Goal: Task Accomplishment & Management: Complete application form

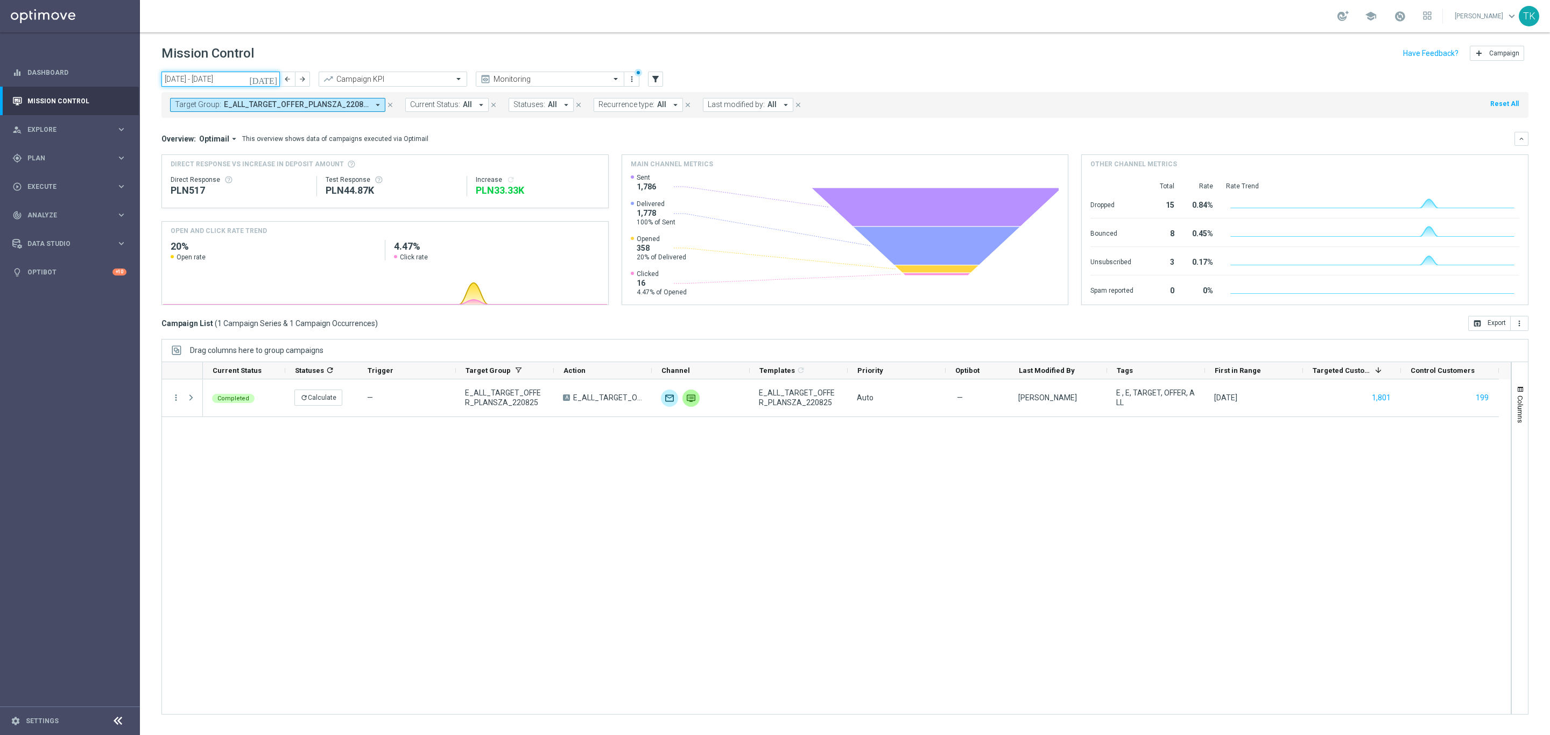
click at [251, 74] on input "01 Aug 2025 - 31 Aug 2025" at bounding box center [220, 79] width 118 height 15
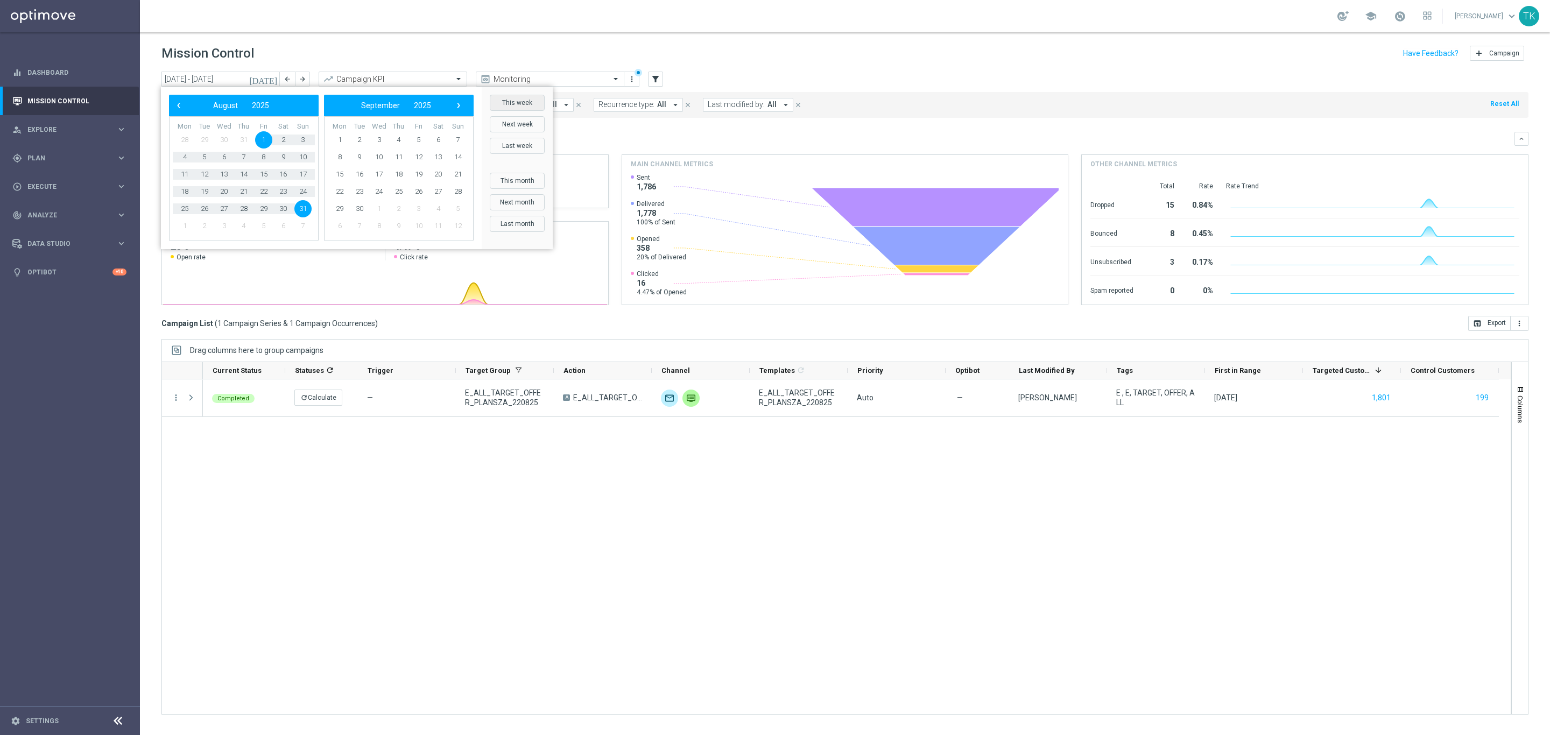
click at [525, 101] on button "This week" at bounding box center [517, 103] width 55 height 16
type input "08 Sep 2025 - 14 Sep 2025"
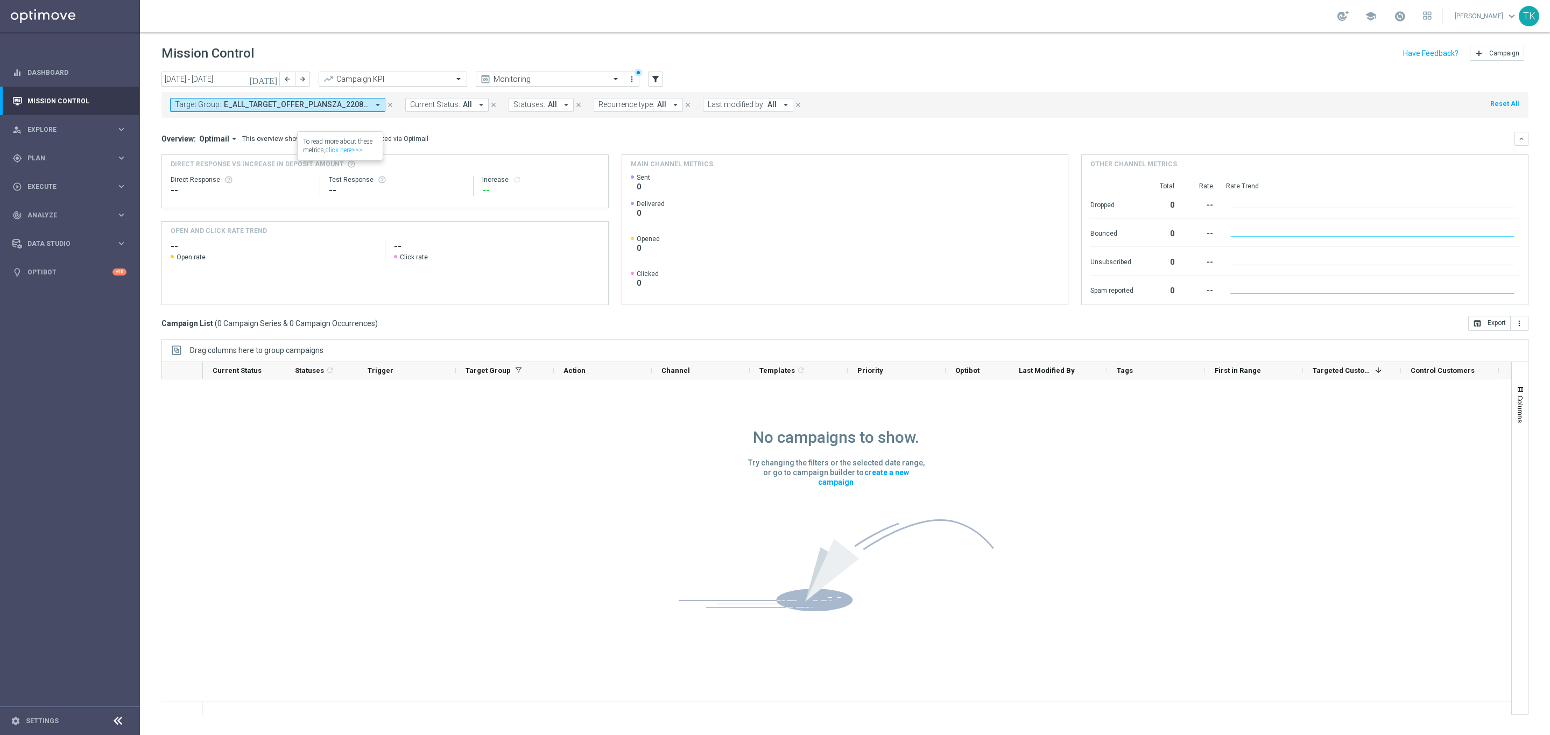
drag, startPoint x: 309, startPoint y: 100, endPoint x: 320, endPoint y: 110, distance: 14.9
click at [309, 100] on span "E_ALL_TARGET_OFFER_PLANSZA_220825" at bounding box center [296, 104] width 145 height 9
click at [0, 0] on div "Clear" at bounding box center [0, 0] width 0 height 0
click at [459, 128] on mini-dashboard "Overview: Optimail arrow_drop_down This overview shows data of campaigns execut…" at bounding box center [844, 217] width 1367 height 198
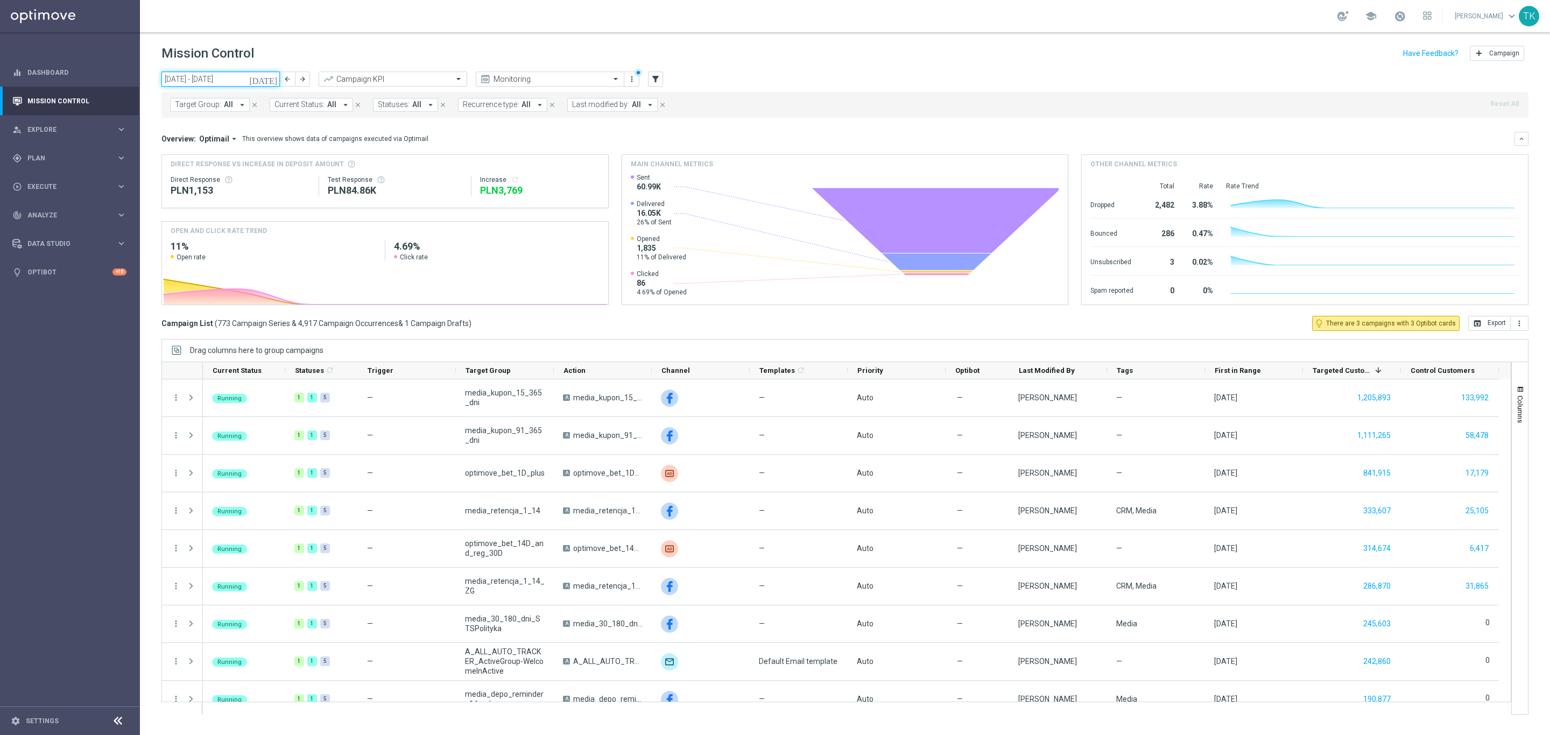
click at [189, 72] on input "08 Sep 2025 - 14 Sep 2025" at bounding box center [220, 79] width 118 height 15
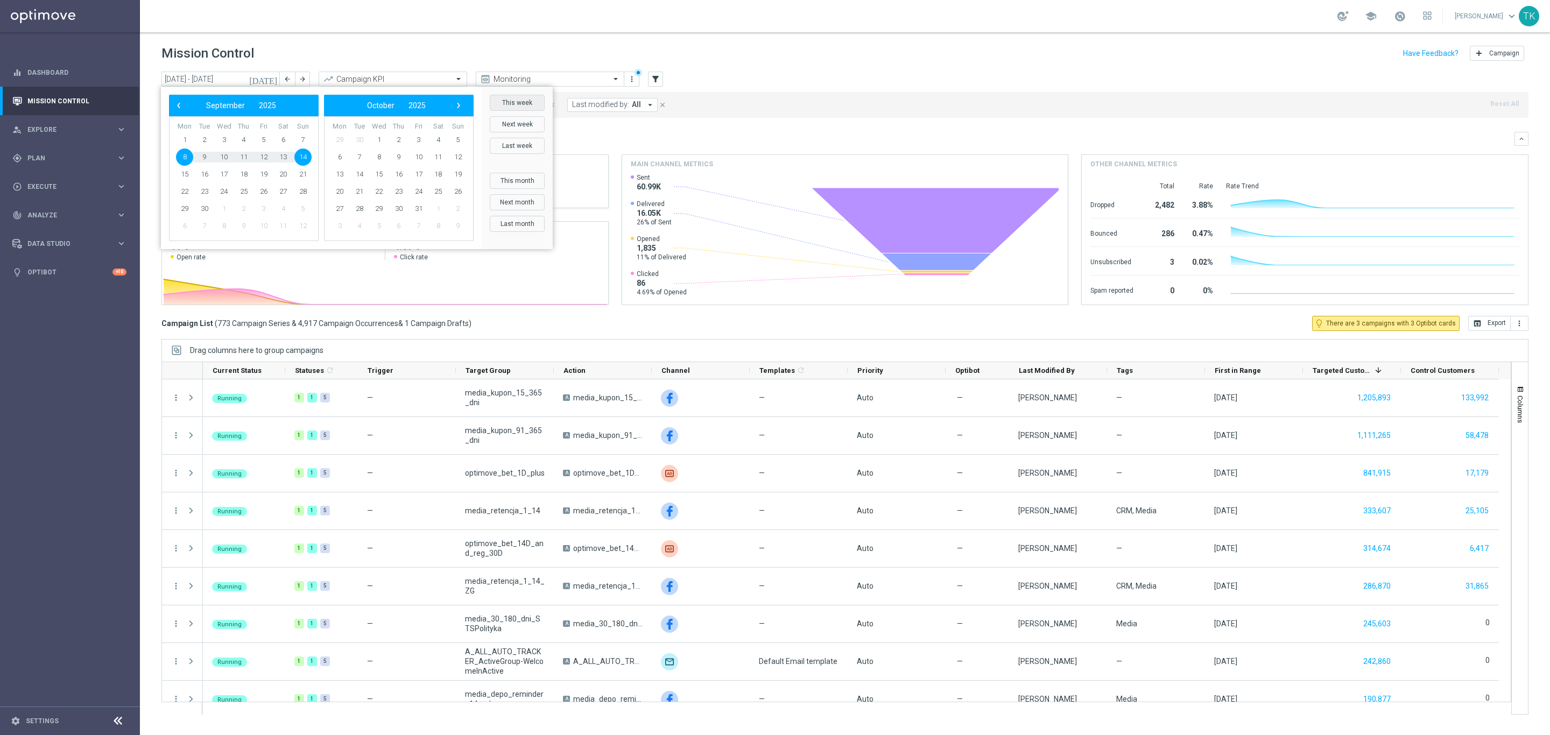
click at [512, 97] on button "This week" at bounding box center [517, 103] width 55 height 16
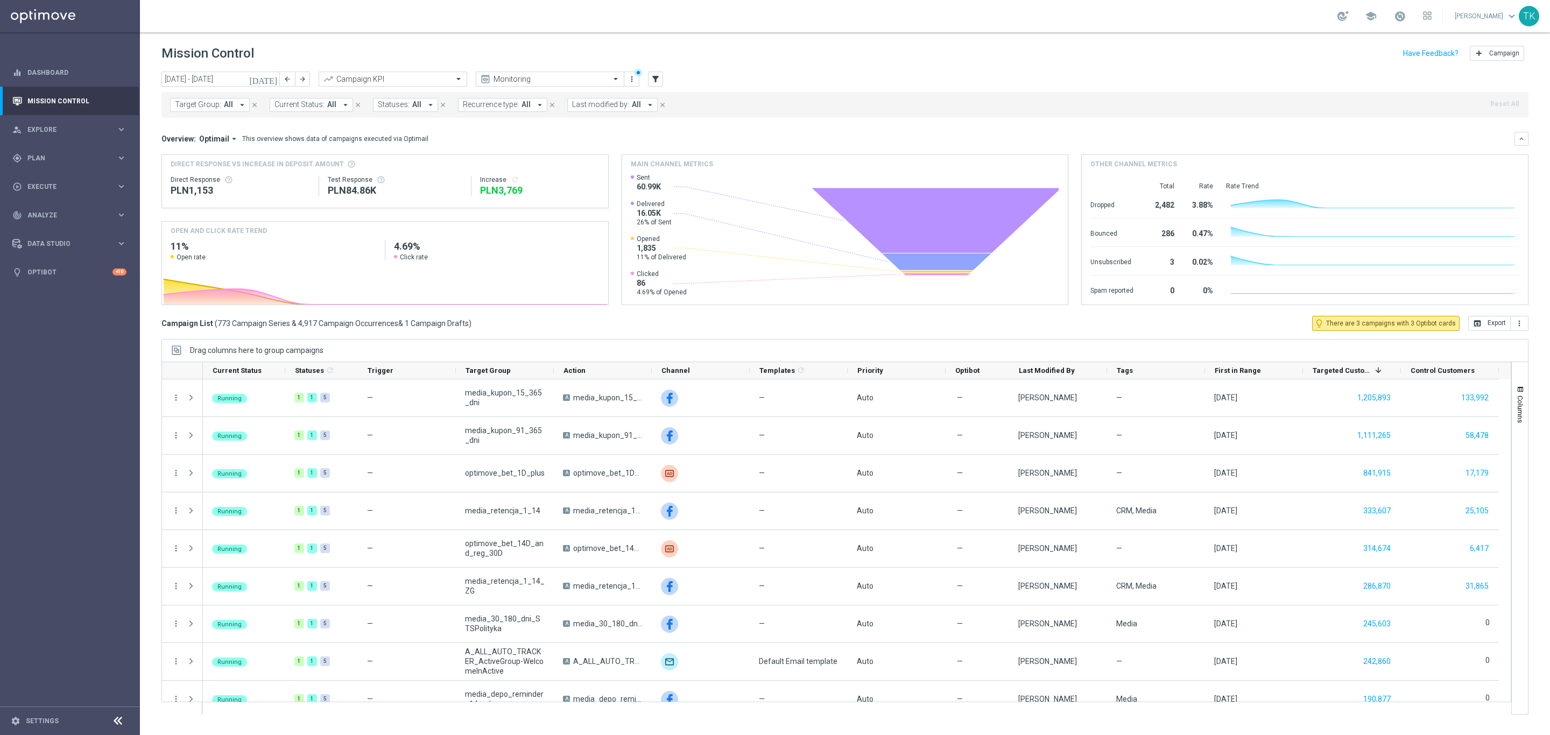
click at [189, 103] on span "Target Group:" at bounding box center [198, 104] width 46 height 9
click at [193, 123] on input "text" at bounding box center [260, 125] width 158 height 9
click at [175, 151] on div "(All Search Results)" at bounding box center [254, 155] width 158 height 9
type input "AUTO_SCRATCH_SILVER_EVIP"
click at [144, 122] on div "today 08 Sep 2025 - 14 Sep 2025 arrow_back arrow_forward Campaign KPI trending_…" at bounding box center [845, 399] width 1410 height 654
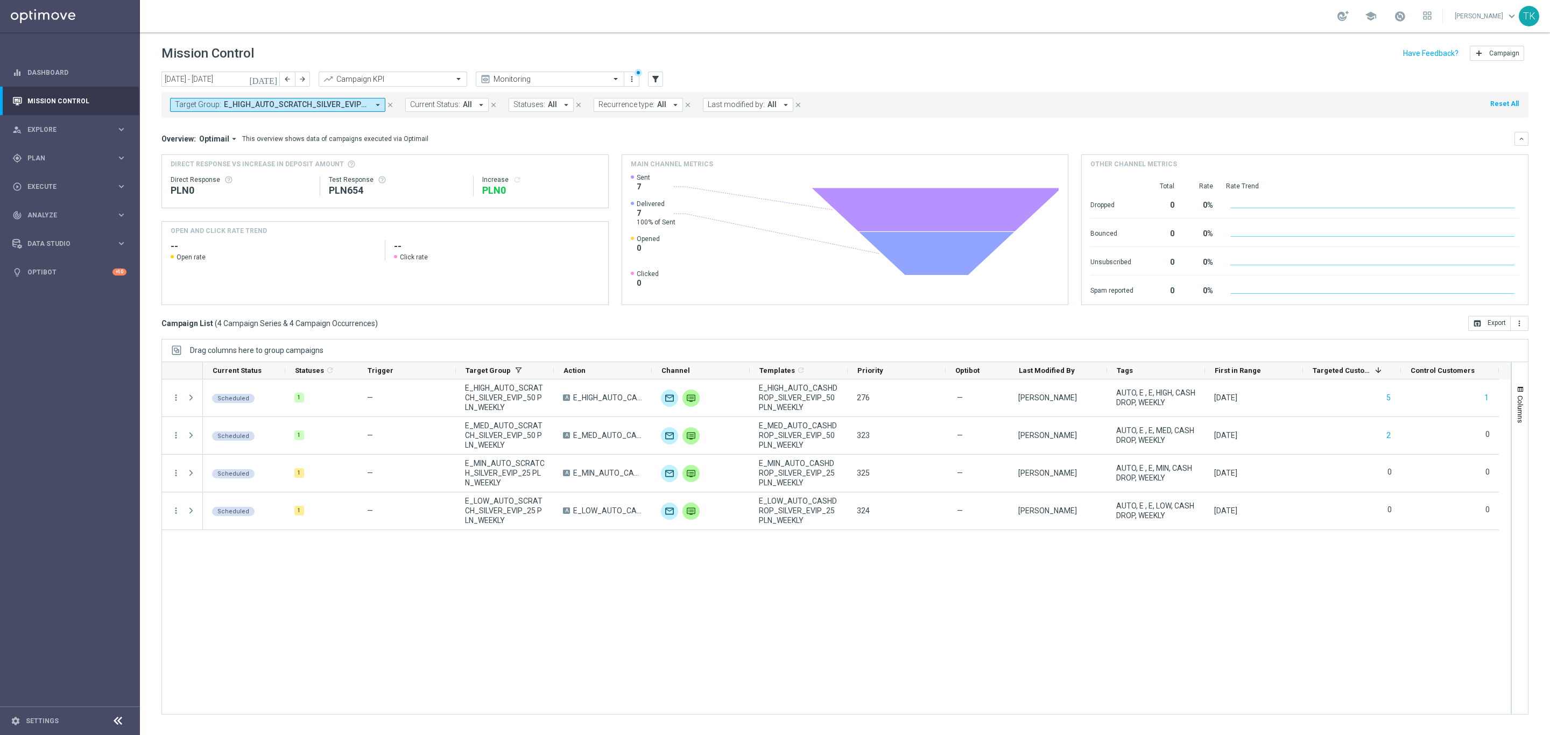
drag, startPoint x: 193, startPoint y: 102, endPoint x: 217, endPoint y: 107, distance: 24.6
click at [193, 102] on span "Target Group:" at bounding box center [198, 104] width 46 height 9
click at [0, 0] on div "Clear" at bounding box center [0, 0] width 0 height 0
click at [245, 125] on input "text" at bounding box center [260, 125] width 158 height 9
paste input "AUTO_SCRATCH_GOLD_EVIP"
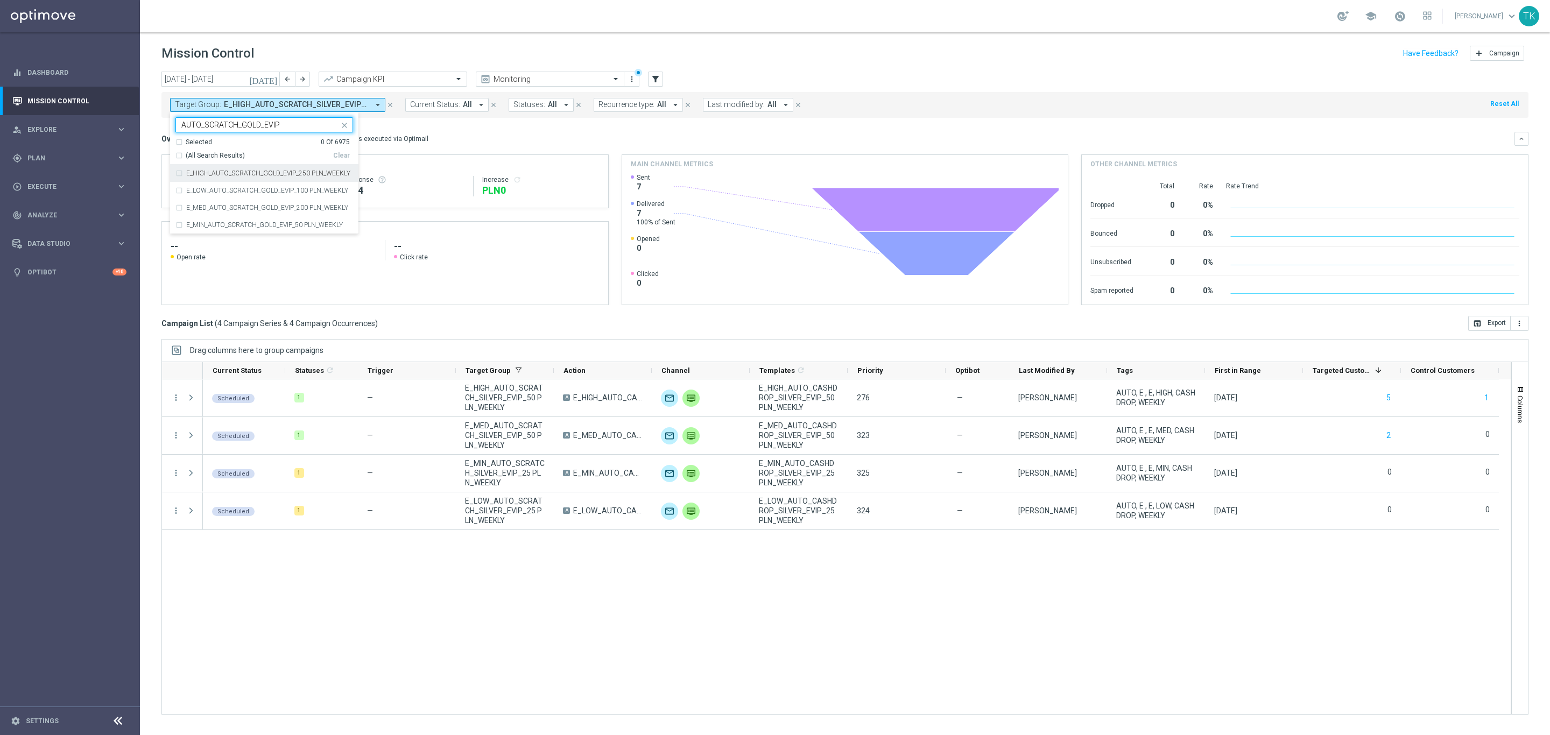
click at [177, 157] on div "(All Search Results)" at bounding box center [254, 155] width 158 height 9
type input "AUTO_SCRATCH_GOLD_EVIP"
click at [146, 125] on div "today 08 Sep 2025 - 14 Sep 2025 arrow_back arrow_forward Campaign KPI trending_…" at bounding box center [845, 399] width 1410 height 654
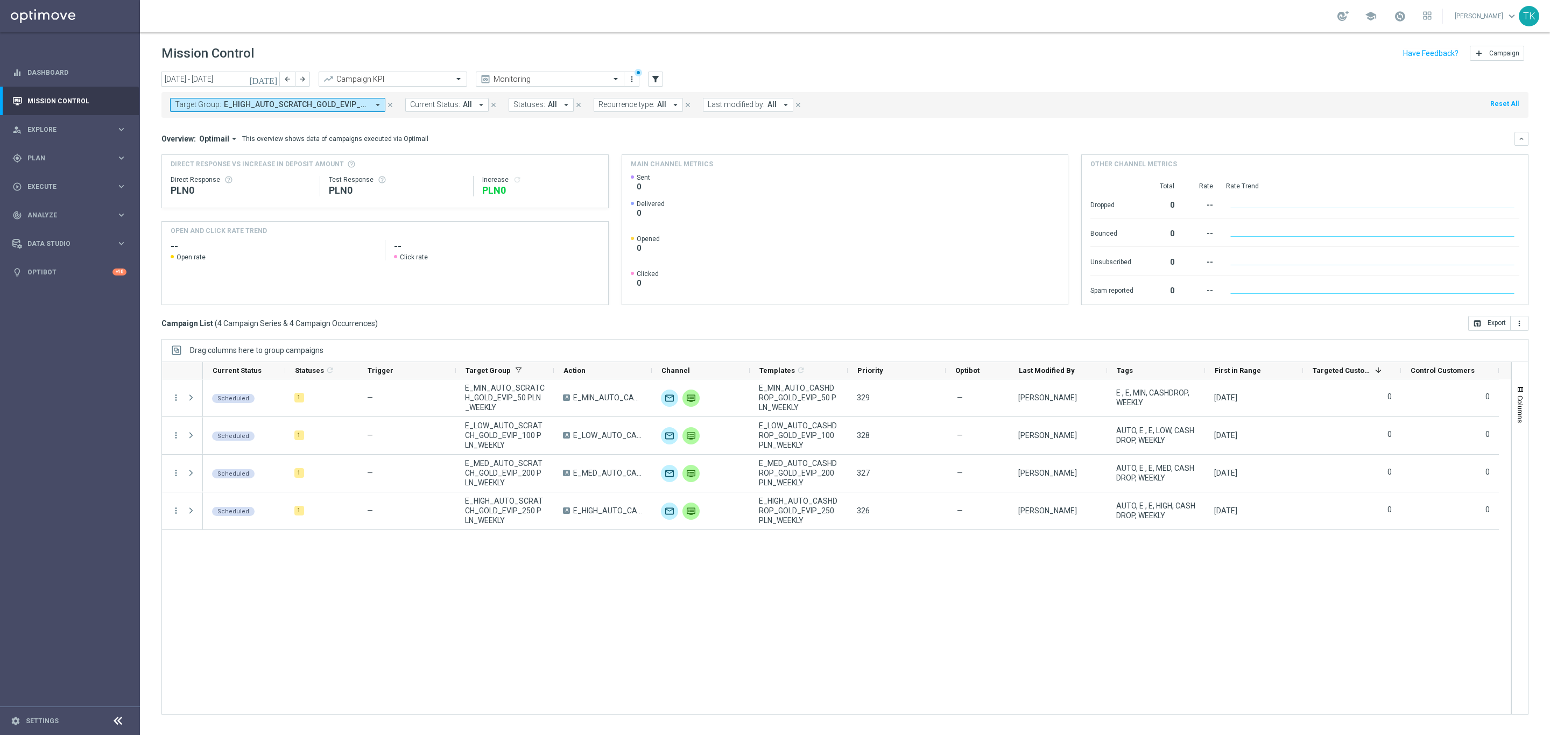
click at [250, 101] on span "E_HIGH_AUTO_SCRATCH_GOLD_EVIP_250 PLN_WEEKLY, E_LOW_AUTO_SCRATCH_GOLD_EVIP_100 …" at bounding box center [296, 104] width 145 height 9
drag, startPoint x: 344, startPoint y: 157, endPoint x: 328, endPoint y: 156, distance: 16.2
click at [0, 0] on div "Clear" at bounding box center [0, 0] width 0 height 0
click at [233, 126] on input "text" at bounding box center [260, 125] width 158 height 9
paste input "AUTO_WAGER_GOLD_EVIP_20"
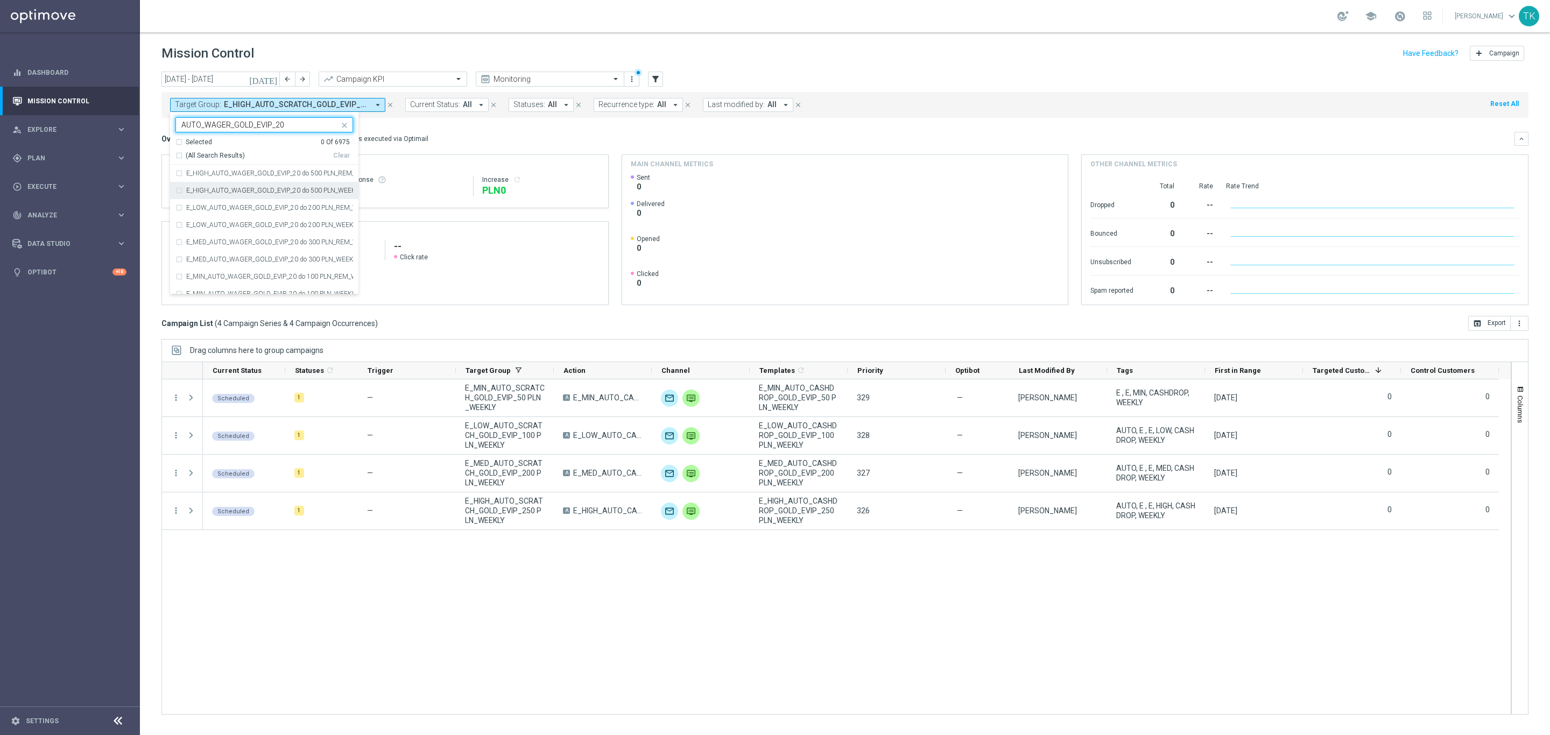
click at [222, 193] on label "E_HIGH_AUTO_WAGER_GOLD_EVIP_20 do 500 PLN_WEEKLY" at bounding box center [269, 190] width 167 height 6
type input "AUTO_WAGER_GOLD_EVIP_20"
click at [224, 227] on label "E_LOW_AUTO_WAGER_GOLD_EVIP_20 do 200 PLN_WEEKLY" at bounding box center [269, 225] width 167 height 6
click at [217, 260] on label "E_MED_AUTO_WAGER_GOLD_EVIP_20 do 300 PLN_WEEKLY" at bounding box center [269, 259] width 167 height 6
click at [210, 297] on rect at bounding box center [385, 283] width 446 height 43
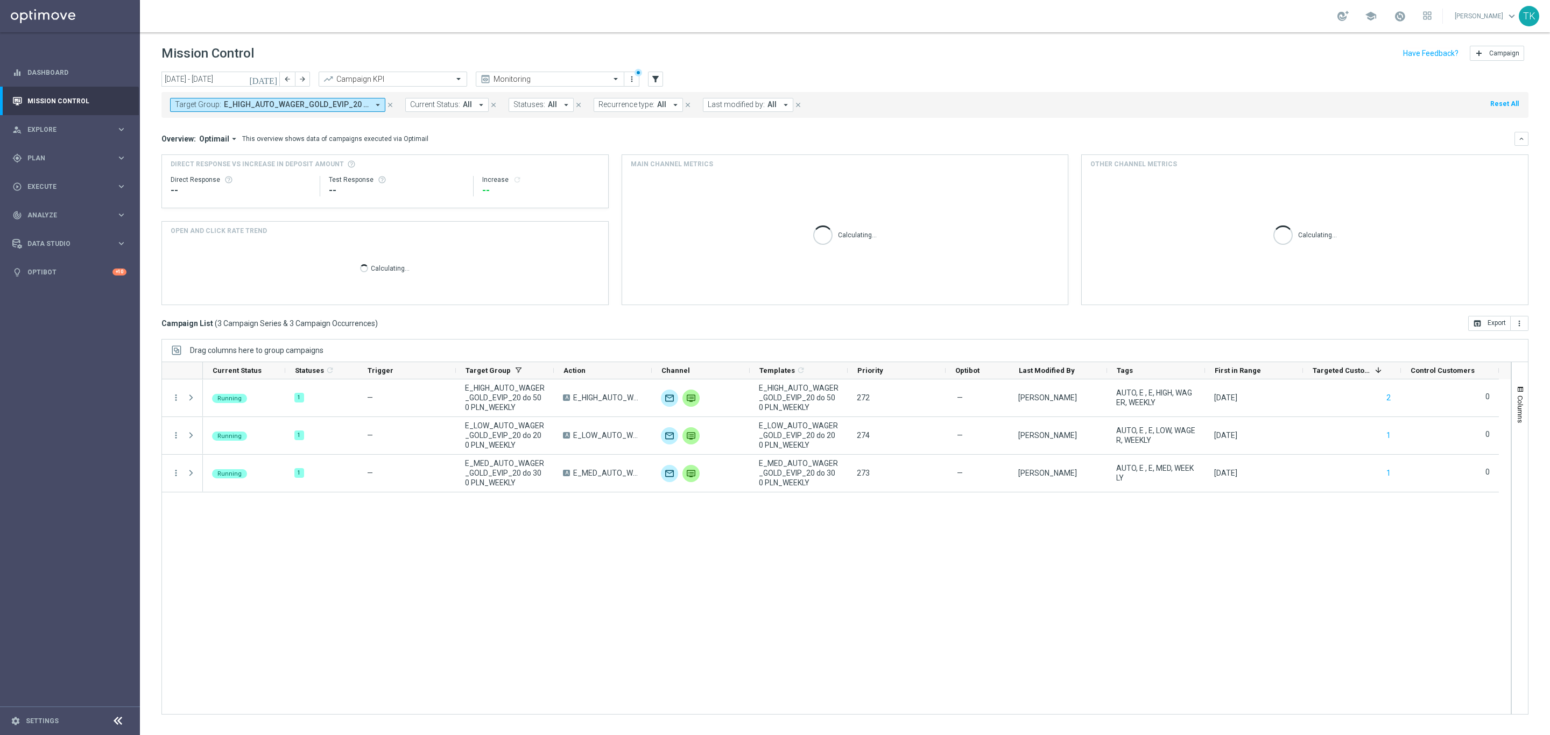
click at [284, 105] on span "E_HIGH_AUTO_WAGER_GOLD_EVIP_20 do 500 PLN_WEEKLY, E_LOW_AUTO_WAGER_GOLD_EVIP_20…" at bounding box center [296, 104] width 145 height 9
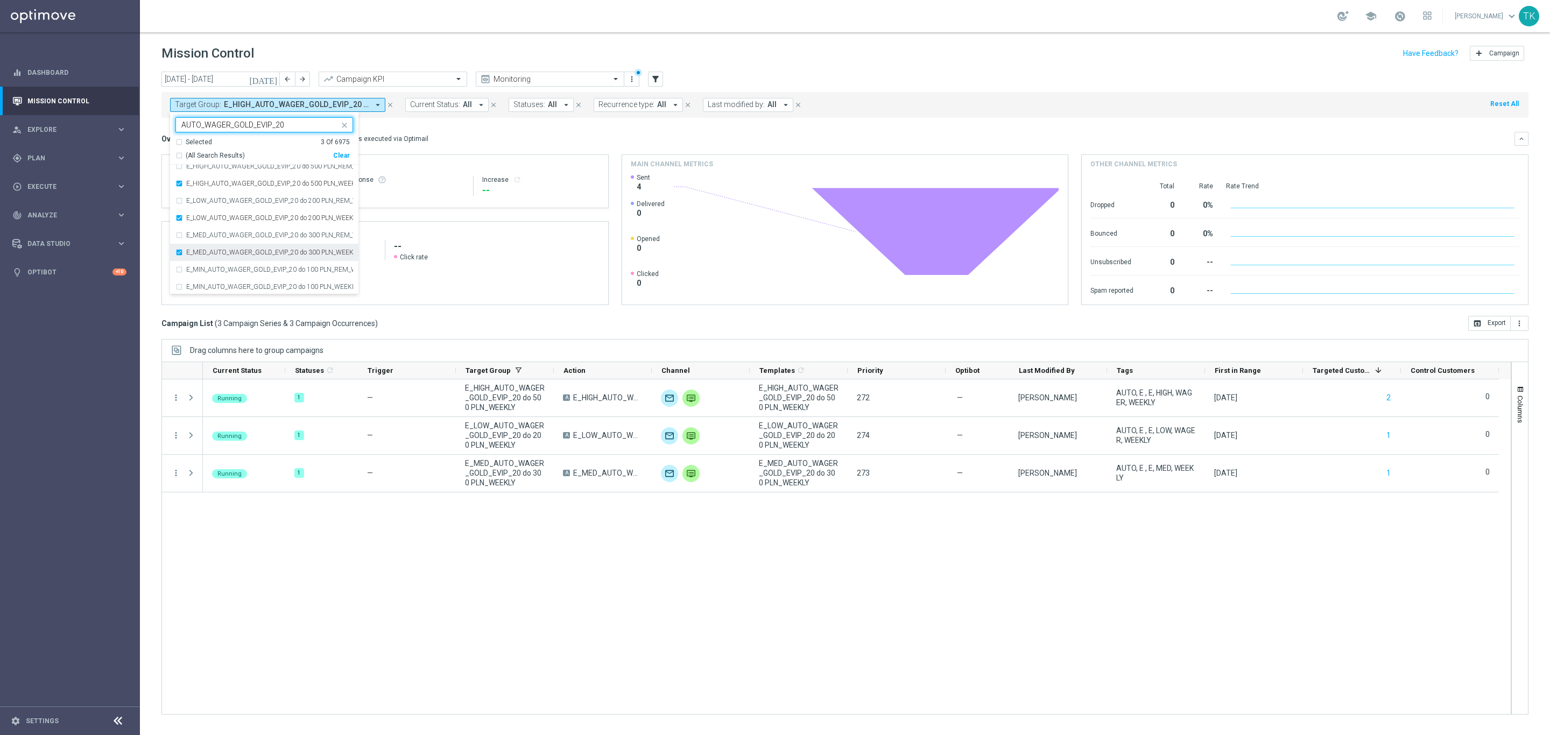
scroll to position [9, 0]
click at [210, 283] on label "E_MIN_AUTO_WAGER_GOLD_EVIP_20 do 100 PLN_WEEKLY" at bounding box center [269, 285] width 167 height 6
type input "AUTO_WAGER_GOLD_EVIP_20"
click at [150, 145] on div "today 08 Sep 2025 - 14 Sep 2025 arrow_back arrow_forward Campaign KPI trending_…" at bounding box center [845, 399] width 1410 height 654
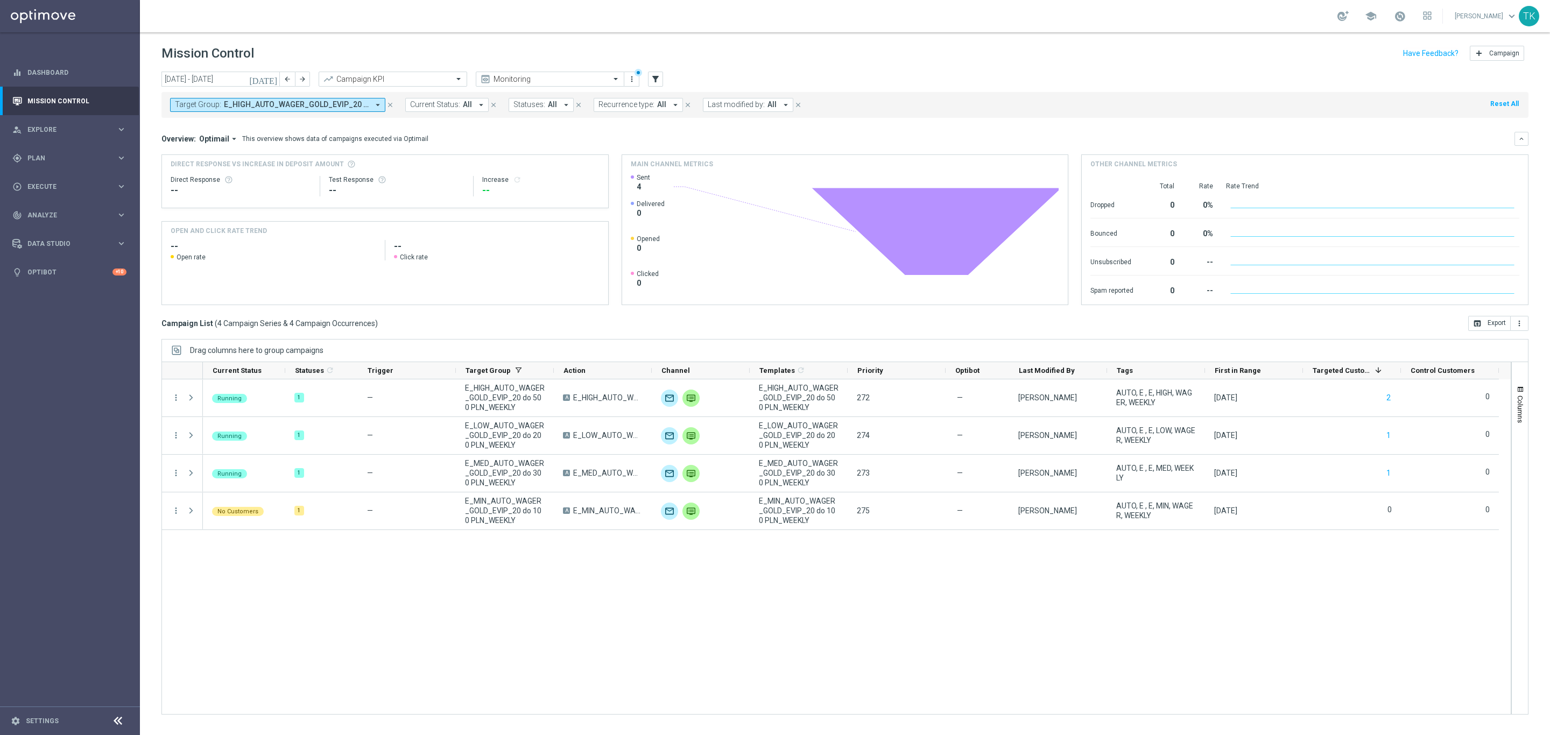
click at [294, 107] on span "E_HIGH_AUTO_WAGER_GOLD_EVIP_20 do 500 PLN_WEEKLY, E_LOW_AUTO_WAGER_GOLD_EVIP_20…" at bounding box center [296, 104] width 145 height 9
click at [0, 0] on div "Clear" at bounding box center [0, 0] width 0 height 0
click at [212, 125] on input "text" at bounding box center [260, 125] width 158 height 9
paste input "AUTO_WAGER_SILVER_EVIP_20"
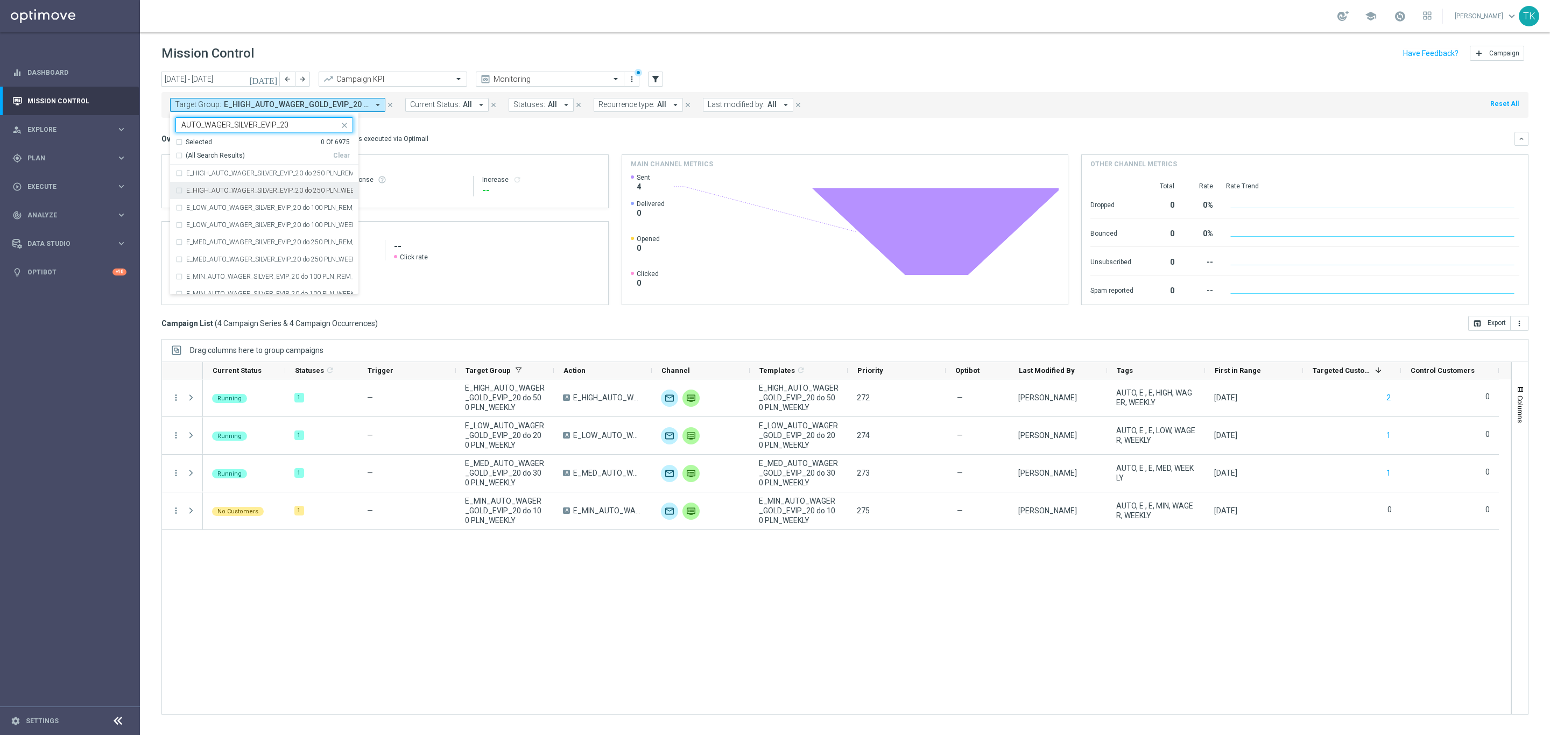
click at [218, 185] on div "E_HIGH_AUTO_WAGER_SILVER_EVIP_20 do 250 PLN_WEEKLY" at bounding box center [264, 190] width 178 height 17
type input "AUTO_WAGER_SILVER_EVIP_20"
click at [218, 223] on label "E_LOW_AUTO_WAGER_SILVER_EVIP_20 do 100 PLN_WEEKLY" at bounding box center [269, 225] width 167 height 6
click at [217, 254] on div "E_MED_AUTO_WAGER_SILVER_EVIP_20 do 250 PLN_WEEKLY" at bounding box center [264, 259] width 178 height 17
click at [217, 289] on label "E_MIN_AUTO_WAGER_SILVER_EVIP_20 do 100 PLN_WEEKLY" at bounding box center [269, 285] width 167 height 6
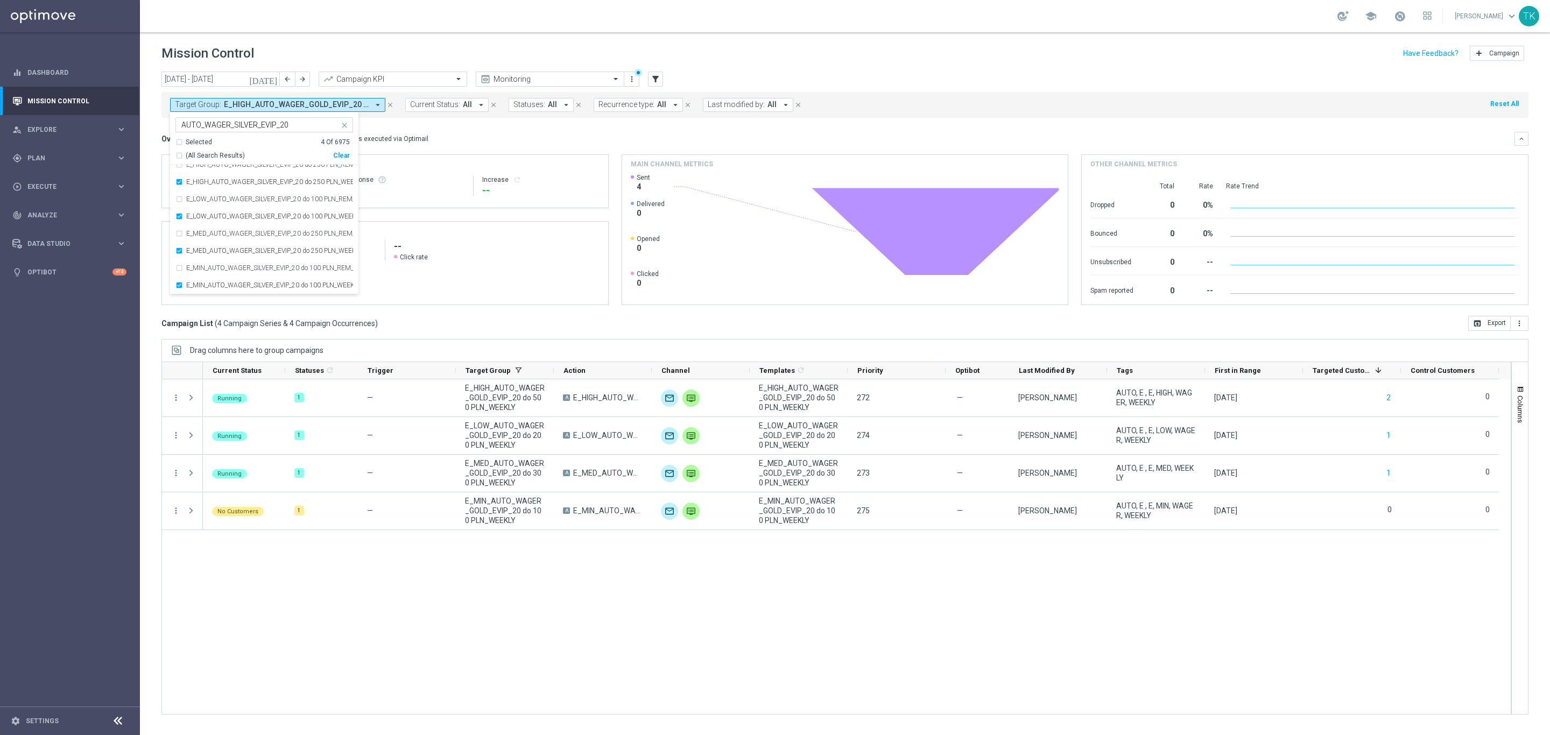
click at [153, 168] on div "today 08 Sep 2025 - 14 Sep 2025 arrow_back arrow_forward Campaign KPI trending_…" at bounding box center [845, 399] width 1410 height 654
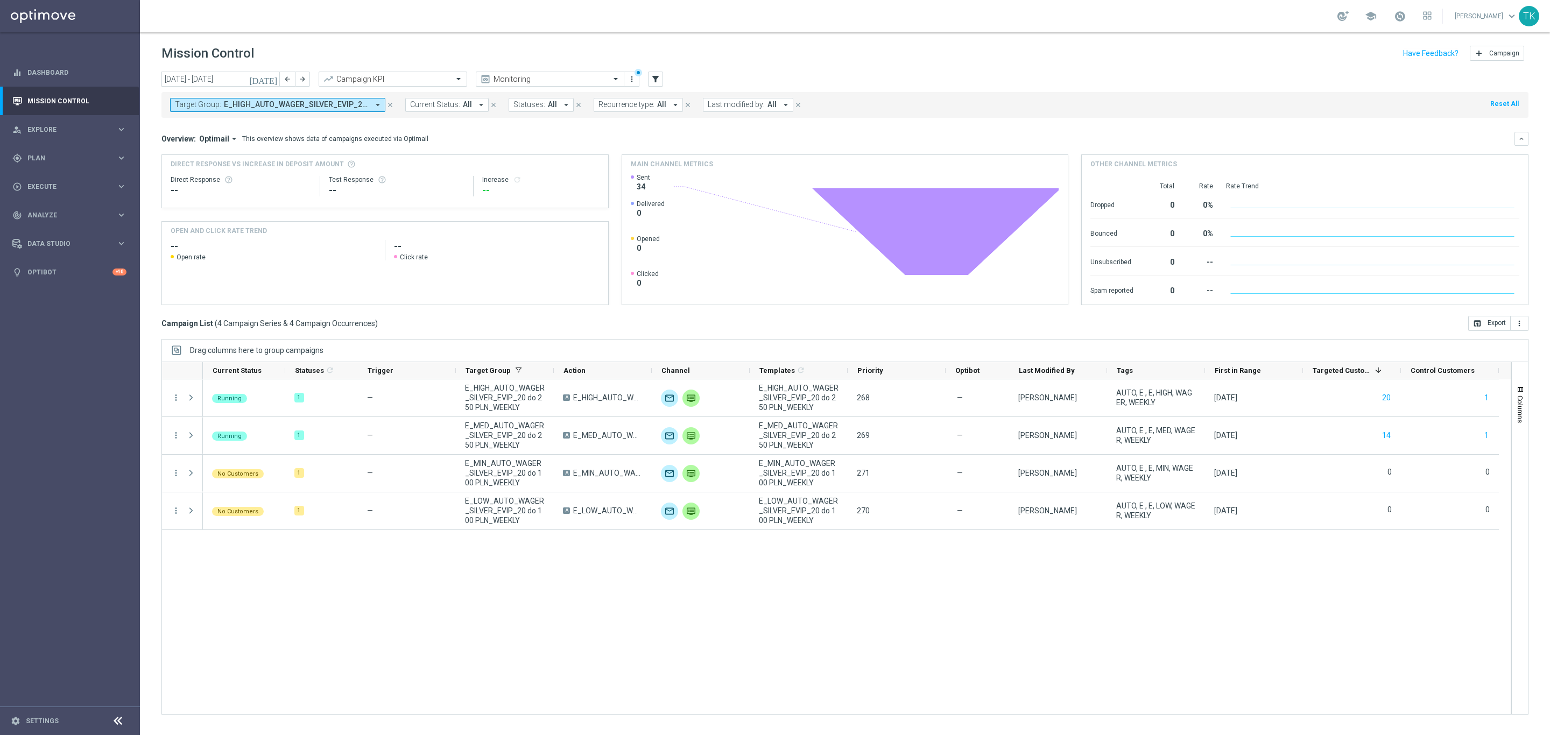
drag, startPoint x: 302, startPoint y: 107, endPoint x: 315, endPoint y: 110, distance: 14.0
click at [302, 107] on span "E_HIGH_AUTO_WAGER_SILVER_EVIP_20 do 250 PLN_WEEKLY, E_LOW_AUTO_WAGER_SILVER_EVI…" at bounding box center [296, 104] width 145 height 9
click at [0, 0] on div "Clear" at bounding box center [0, 0] width 0 height 0
click at [40, 187] on span "Execute" at bounding box center [71, 187] width 89 height 6
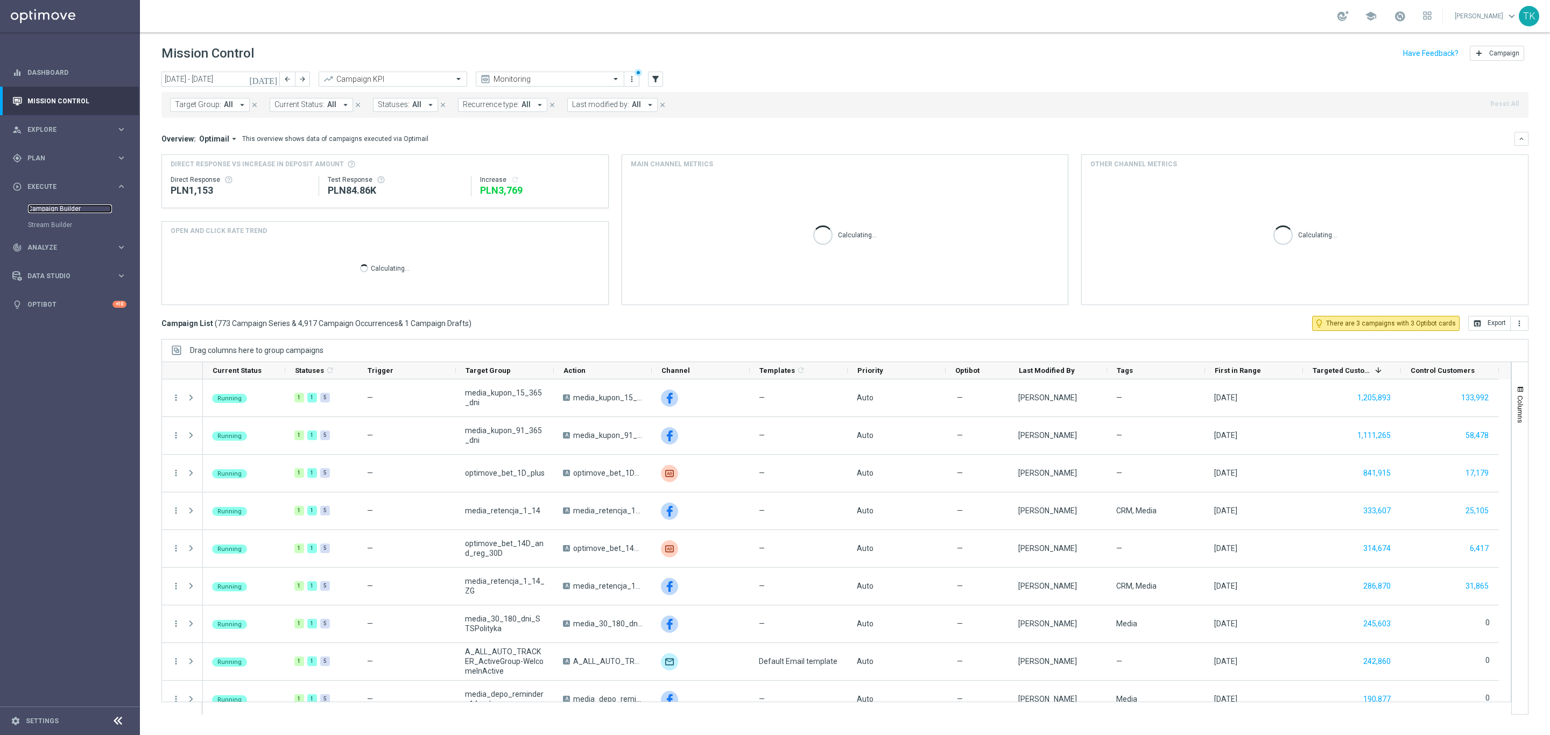
click at [58, 207] on link "Campaign Builder" at bounding box center [70, 209] width 84 height 9
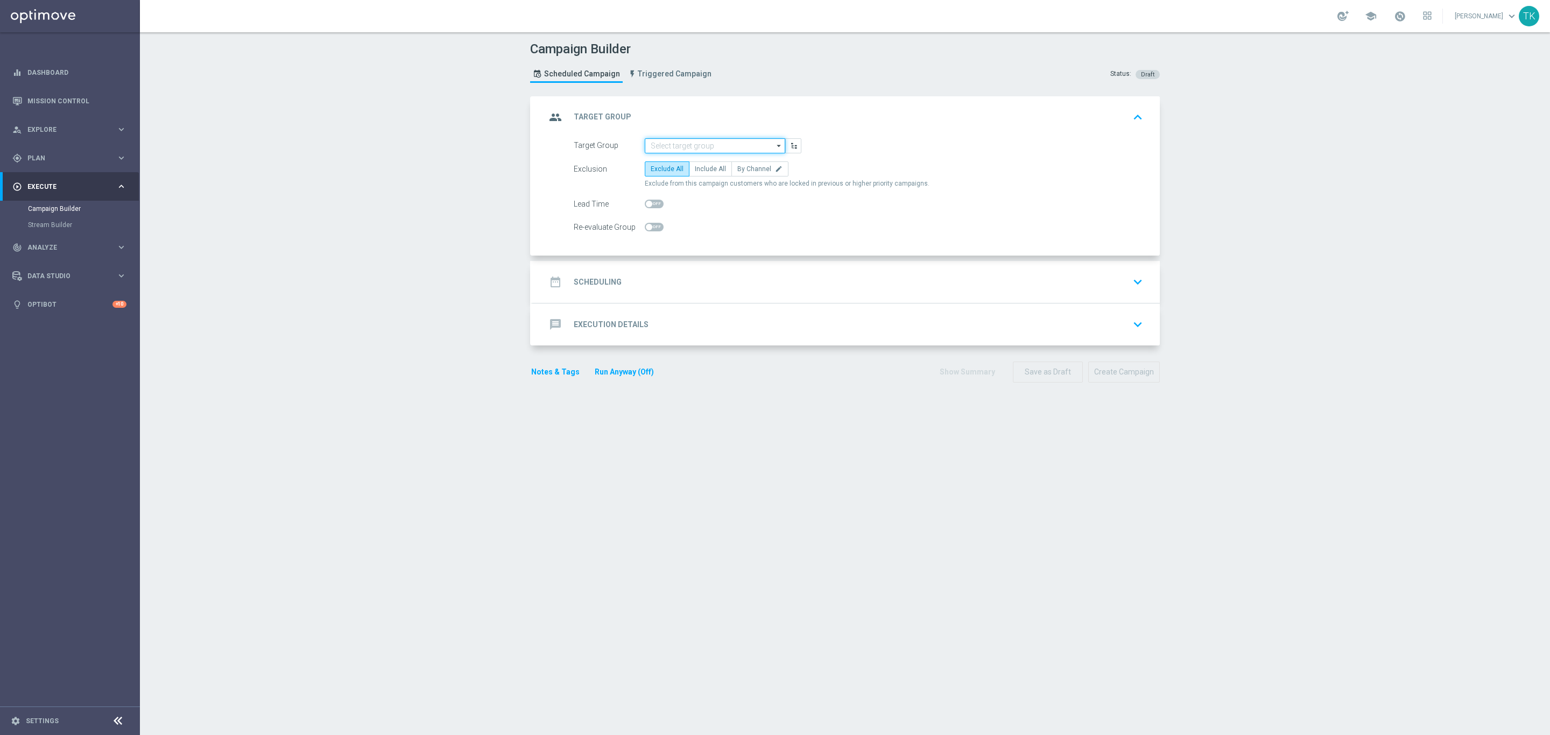
click at [675, 142] on input at bounding box center [715, 145] width 140 height 15
paste input "E_ALL_TARGET_OFFER_WO EURO BASKET_090925"
click at [692, 164] on div "E_ALL_TARGET_OFFER_WO EURO BASKET_090925" at bounding box center [715, 166] width 130 height 19
type input "E_ALL_TARGET_OFFER_WO EURO BASKET_090925"
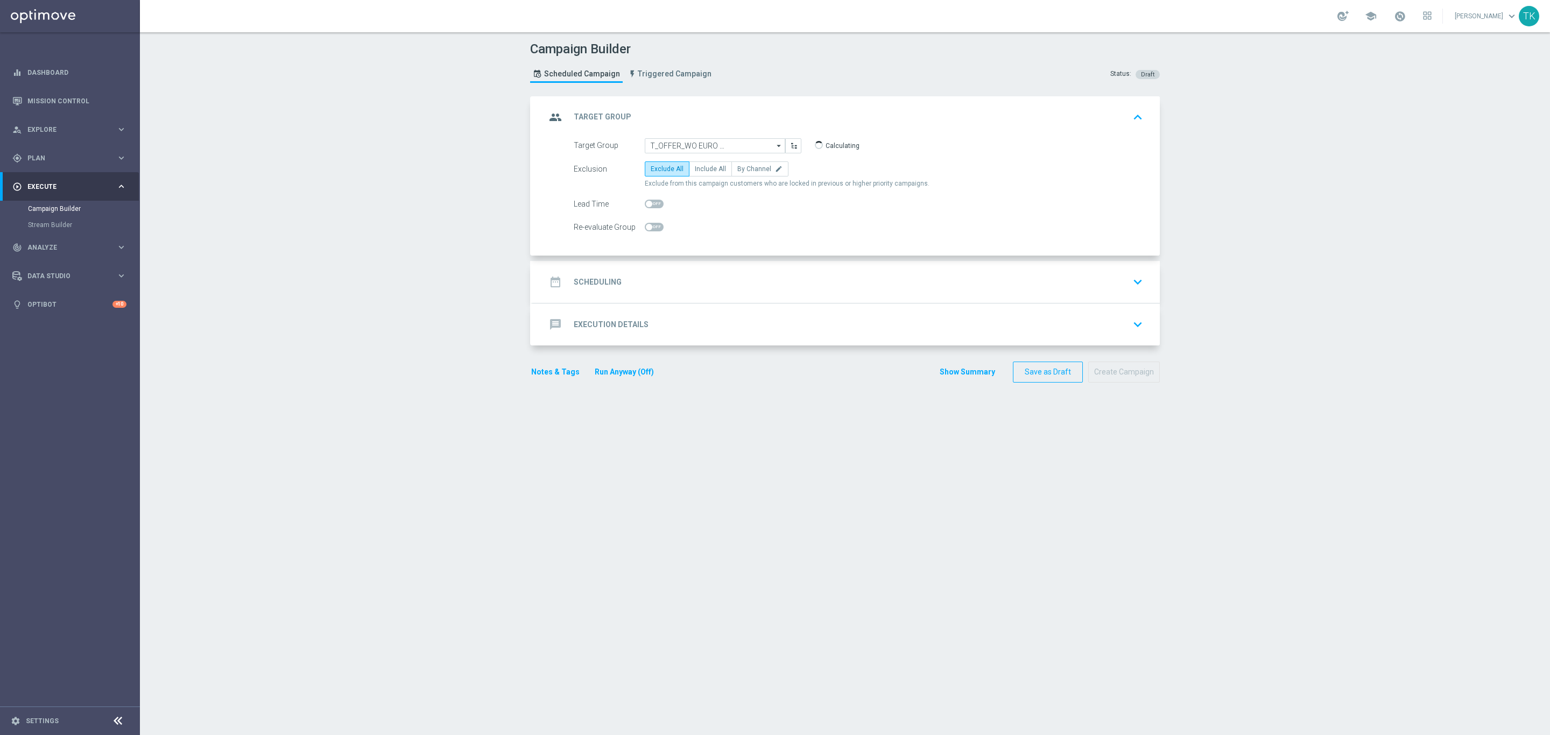
scroll to position [0, 0]
checkbox input "true"
click at [751, 170] on span "By Channel" at bounding box center [754, 169] width 34 height 8
click at [744, 170] on input "By Channel edit" at bounding box center [740, 170] width 7 height 7
radio input "true"
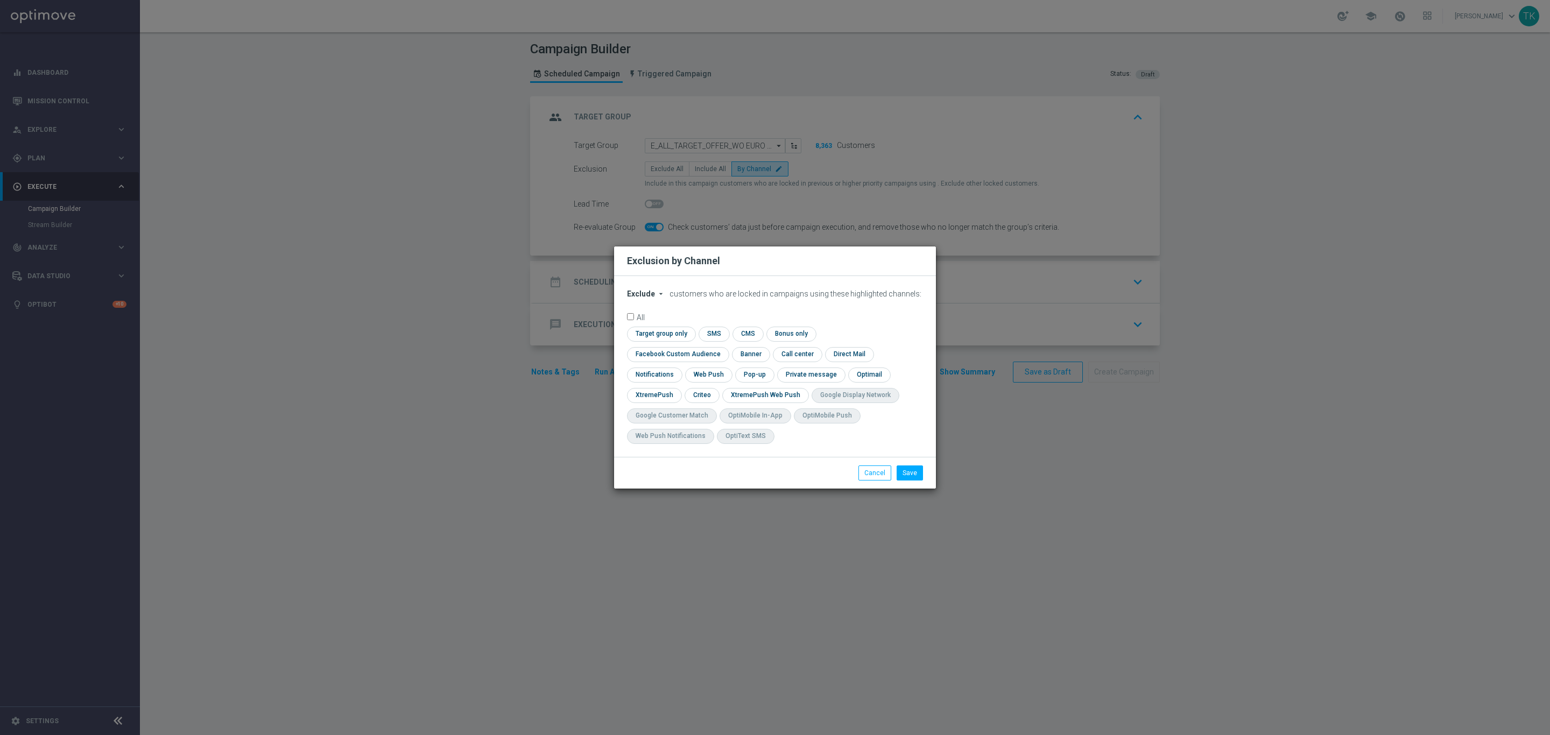
click at [638, 298] on span "Exclude" at bounding box center [641, 294] width 28 height 9
click at [0, 0] on span "Include" at bounding box center [0, 0] width 0 height 0
click at [725, 347] on input "checkbox" at bounding box center [675, 354] width 97 height 15
checkbox input "true"
click at [706, 396] on input "checkbox" at bounding box center [701, 395] width 33 height 15
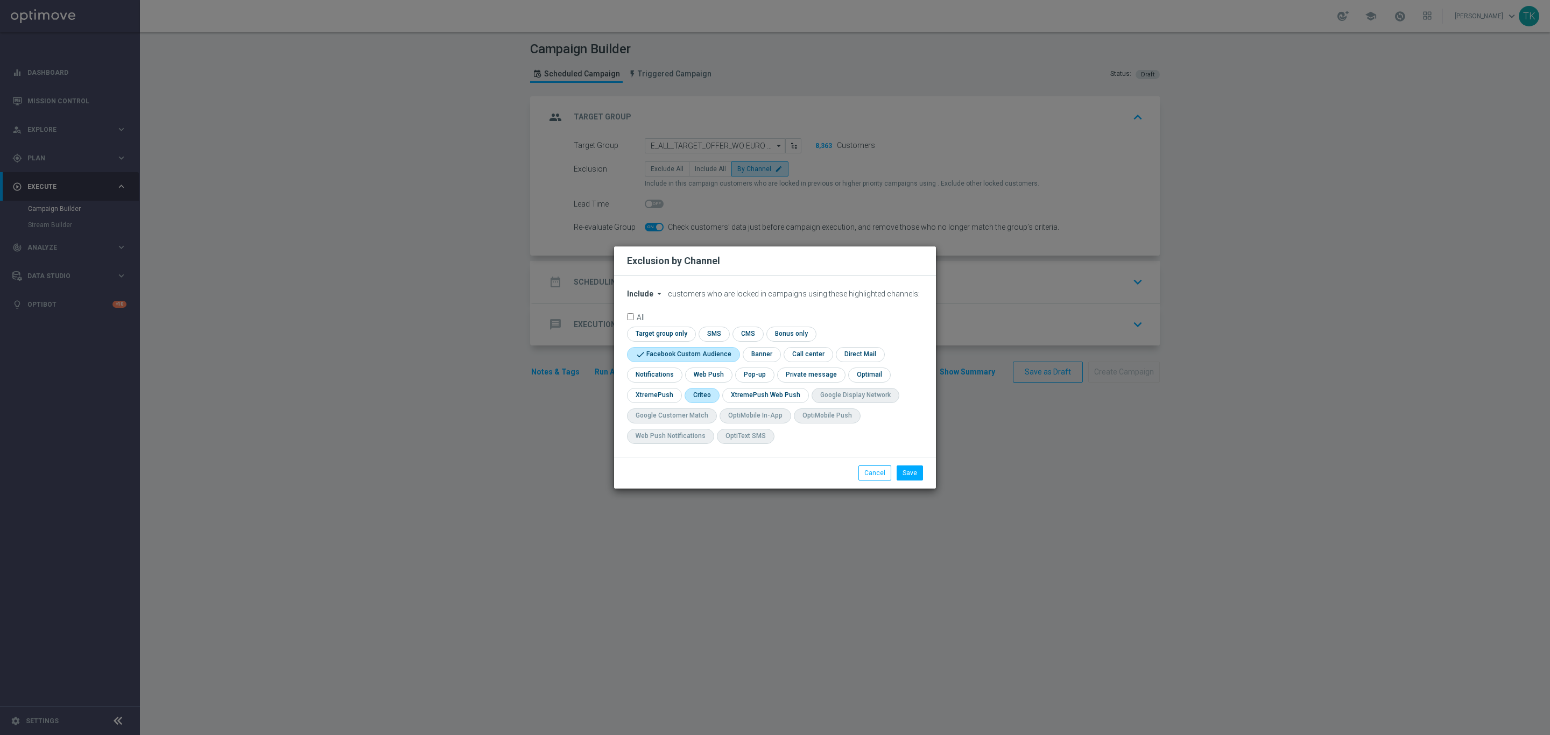
checkbox input "true"
click at [749, 377] on input "checkbox" at bounding box center [753, 375] width 37 height 15
checkbox input "true"
click at [911, 473] on button "Save" at bounding box center [910, 473] width 26 height 15
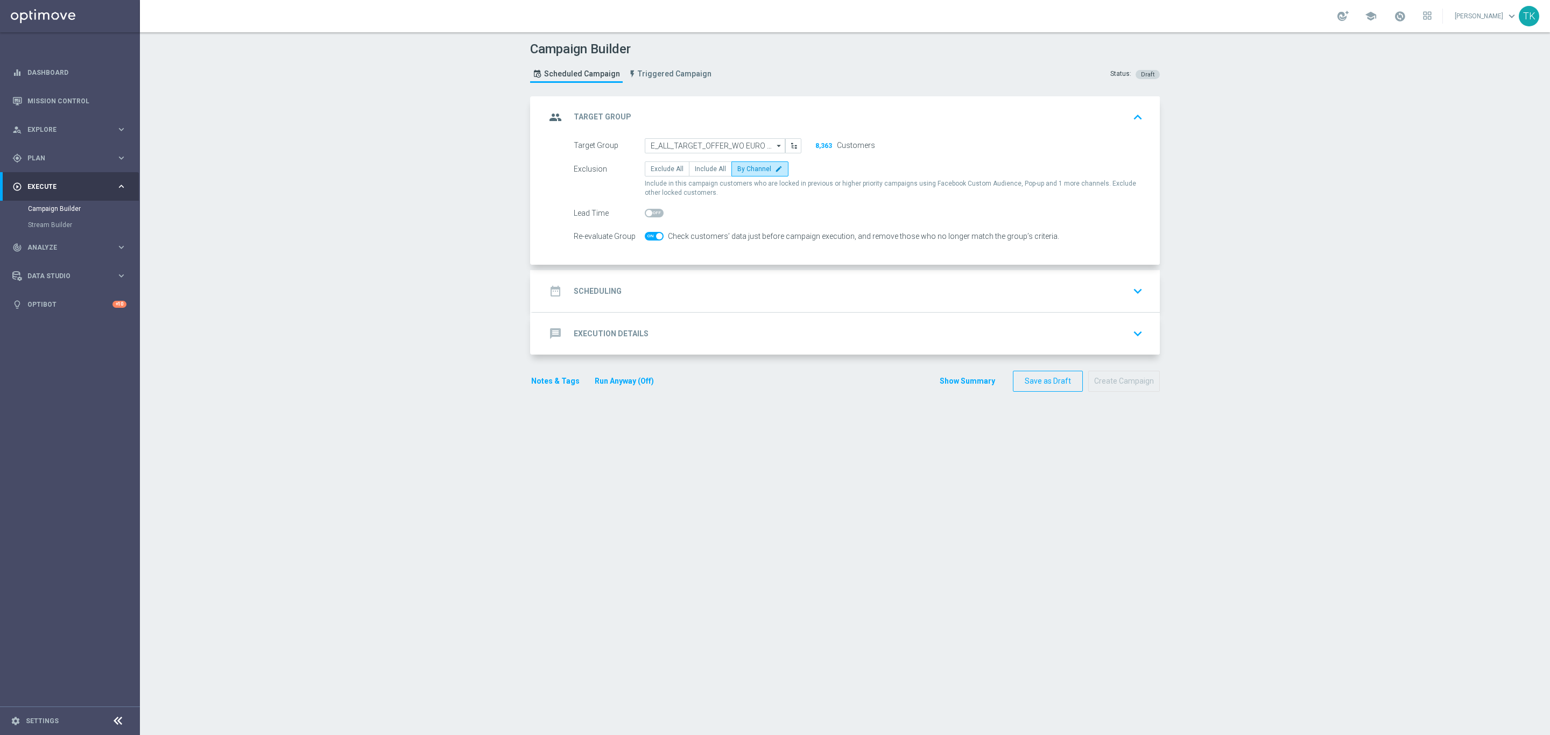
click at [640, 287] on div "date_range Scheduling keyboard_arrow_down" at bounding box center [846, 291] width 601 height 20
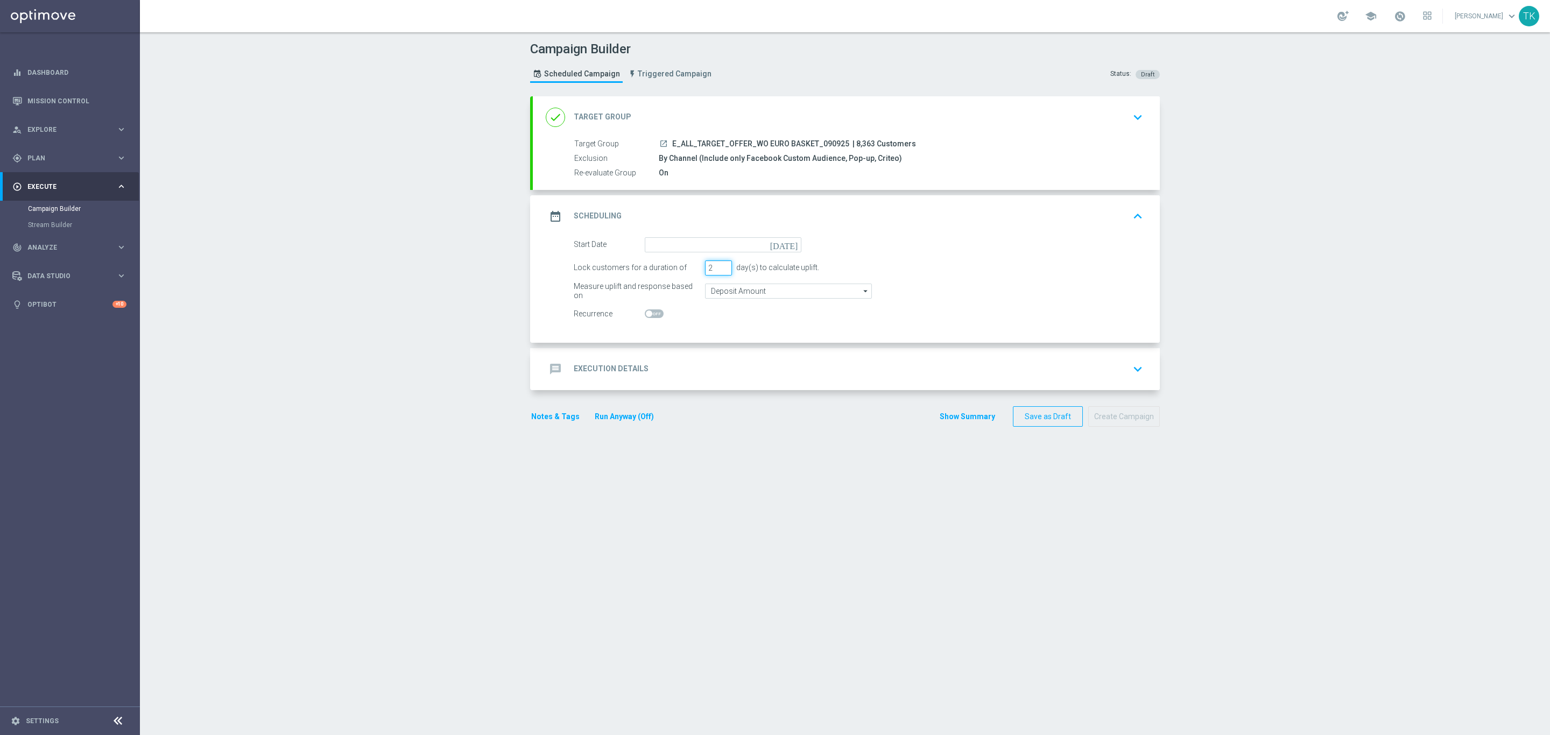
click at [722, 270] on input "2" at bounding box center [718, 268] width 27 height 15
type input "1"
click at [718, 272] on input "1" at bounding box center [718, 268] width 27 height 15
click at [666, 240] on input at bounding box center [723, 244] width 157 height 15
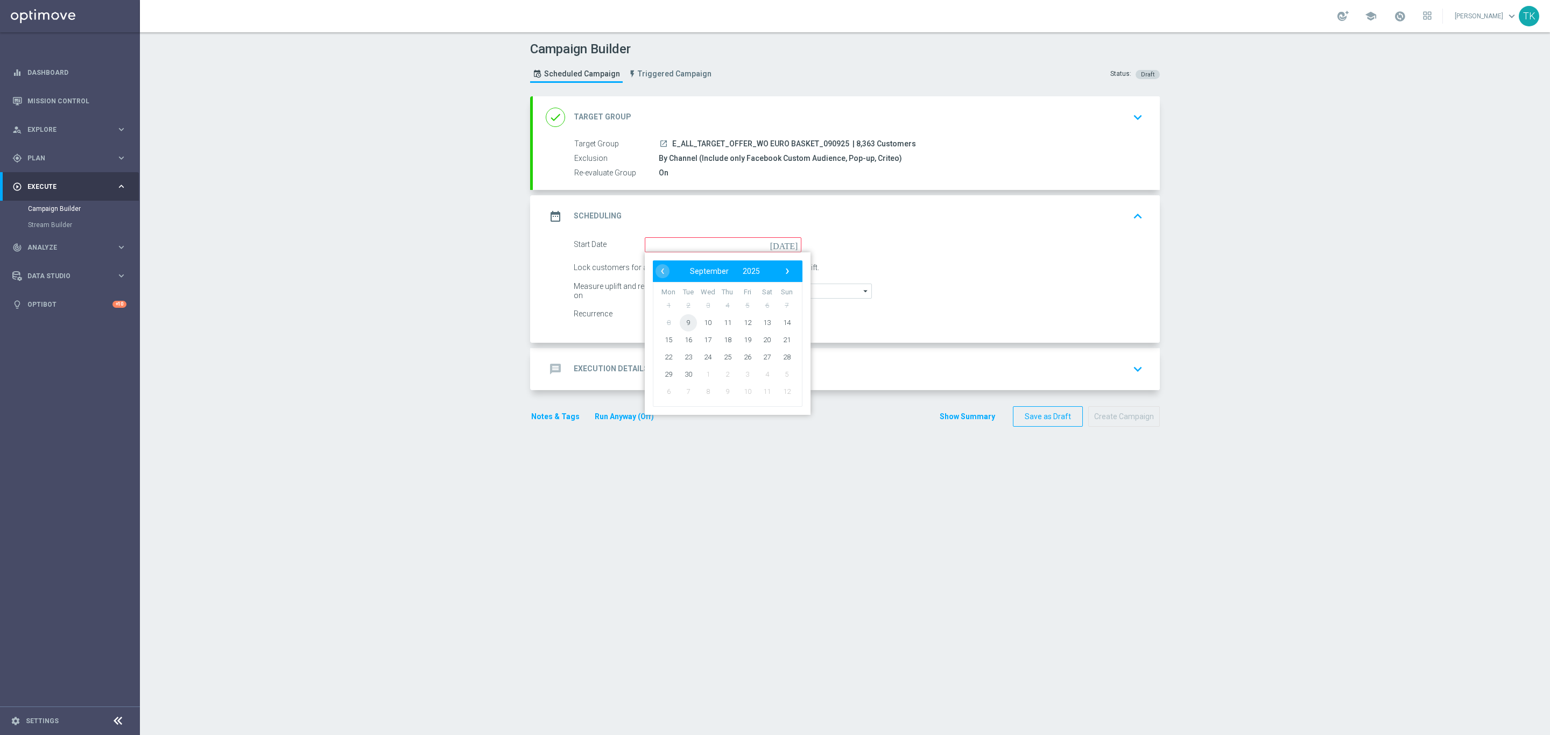
click at [681, 318] on span "9" at bounding box center [688, 322] width 17 height 17
type input "09 Sep 2025"
click at [702, 142] on span "E_ALL_TARGET_OFFER_WO EURO BASKET_090925" at bounding box center [760, 144] width 177 height 10
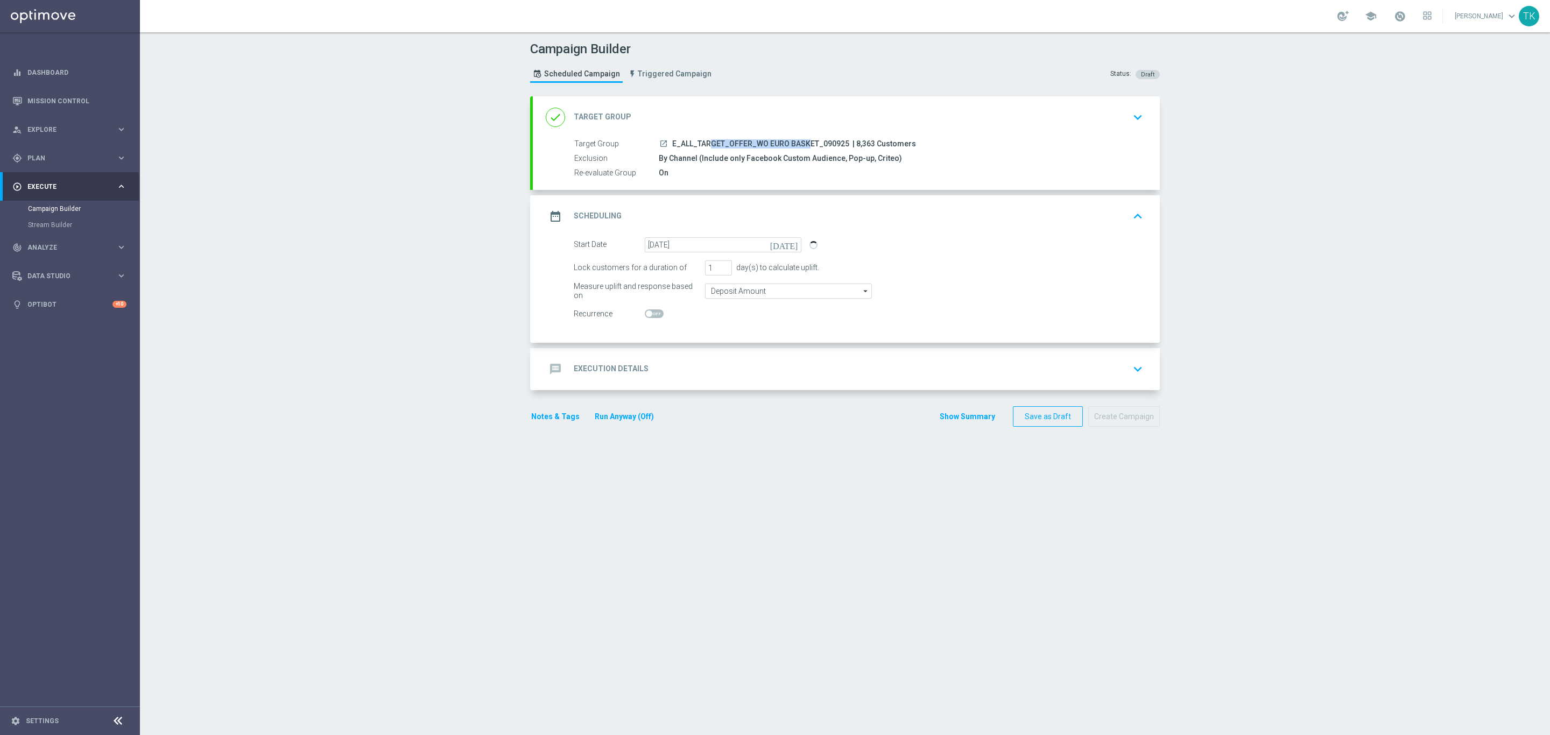
click at [702, 142] on span "E_ALL_TARGET_OFFER_WO EURO BASKET_090925" at bounding box center [760, 144] width 177 height 10
copy div "E_ALL_TARGET_OFFER_WO EURO BASKET_090925"
click at [659, 362] on div "message Execution Details keyboard_arrow_down" at bounding box center [846, 369] width 601 height 20
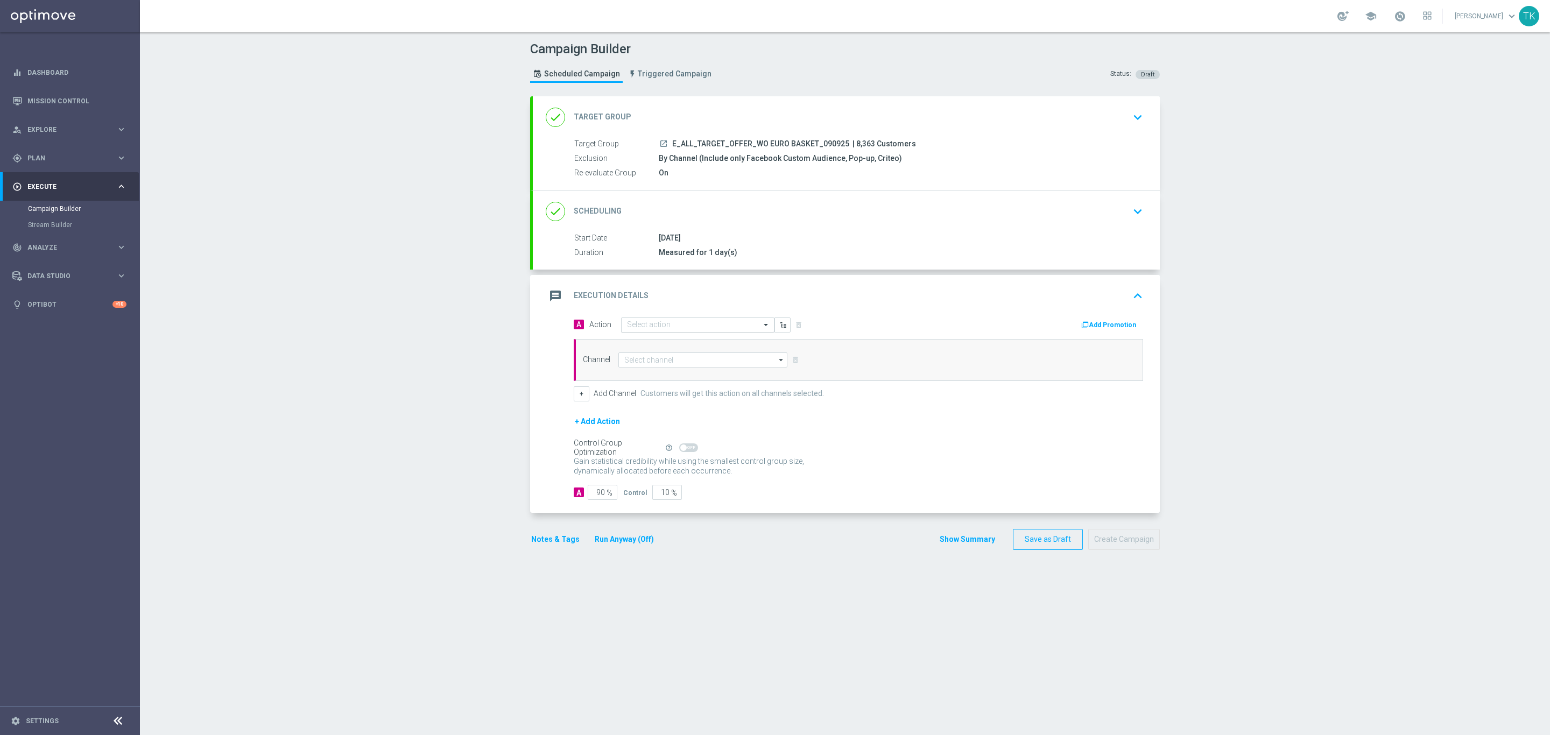
click at [627, 326] on input "text" at bounding box center [687, 325] width 120 height 9
paste input "E_ALL_TARGET_OFFER_WO EURO BASKET_090925"
type input "E_ALL_TARGET_OFFER_WO EURO BASKET_090925"
click at [644, 361] on span "Create new action" at bounding box center [665, 359] width 57 height 8
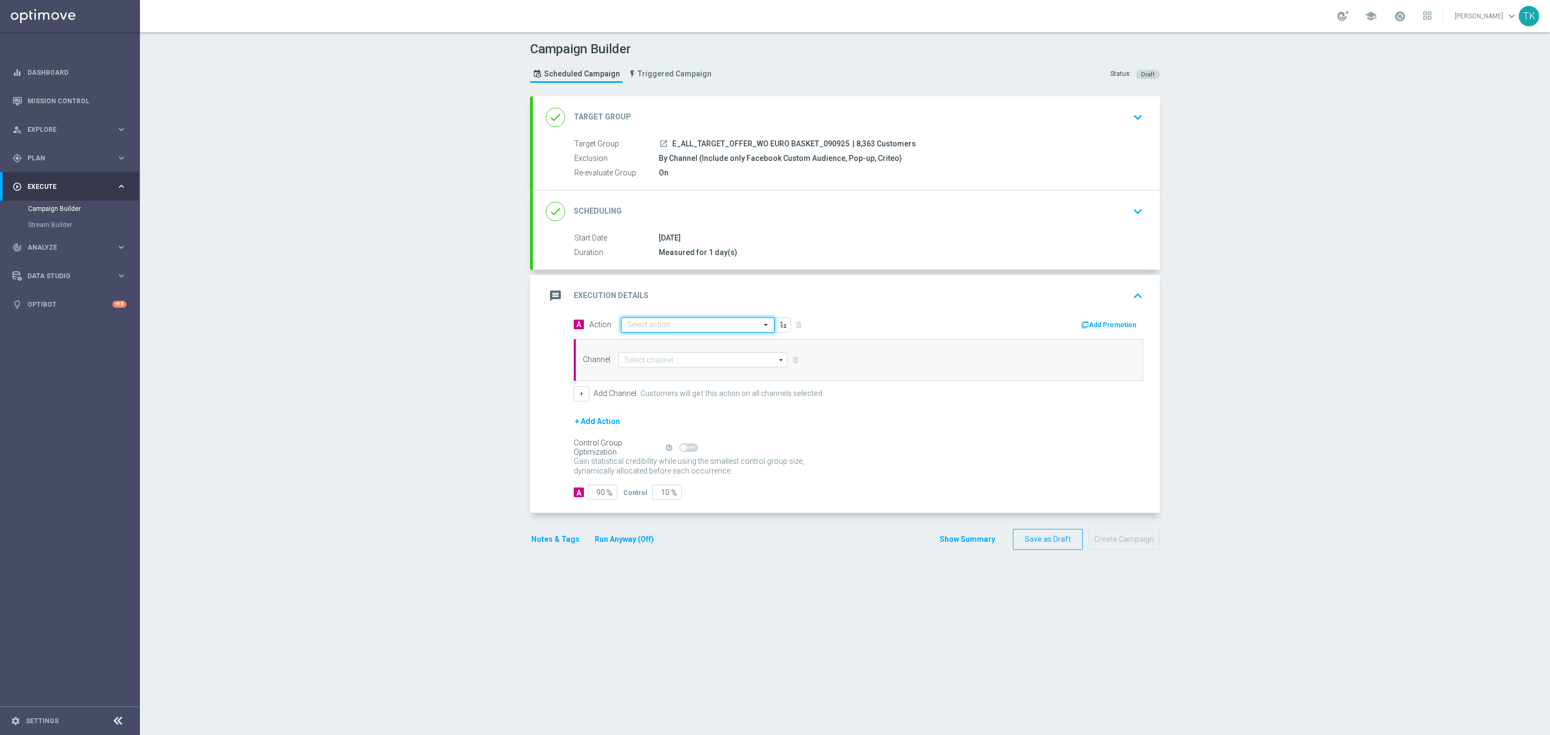
scroll to position [0, 0]
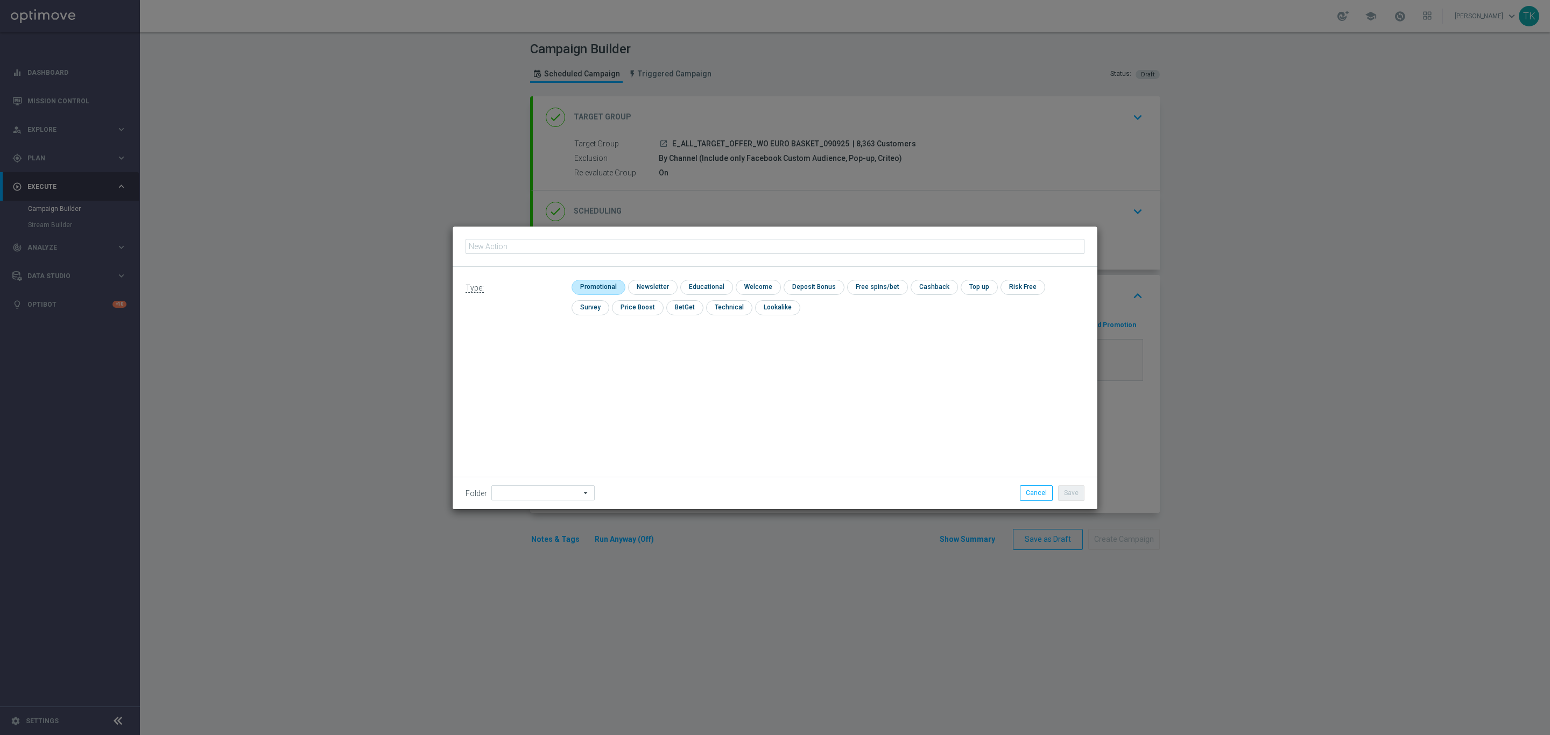
click at [606, 286] on input "checkbox" at bounding box center [597, 287] width 51 height 15
checkbox input "true"
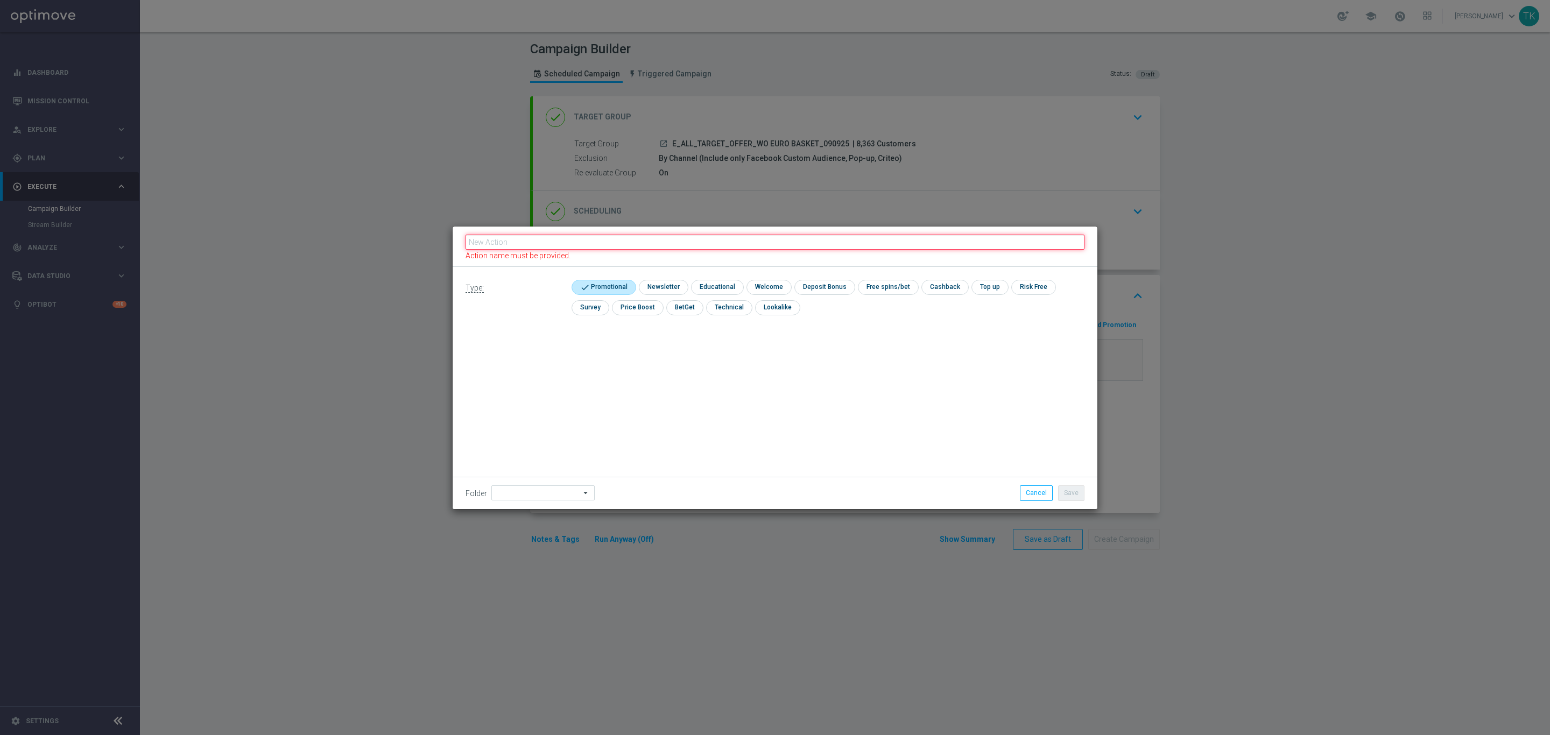
click at [551, 244] on input "text" at bounding box center [775, 242] width 619 height 15
paste input "E_ALL_TARGET_OFFER_WO EURO BASKET_090925"
type input "E_ALL_TARGET_OFFER_WO EURO BASKET_090925"
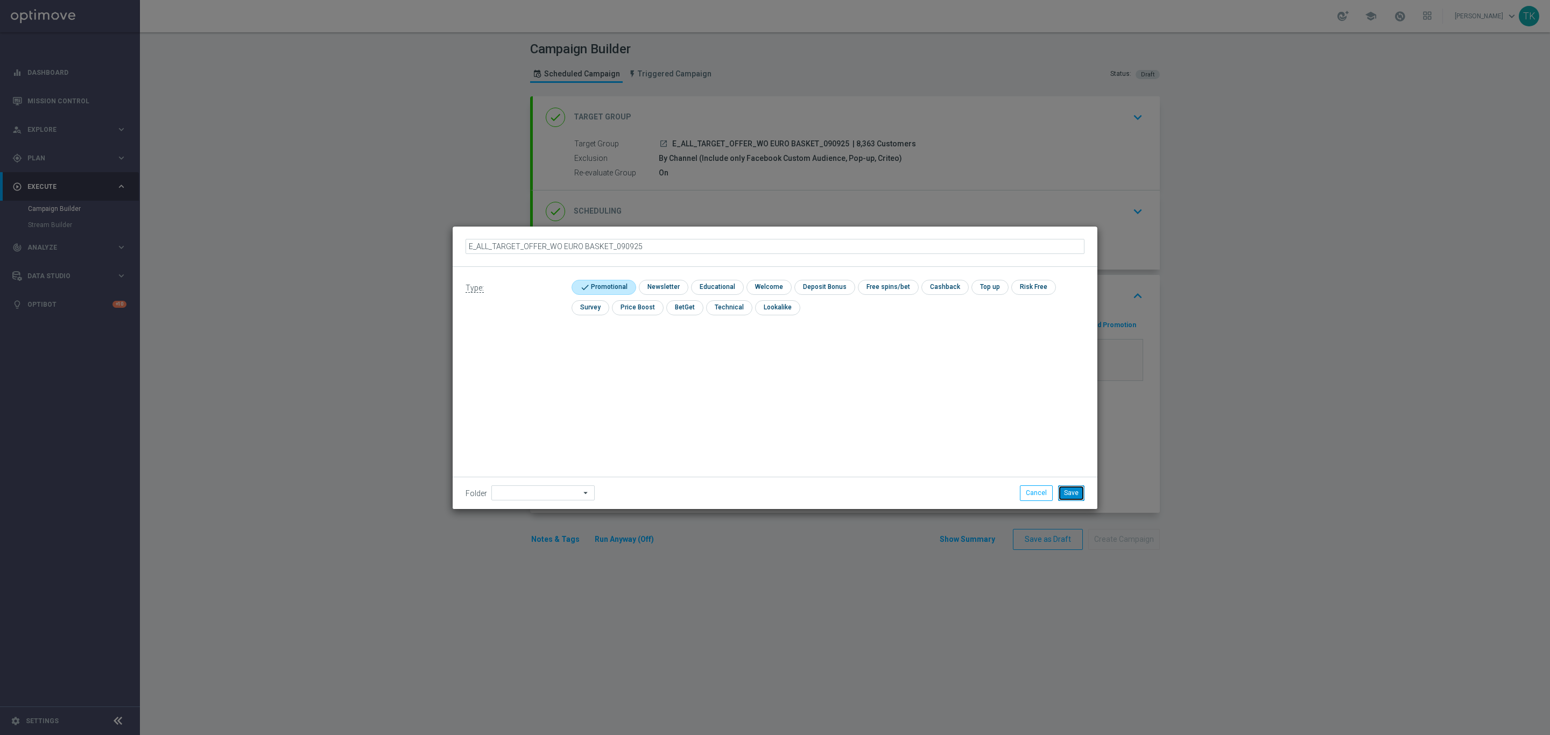
click at [1067, 486] on button "Save" at bounding box center [1071, 493] width 26 height 15
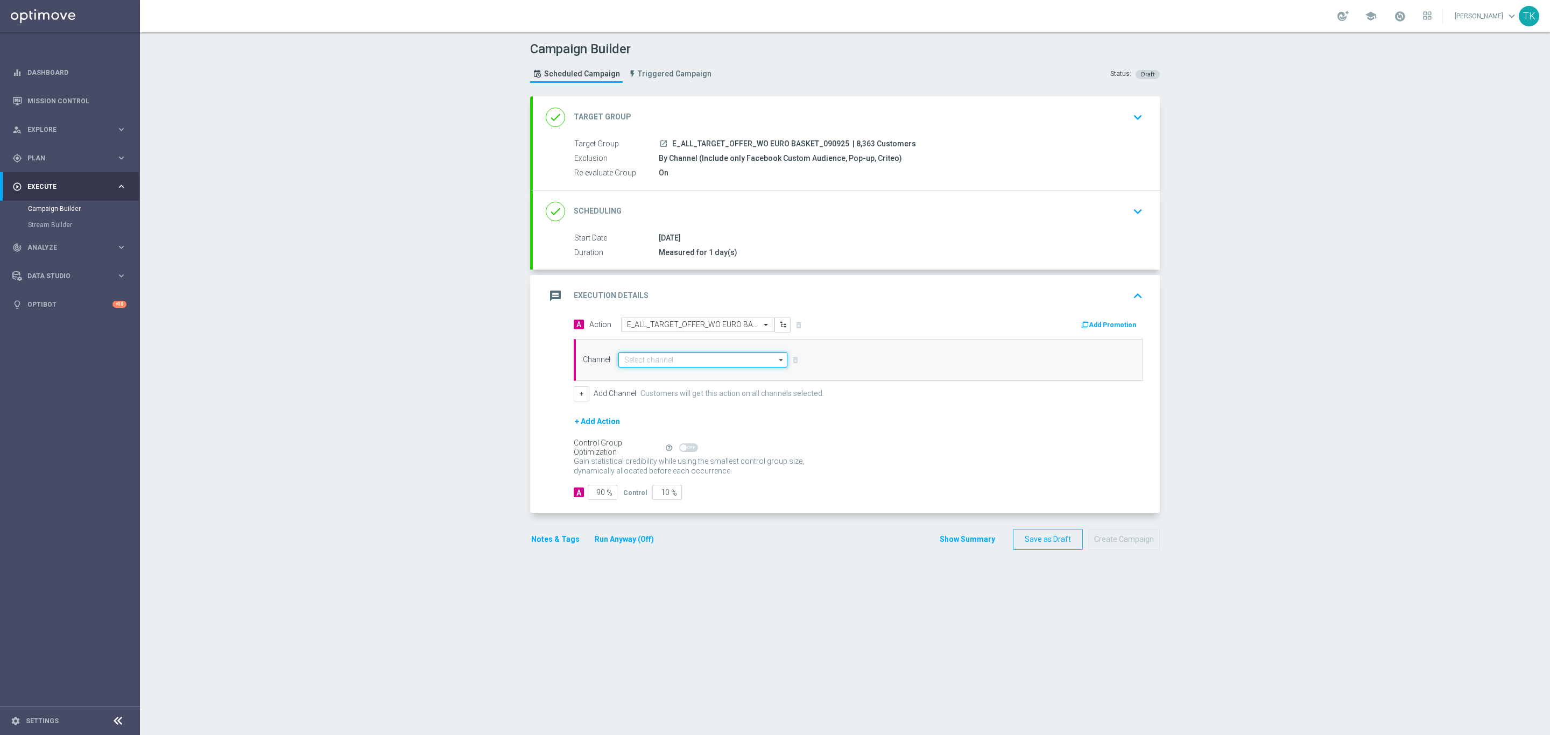
click at [623, 356] on input at bounding box center [702, 360] width 169 height 15
click at [643, 381] on div "Optimail" at bounding box center [702, 375] width 169 height 15
type input "Optimail"
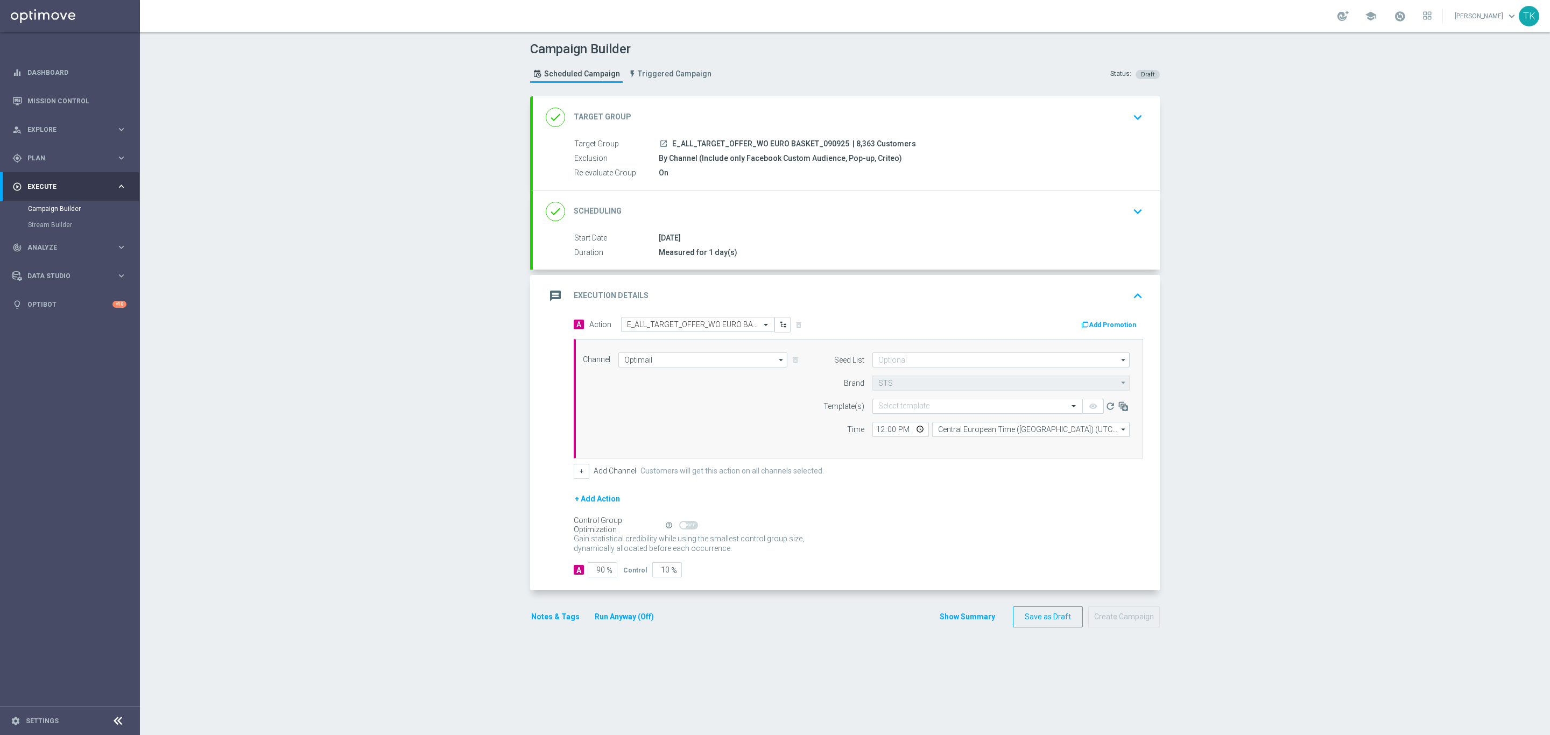
click at [878, 409] on input "text" at bounding box center [966, 406] width 177 height 9
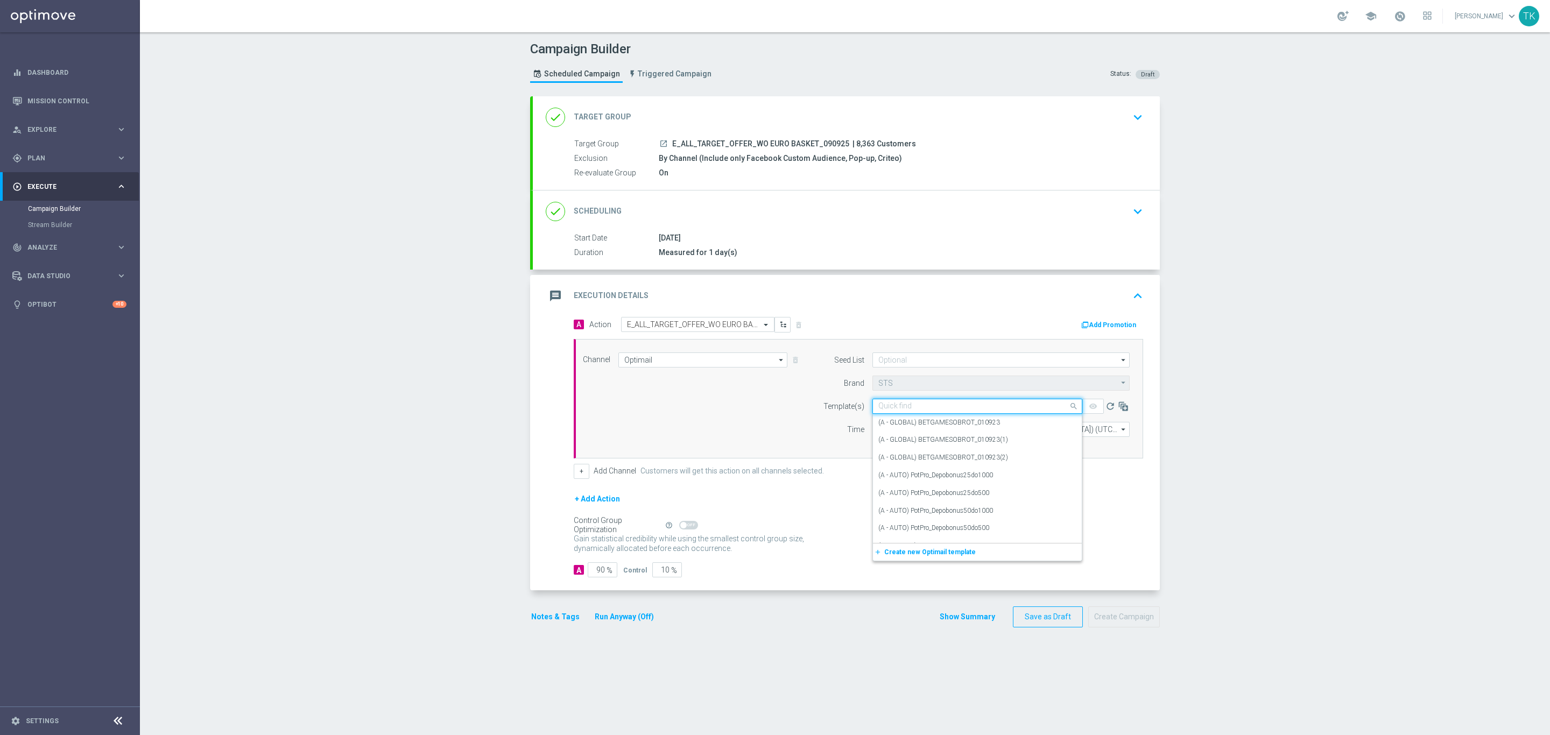
paste input "E_ALL_TARGET_OFFER_WO EURO BASKET_090925"
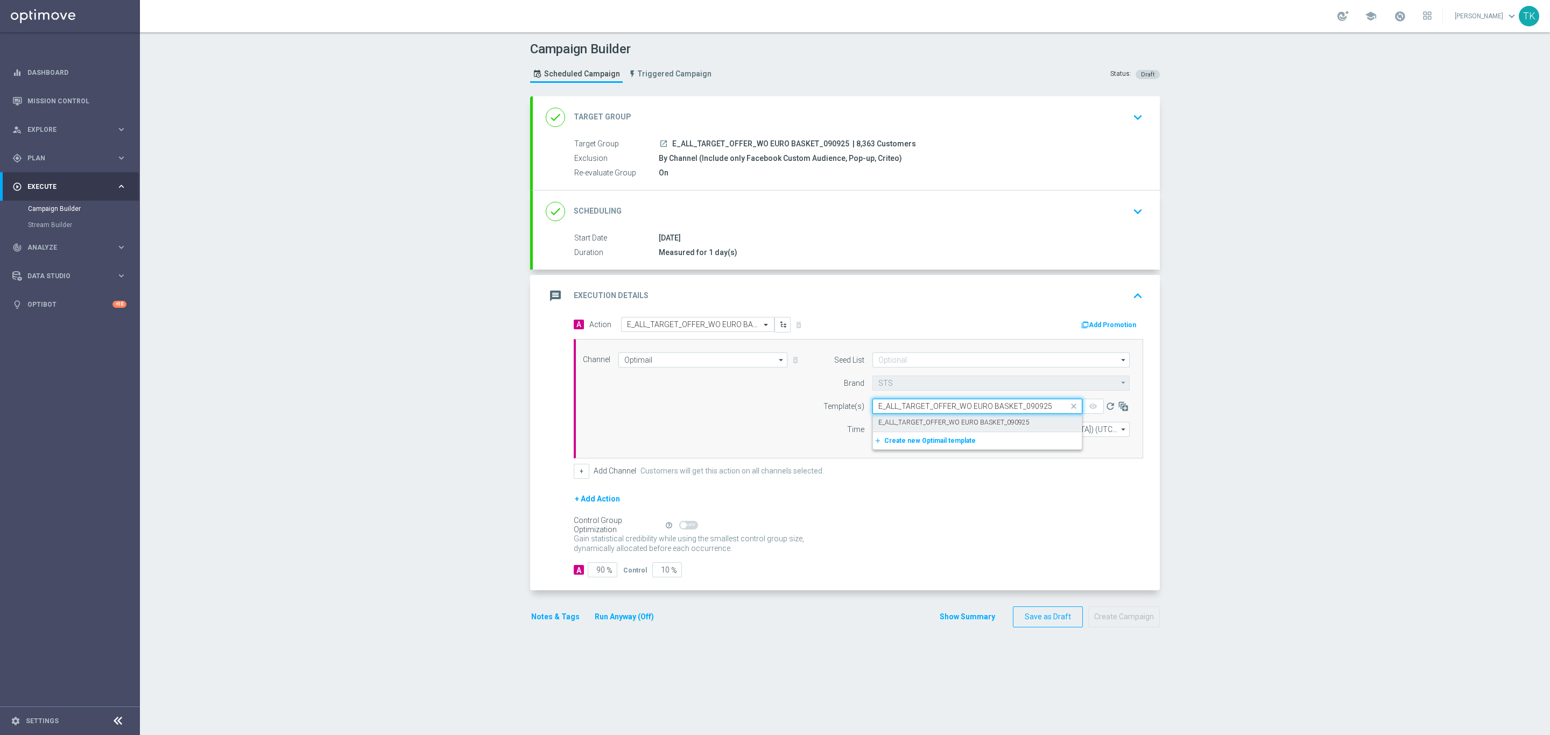
click at [887, 421] on label "E_ALL_TARGET_OFFER_WO EURO BASKET_090925" at bounding box center [953, 422] width 151 height 9
type input "E_ALL_TARGET_OFFER_WO EURO BASKET_090925"
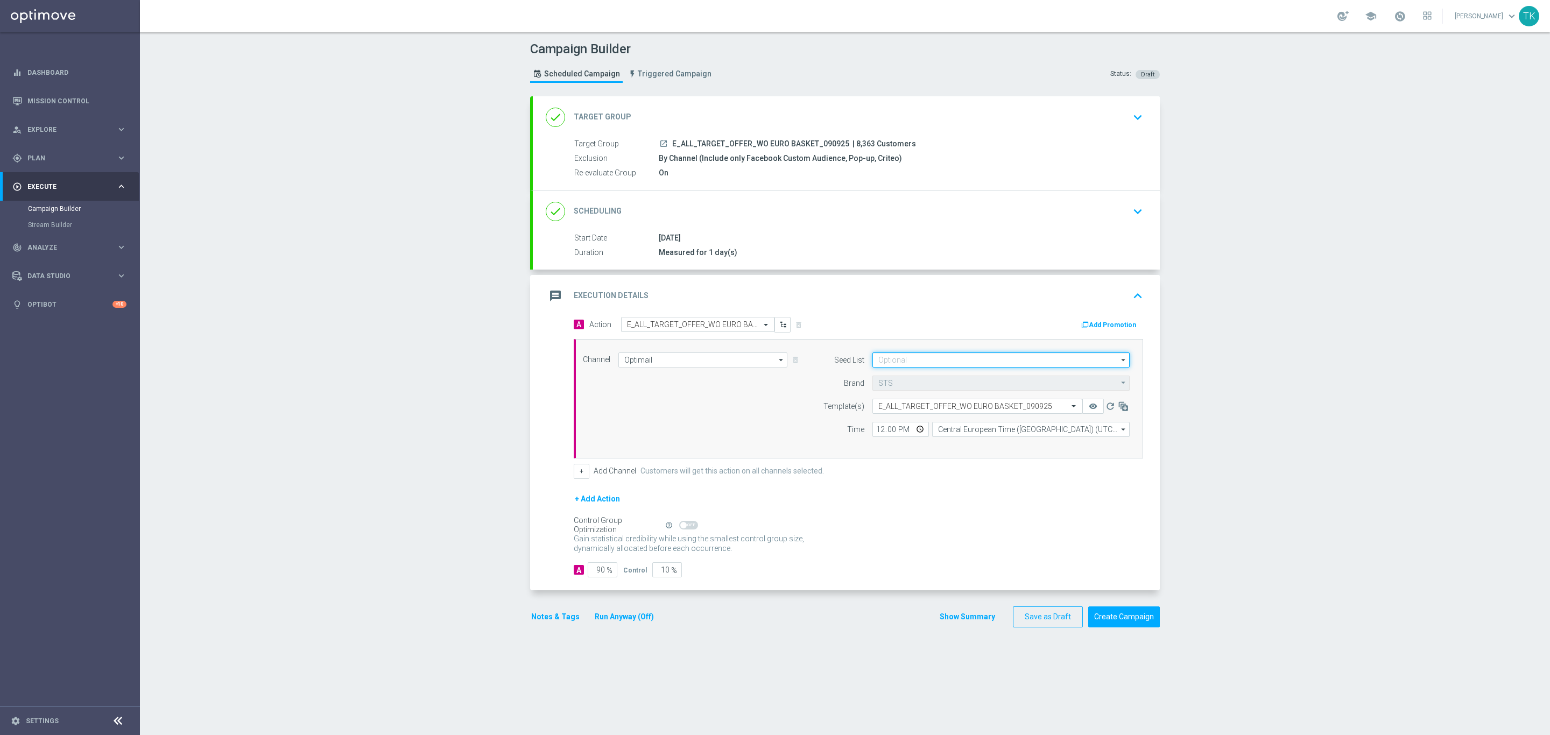
click at [882, 359] on input at bounding box center [1001, 360] width 257 height 15
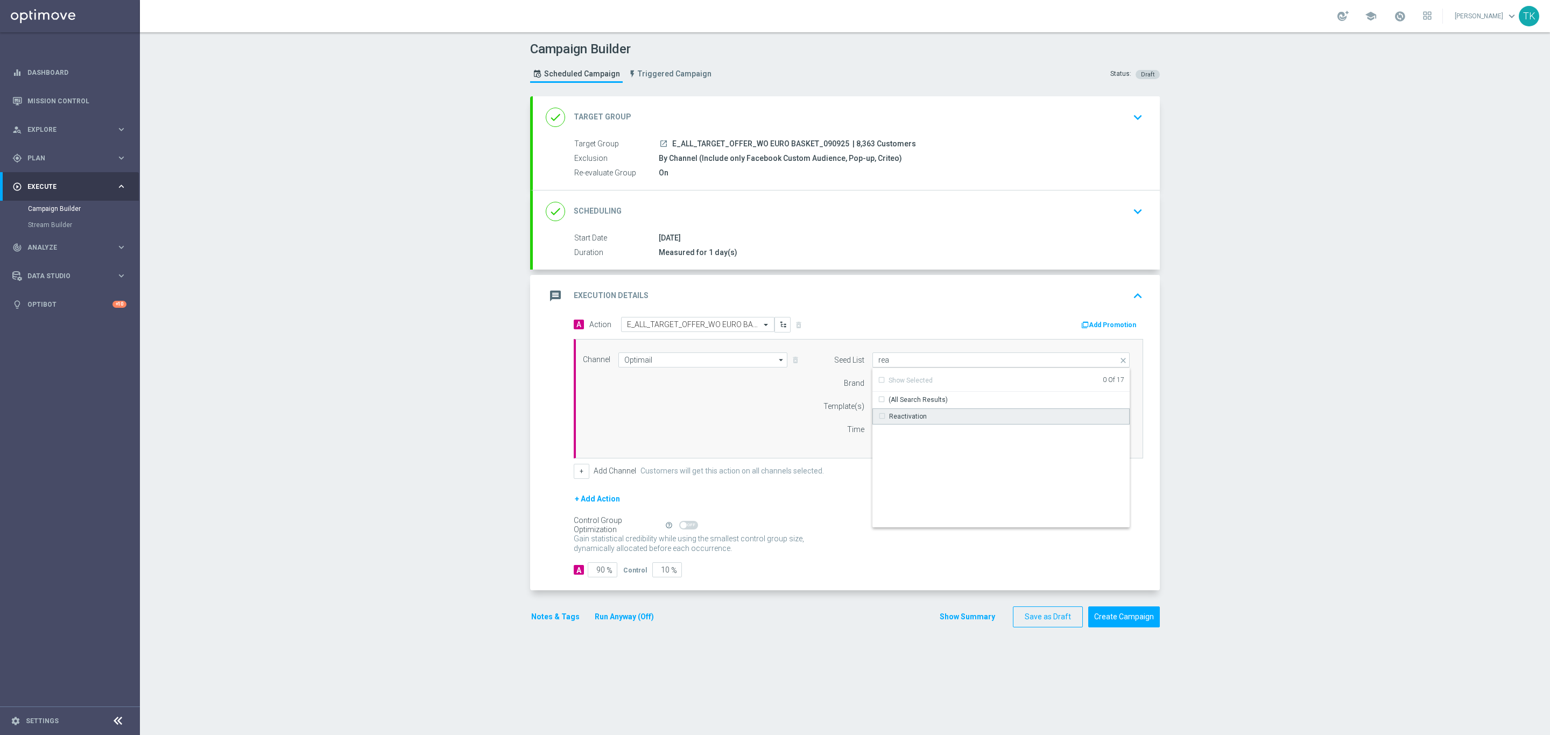
click at [898, 414] on div "Reactivation" at bounding box center [908, 417] width 38 height 10
click at [887, 366] on input "rea" at bounding box center [1001, 360] width 257 height 15
type input "o"
click at [906, 424] on div "Brand design" at bounding box center [1002, 417] width 258 height 16
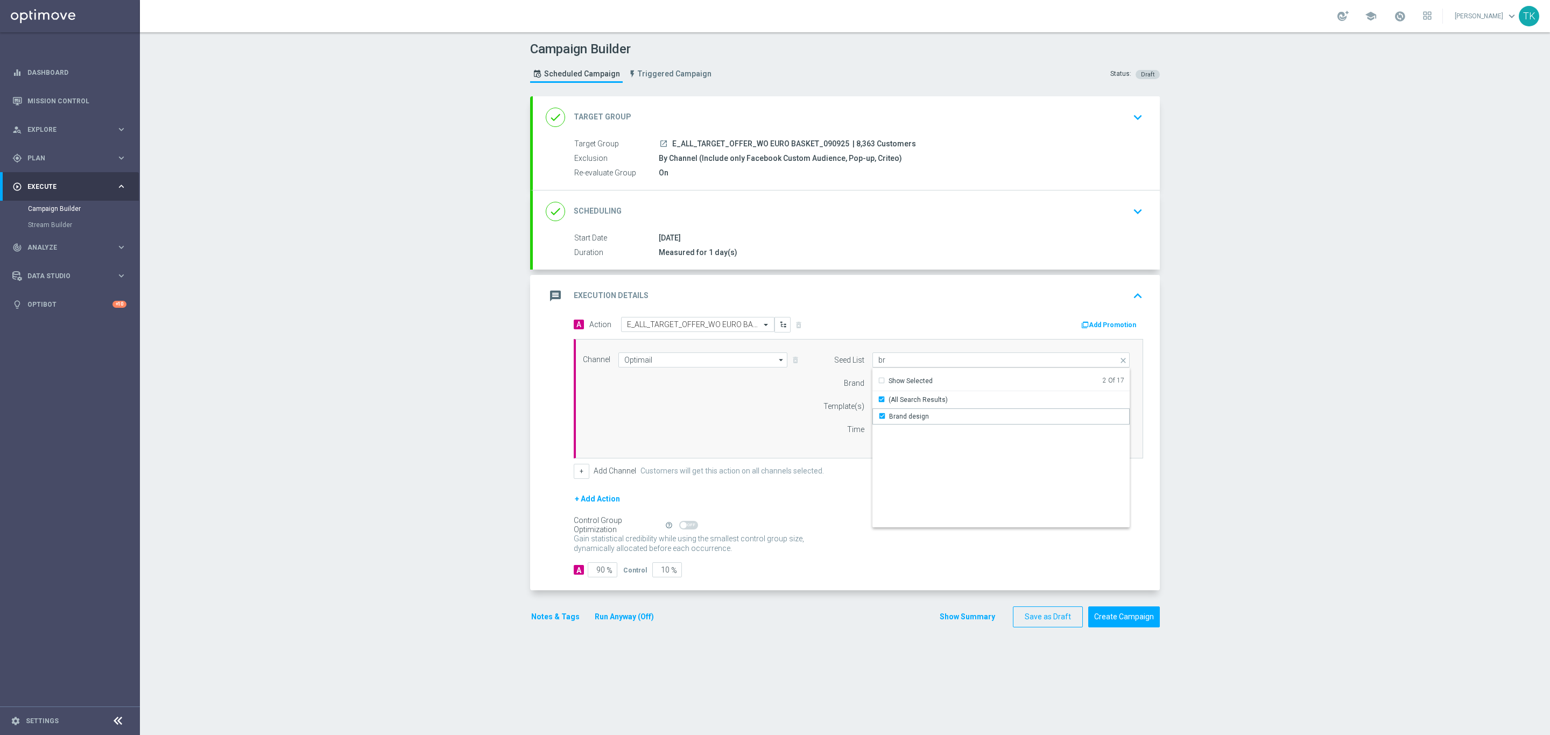
drag, startPoint x: 840, startPoint y: 488, endPoint x: 811, endPoint y: 498, distance: 30.3
click at [839, 487] on form "A Action Select action E_ALL_TARGET_OFFER_WO EURO BASKET_090925 delete_forever …" at bounding box center [859, 447] width 570 height 261
type input "Selected 2 of 17"
click at [874, 430] on input "12:00" at bounding box center [901, 429] width 57 height 15
type input "14:45"
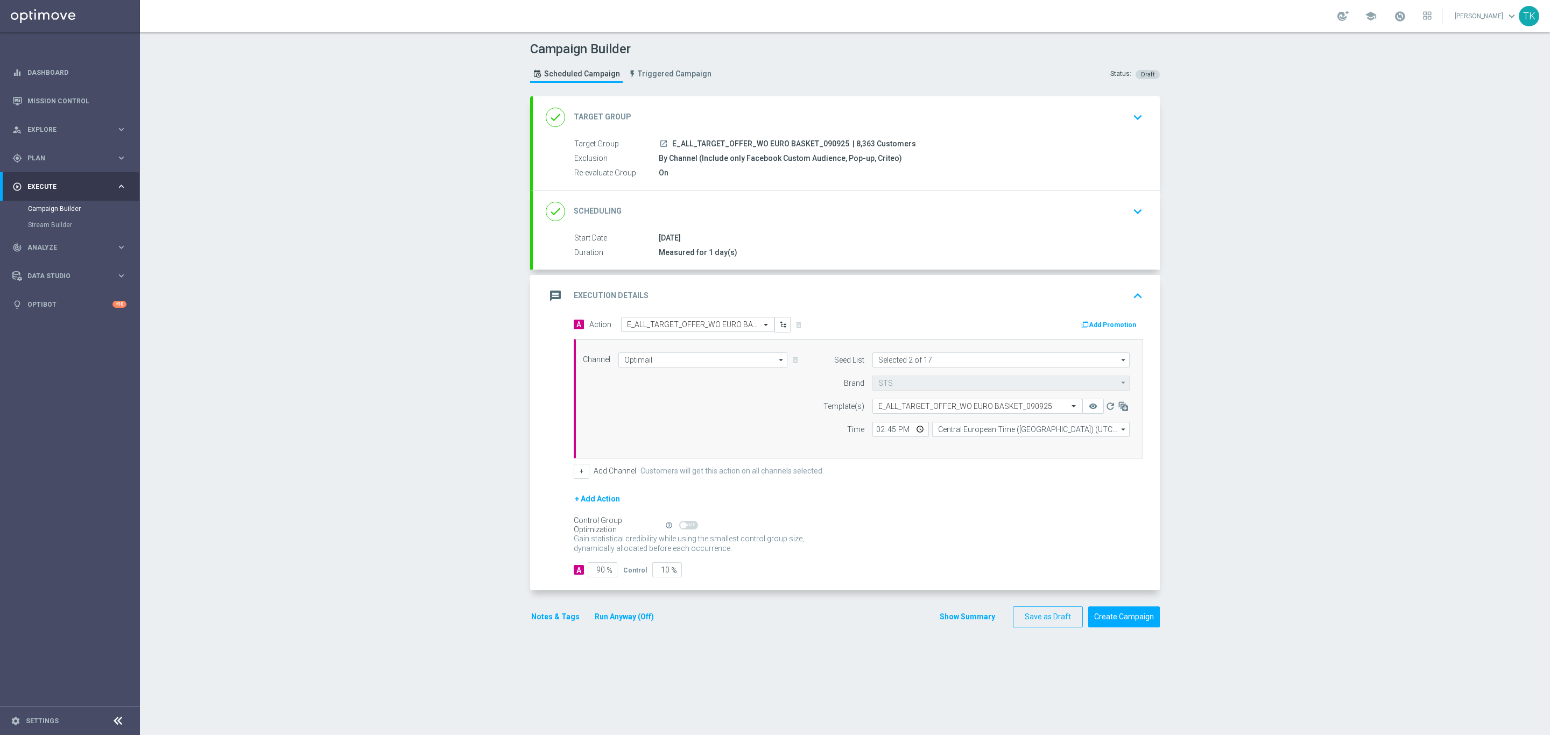
click at [940, 423] on form "Template(s) Select template E_ALL_TARGET_OFFER_WO EURO BASKET_090925 remove_red…" at bounding box center [974, 418] width 312 height 38
click at [948, 435] on input "Central European Time (Warsaw) (UTC +02:00)" at bounding box center [1031, 429] width 198 height 15
click at [955, 445] on div "Central European Time (Warsaw) (UTC +02:00)" at bounding box center [1026, 445] width 176 height 10
type input "Central European Time (Warsaw) (UTC +02:00)"
click at [957, 623] on button "Show Summary" at bounding box center [967, 617] width 57 height 12
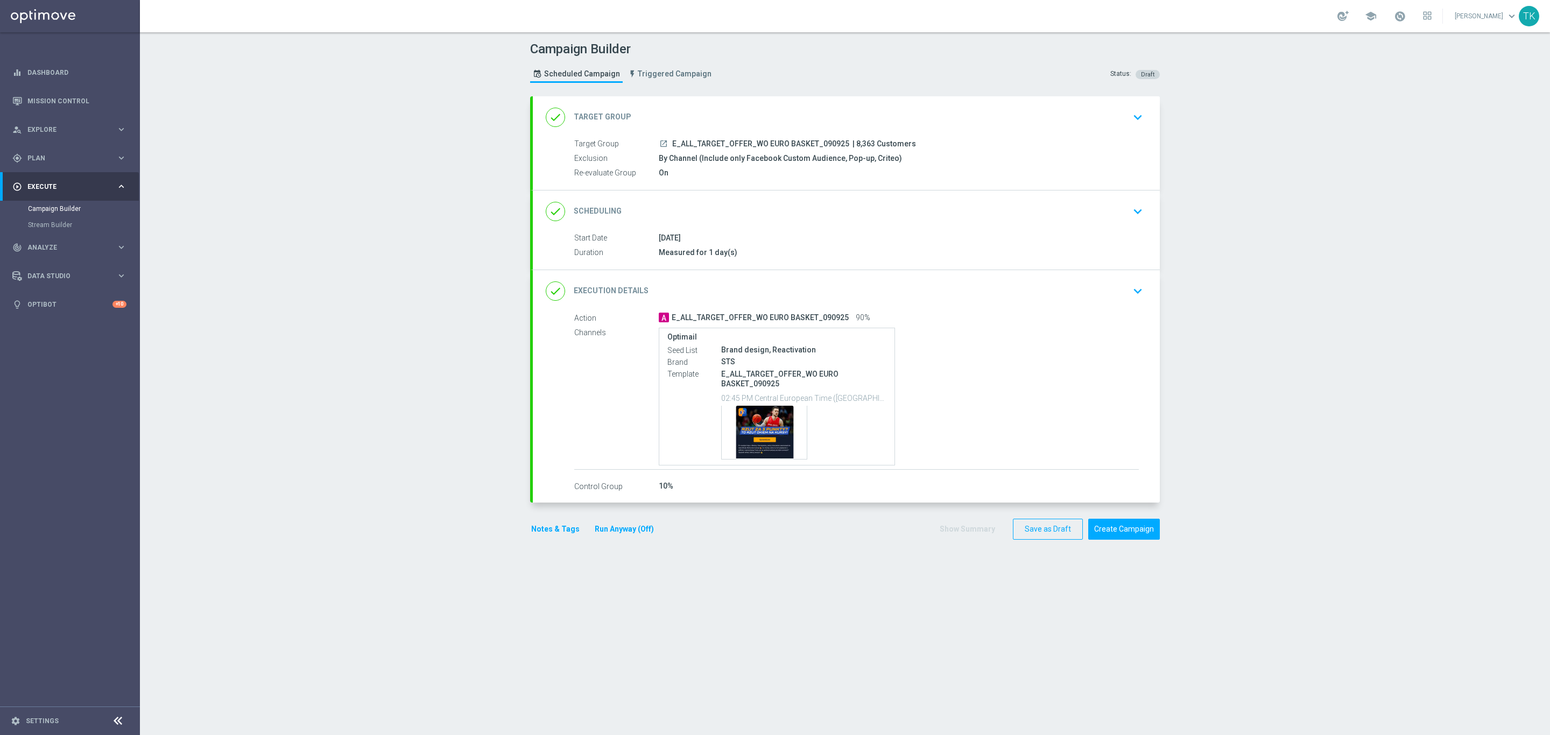
click at [531, 533] on button "Notes & Tags" at bounding box center [555, 529] width 51 height 13
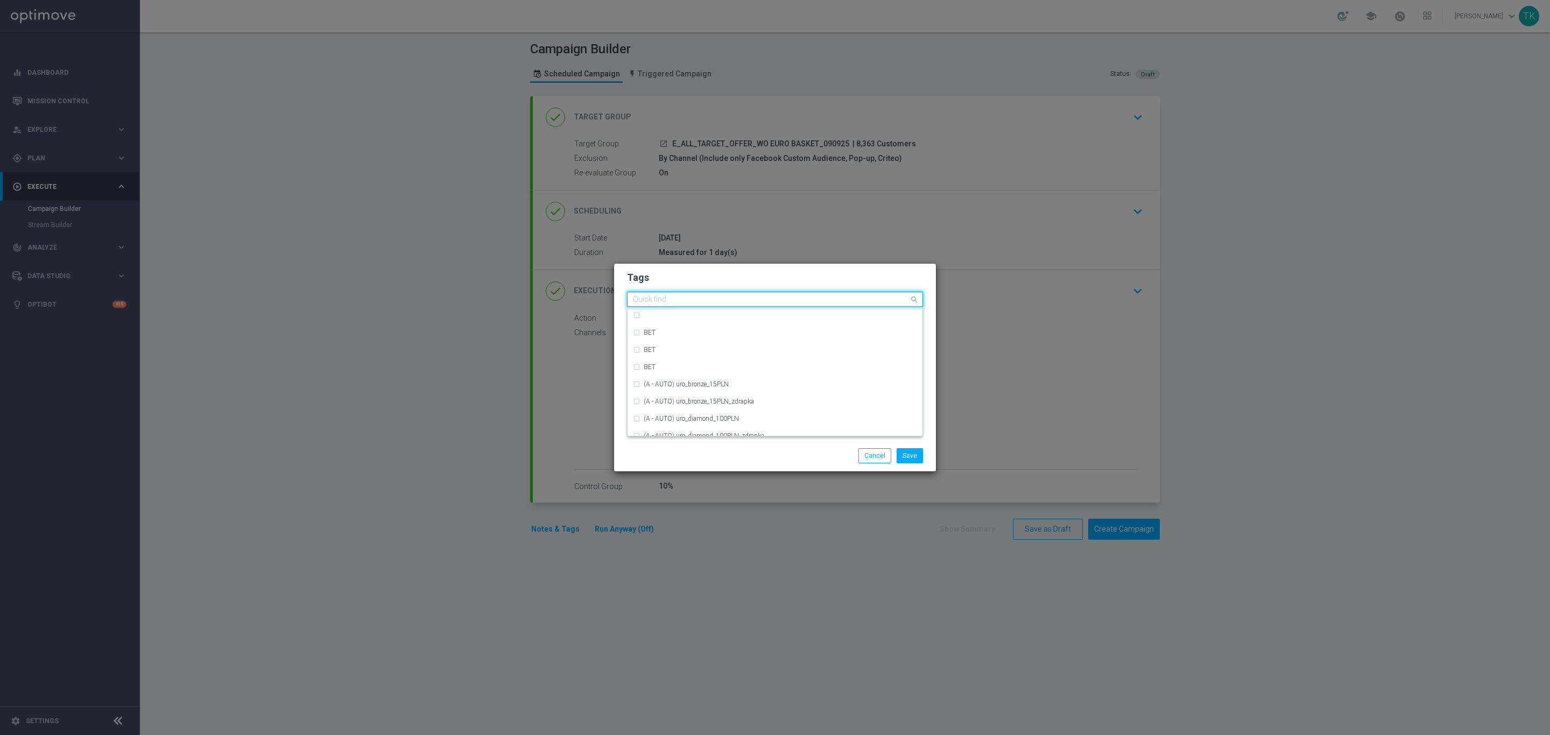
click at [672, 294] on div "Quick find" at bounding box center [769, 299] width 282 height 13
click at [667, 298] on input "text" at bounding box center [771, 300] width 276 height 9
click at [673, 332] on div "E" at bounding box center [780, 331] width 273 height 6
click at [648, 297] on input "E" at bounding box center [771, 300] width 276 height 9
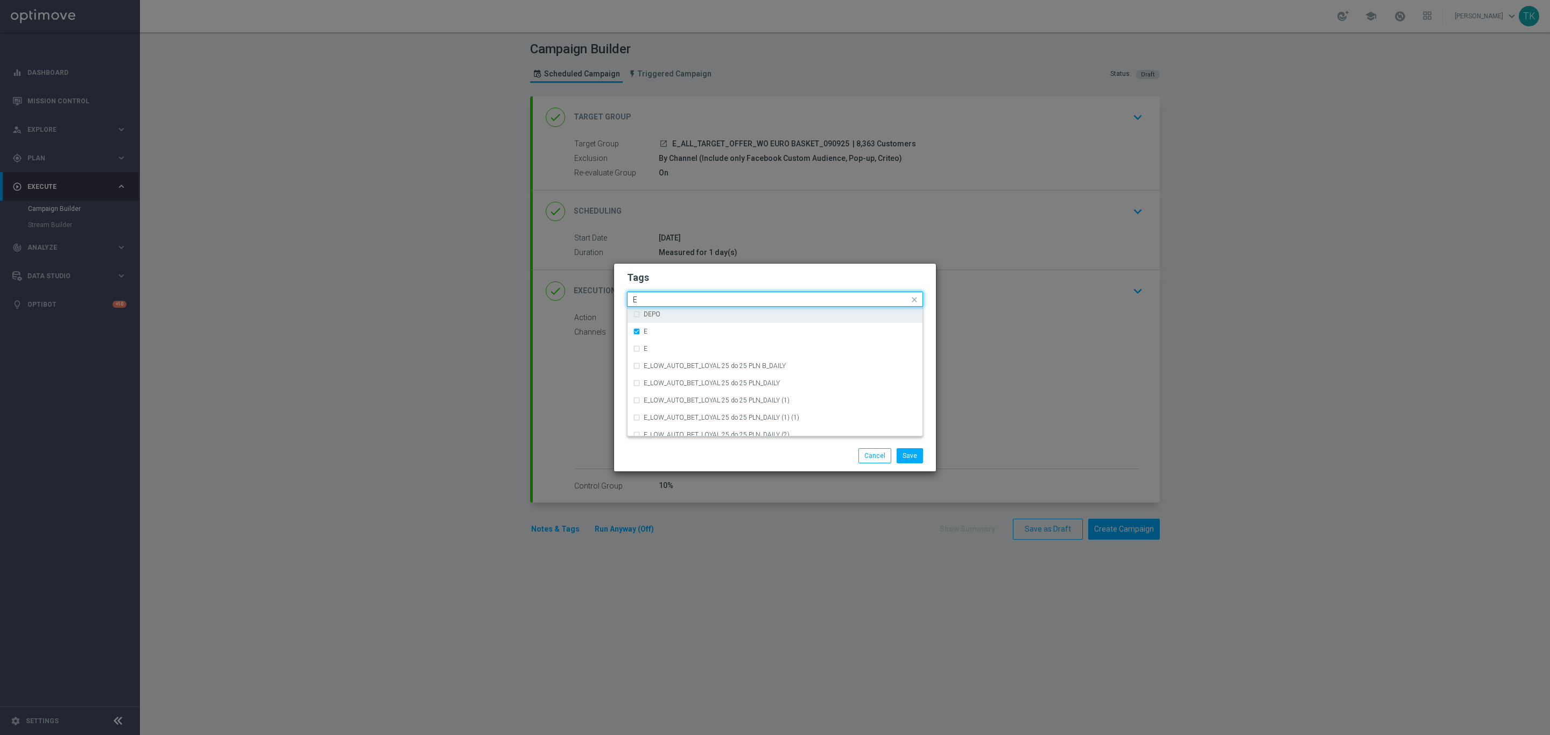
click at [648, 297] on input "E" at bounding box center [771, 300] width 276 height 9
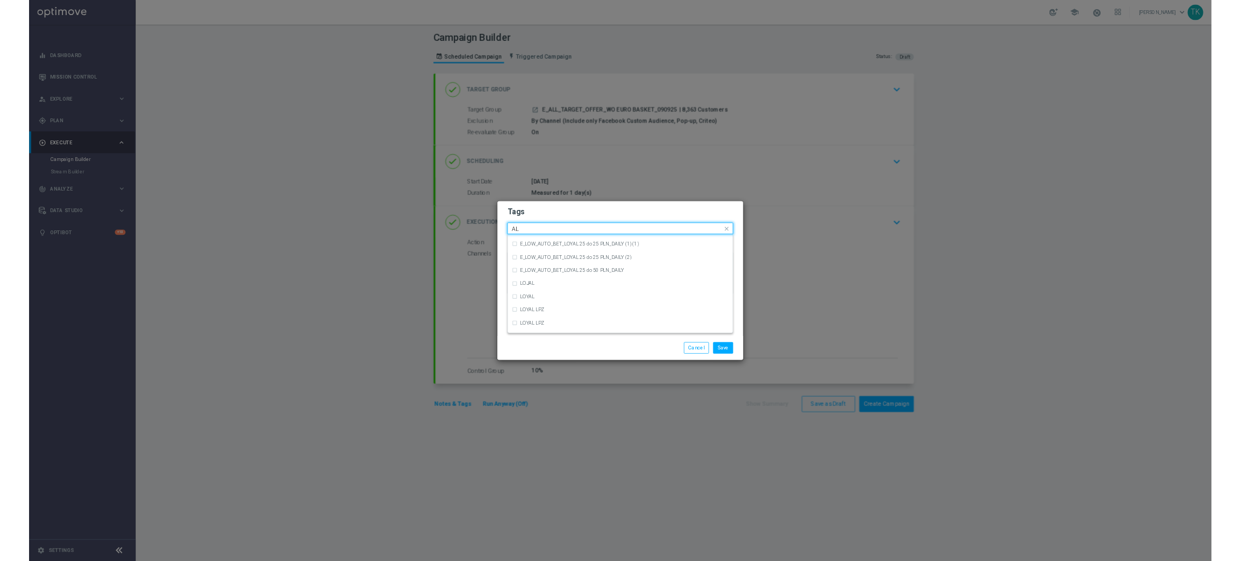
scroll to position [0, 0]
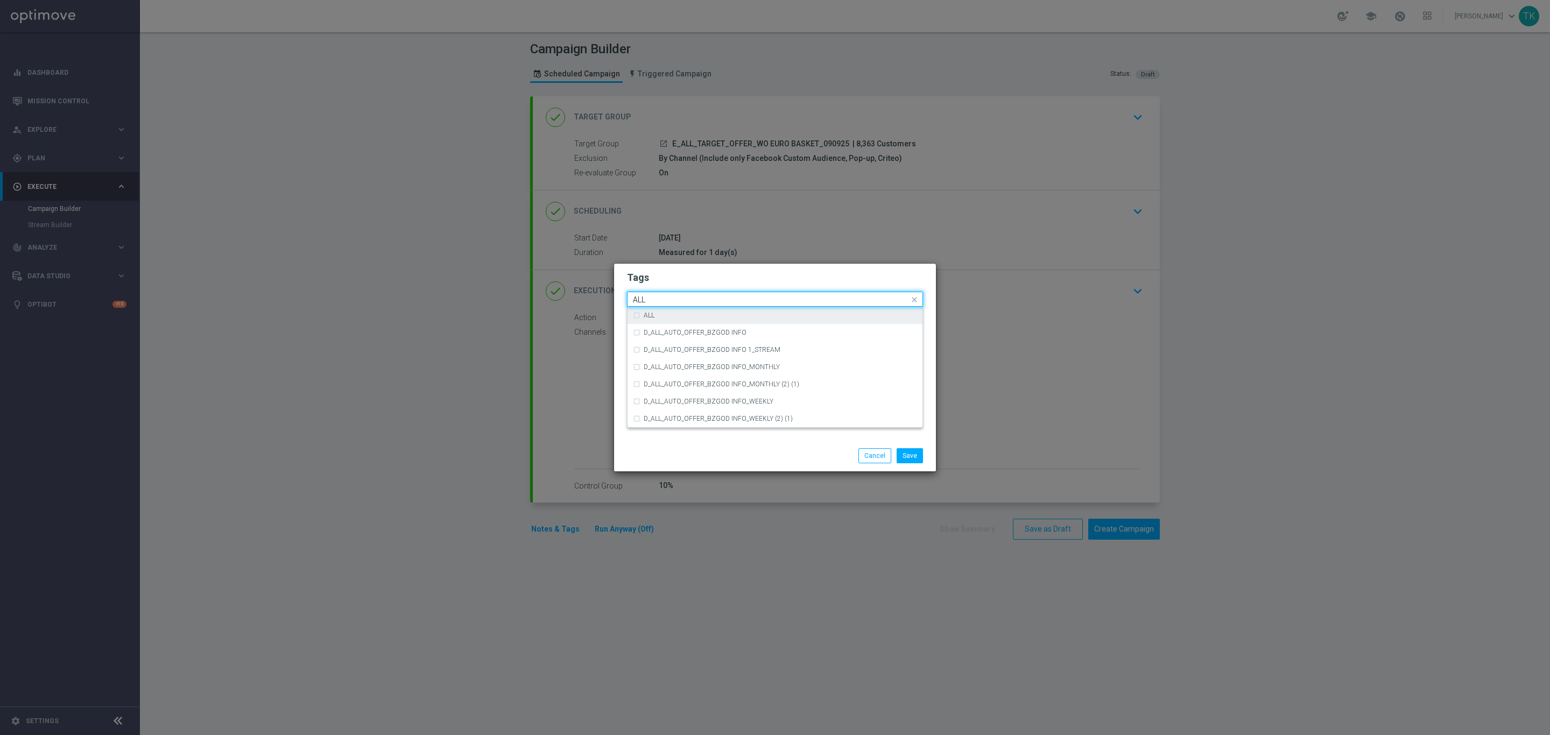
click at [653, 312] on label "ALL" at bounding box center [649, 315] width 11 height 6
click at [651, 300] on input "ALL" at bounding box center [771, 300] width 276 height 9
click at [672, 359] on div "TARGET" at bounding box center [775, 367] width 284 height 17
click at [664, 299] on input "TARGET" at bounding box center [771, 300] width 276 height 9
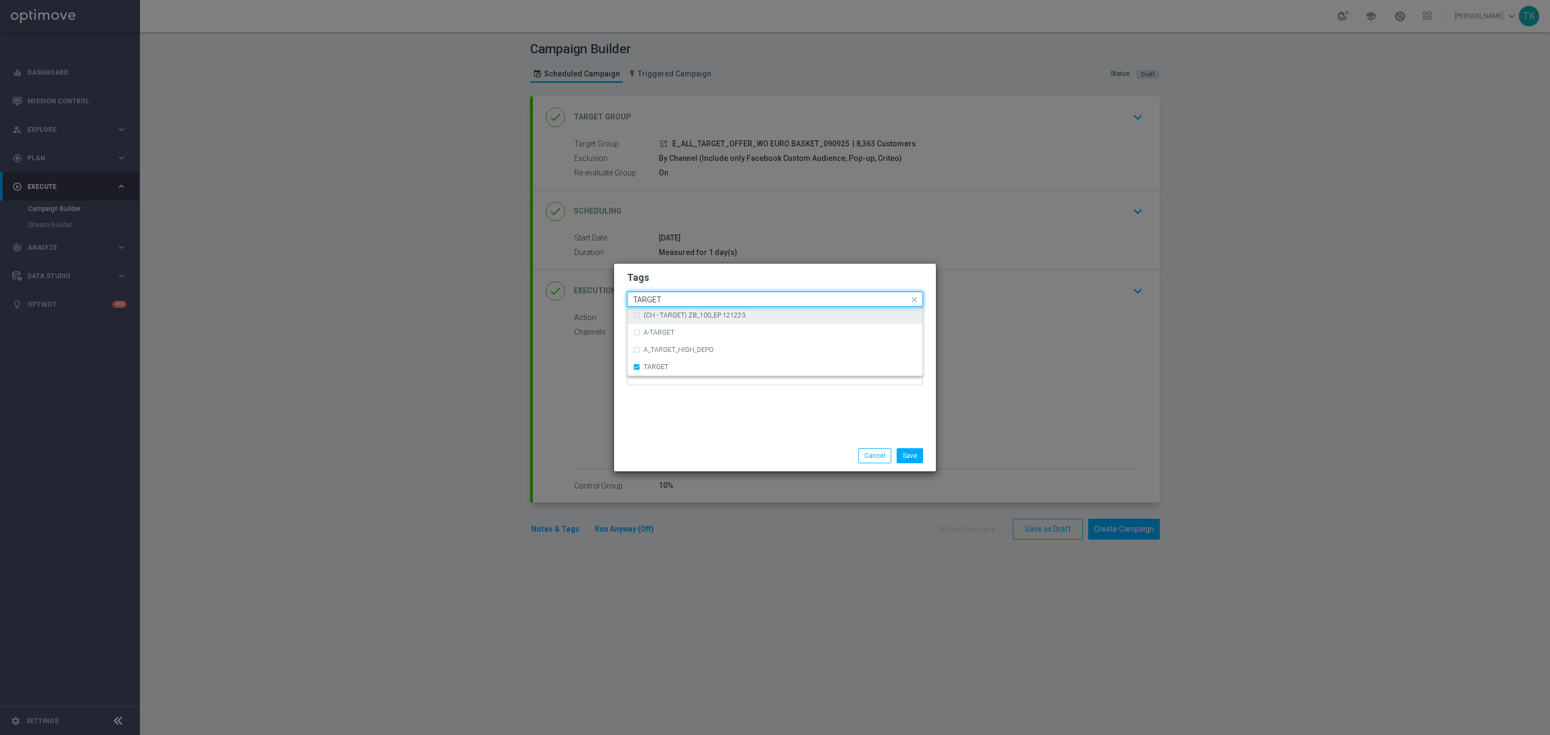
click at [664, 299] on input "TARGET" at bounding box center [771, 300] width 276 height 9
click at [666, 421] on div "OFFER" at bounding box center [780, 419] width 273 height 6
click at [651, 299] on input "OFFER" at bounding box center [771, 300] width 276 height 9
click at [650, 299] on input "OFFER" at bounding box center [771, 300] width 276 height 9
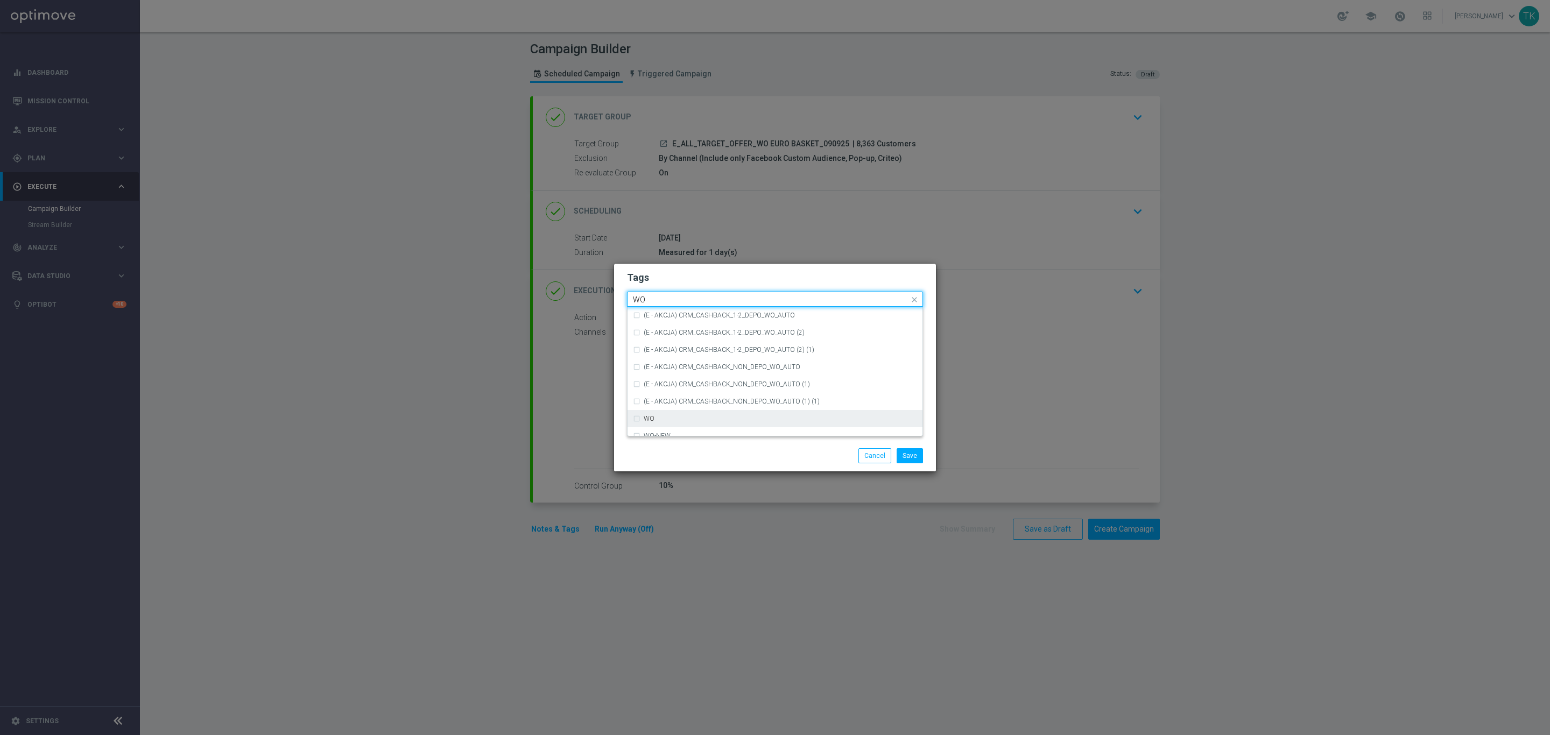
click at [653, 414] on div "WO" at bounding box center [775, 418] width 284 height 17
type input "WO"
click at [910, 449] on button "Save" at bounding box center [910, 455] width 26 height 15
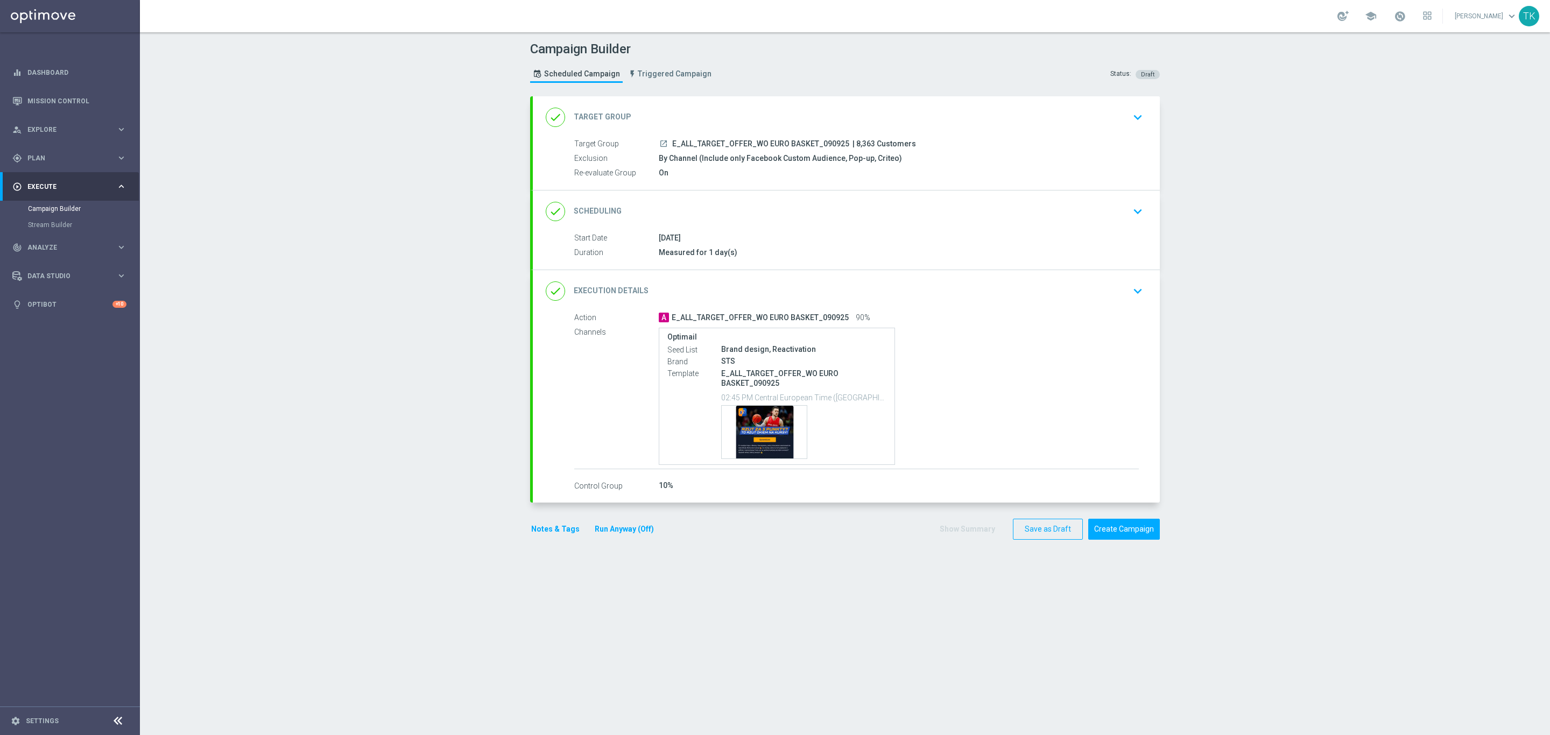
click at [736, 146] on span "E_ALL_TARGET_OFFER_WO EURO BASKET_090925" at bounding box center [760, 144] width 177 height 10
copy div "E_ALL_TARGET_OFFER_WO EURO BASKET_090925"
click at [723, 68] on div "Campaign Builder Scheduled Campaign Triggered Campaign Status: Draft" at bounding box center [845, 64] width 646 height 50
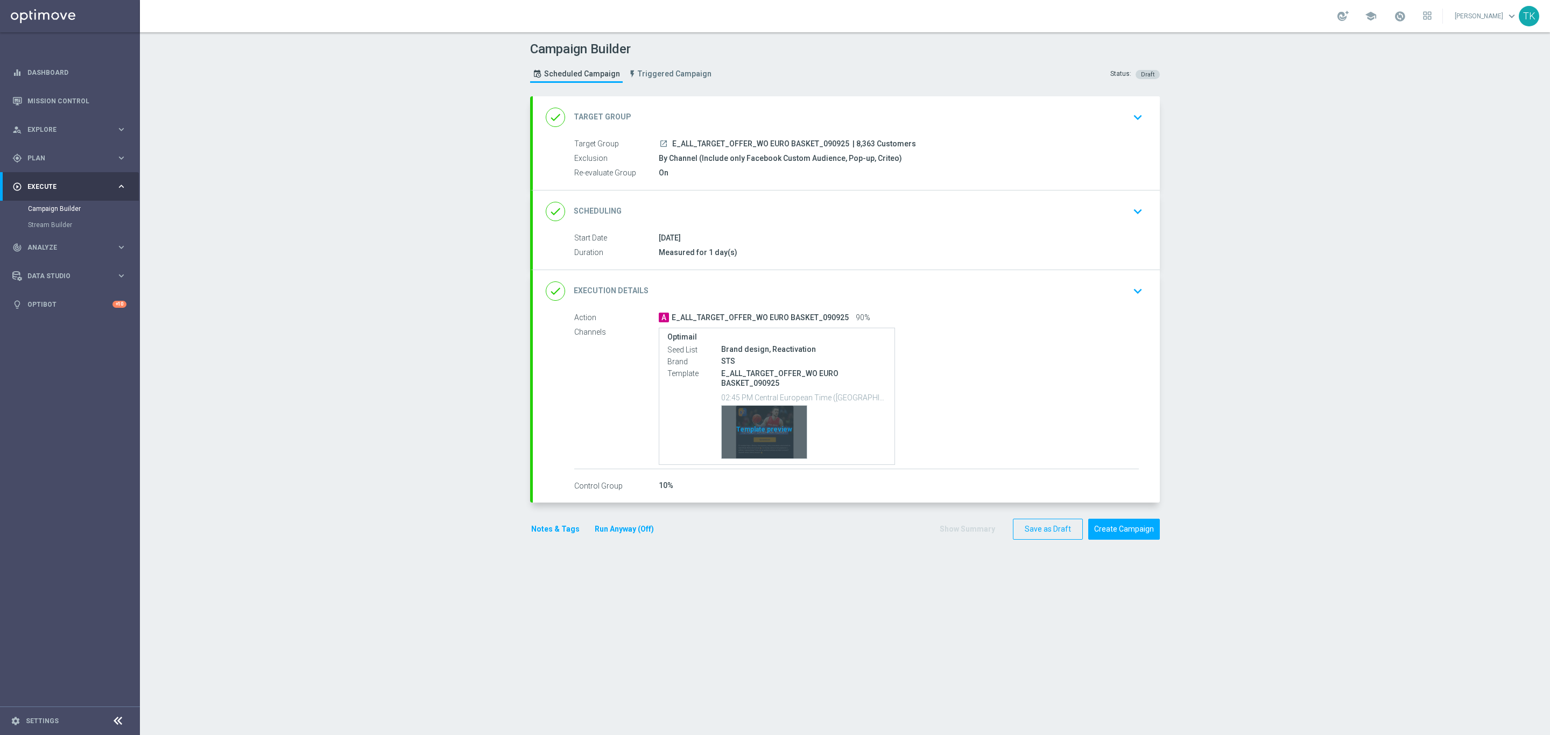
click at [751, 415] on div "Template preview" at bounding box center [764, 432] width 85 height 53
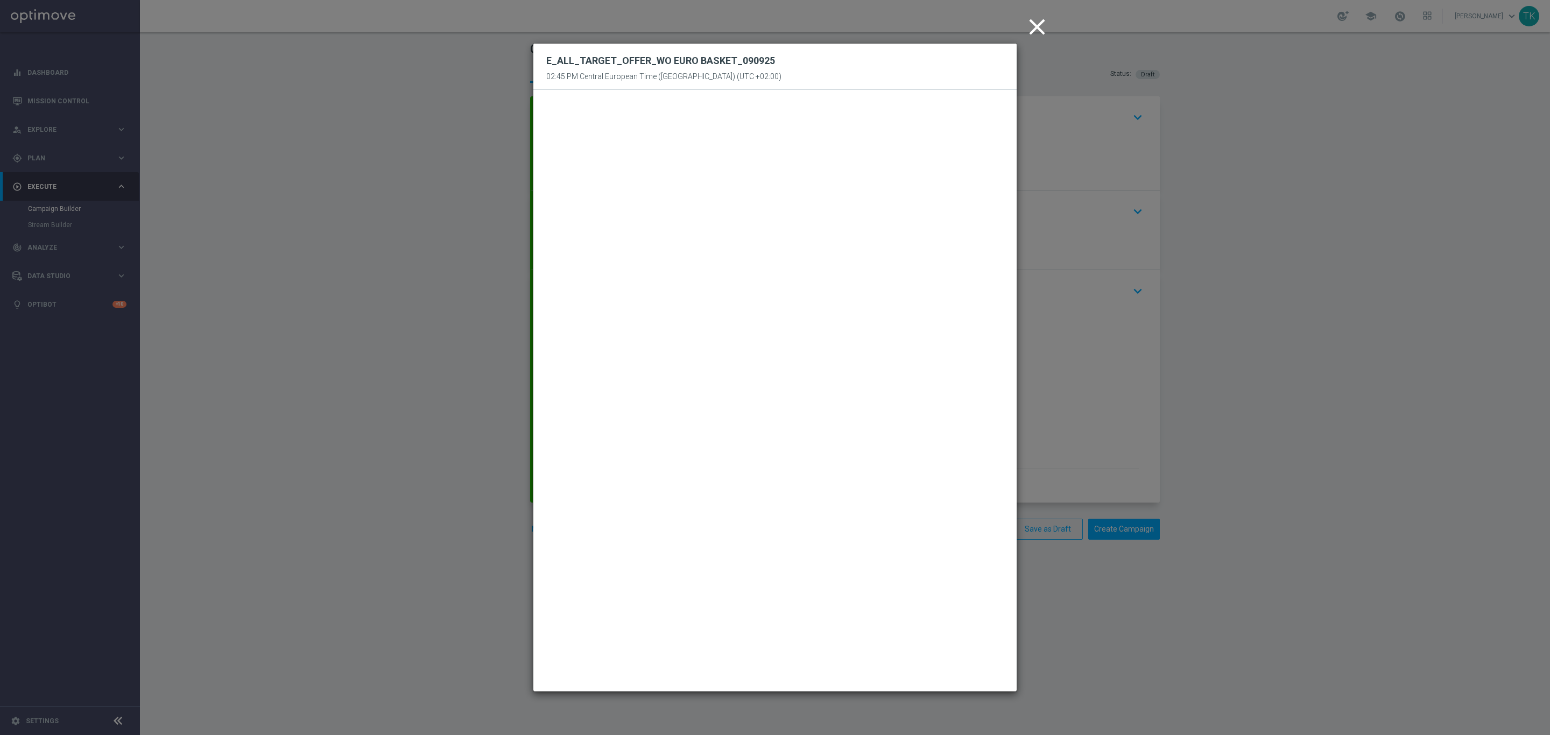
click at [1038, 34] on icon "close" at bounding box center [1037, 26] width 27 height 27
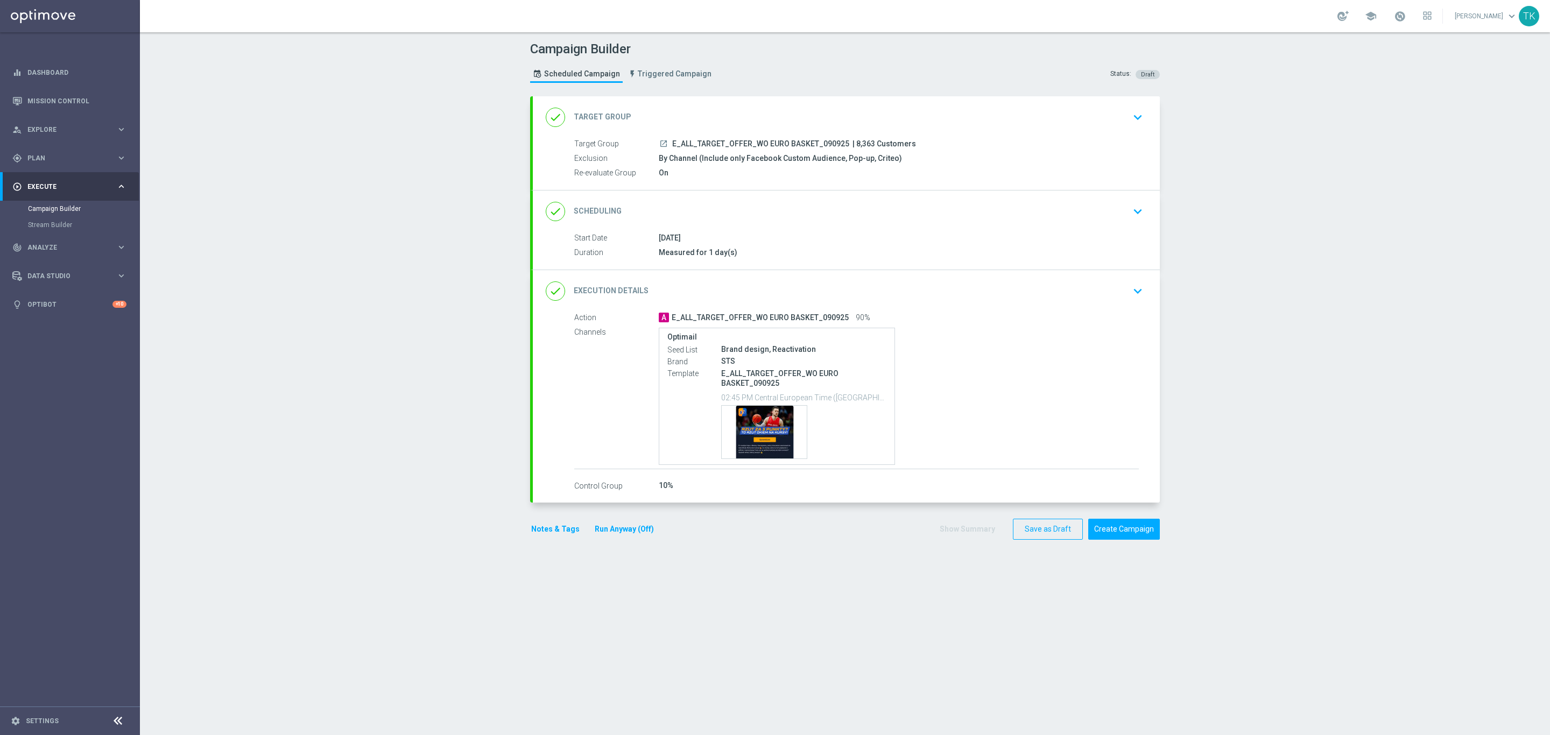
click at [882, 218] on div "done Scheduling keyboard_arrow_down" at bounding box center [846, 211] width 601 height 20
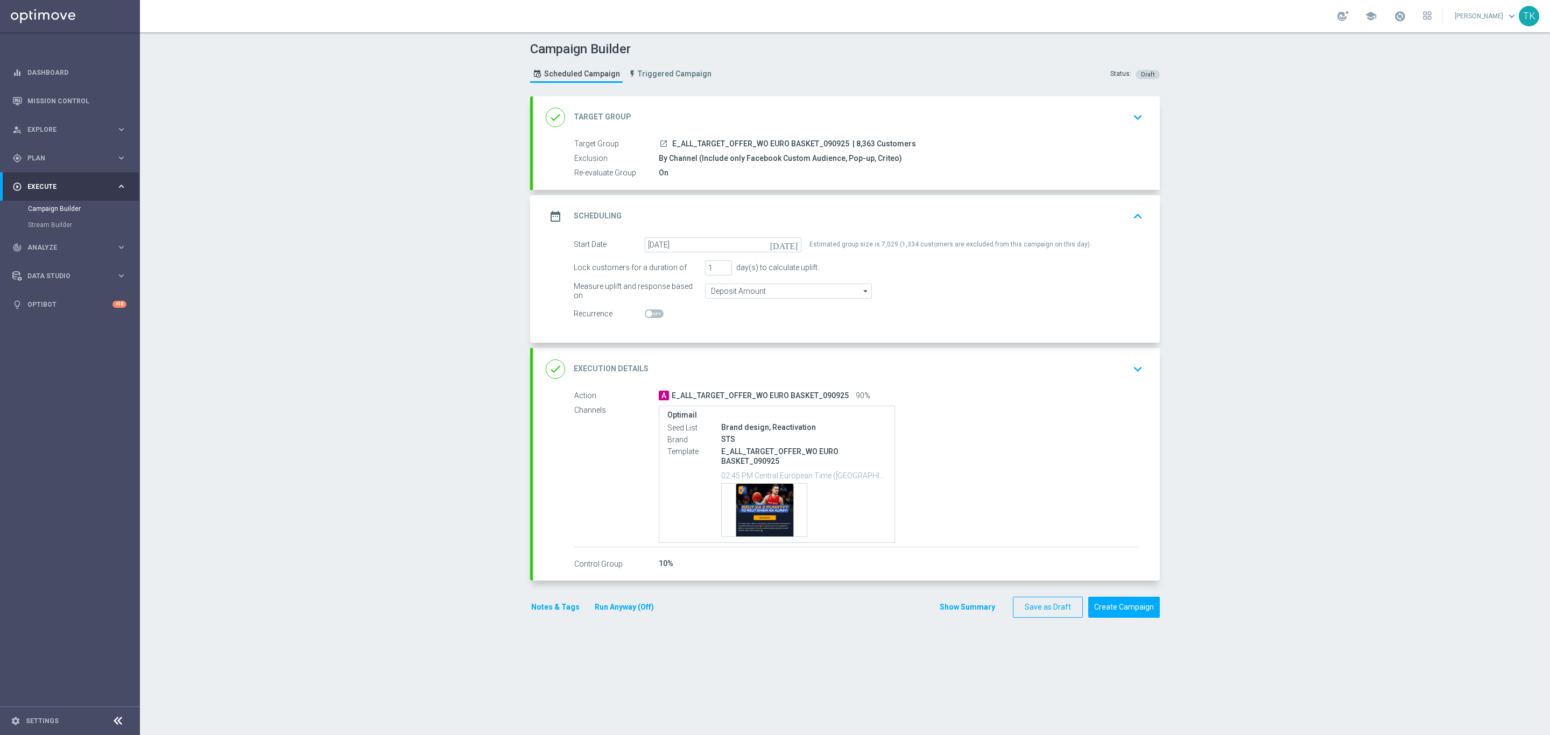
click at [954, 602] on div "Show Summary Save as Draft Create Campaign" at bounding box center [1049, 607] width 221 height 21
click at [948, 614] on button "Show Summary" at bounding box center [967, 607] width 57 height 12
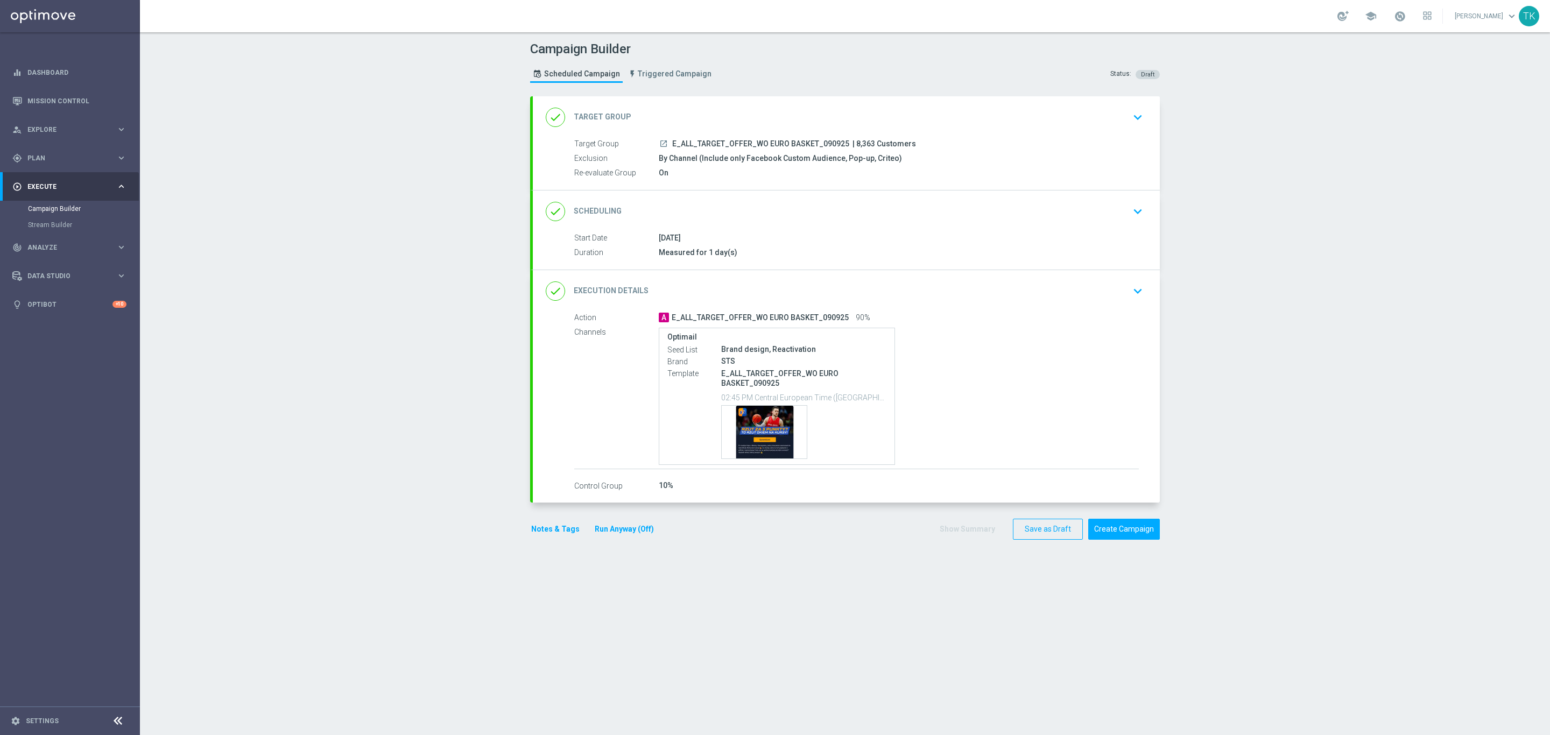
click at [546, 532] on button "Notes & Tags" at bounding box center [555, 529] width 51 height 13
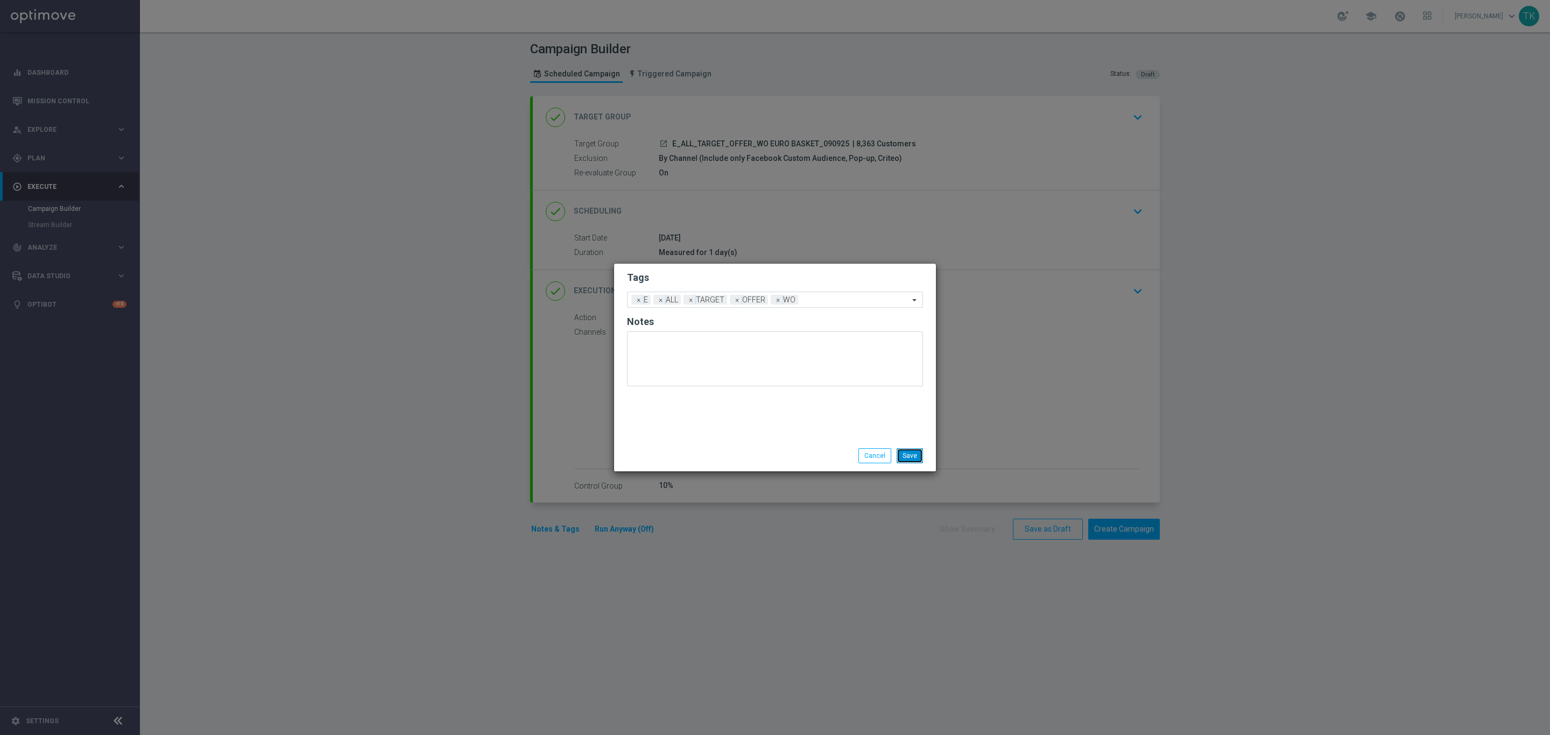
click at [914, 452] on button "Save" at bounding box center [910, 455] width 26 height 15
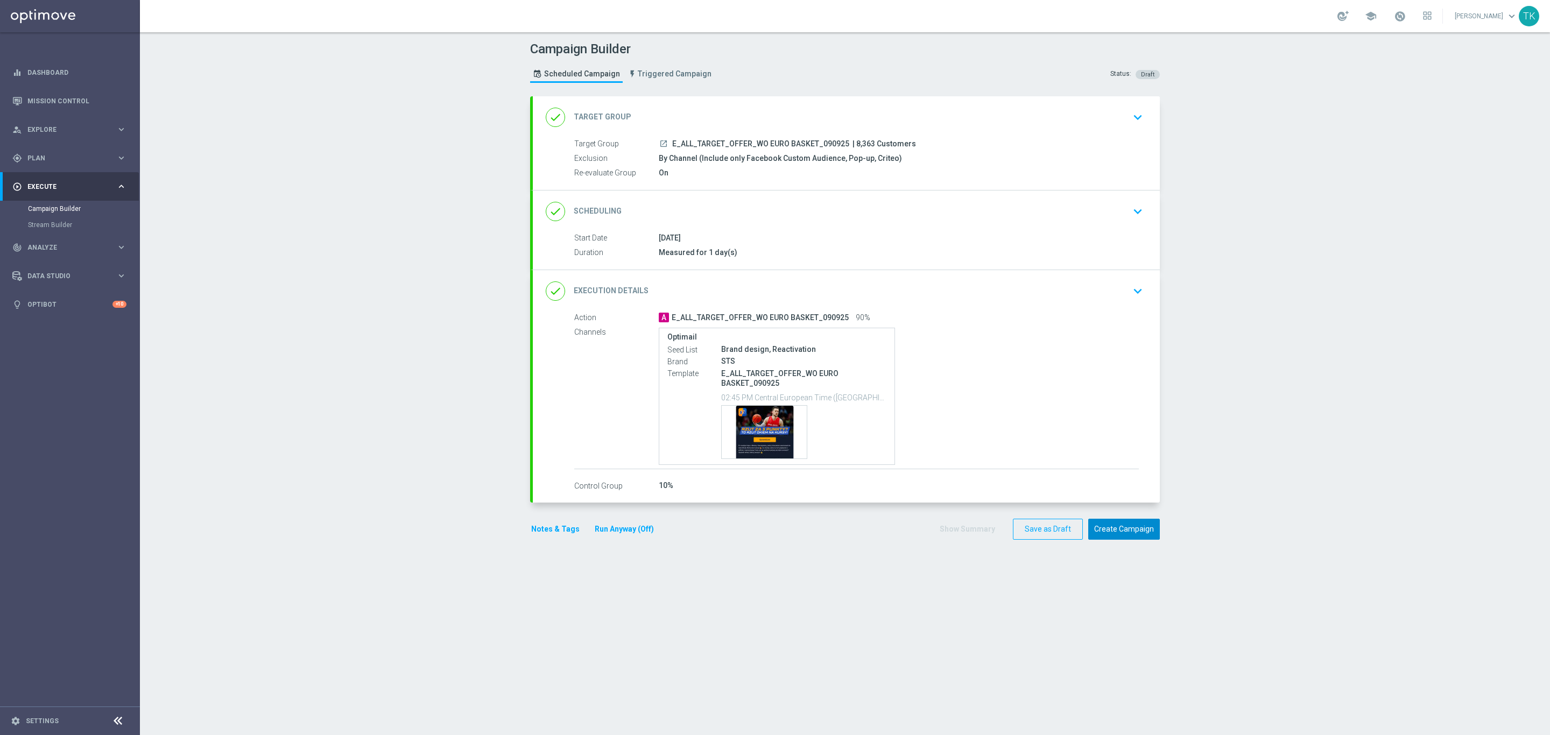
click at [1107, 529] on button "Create Campaign" at bounding box center [1124, 529] width 72 height 21
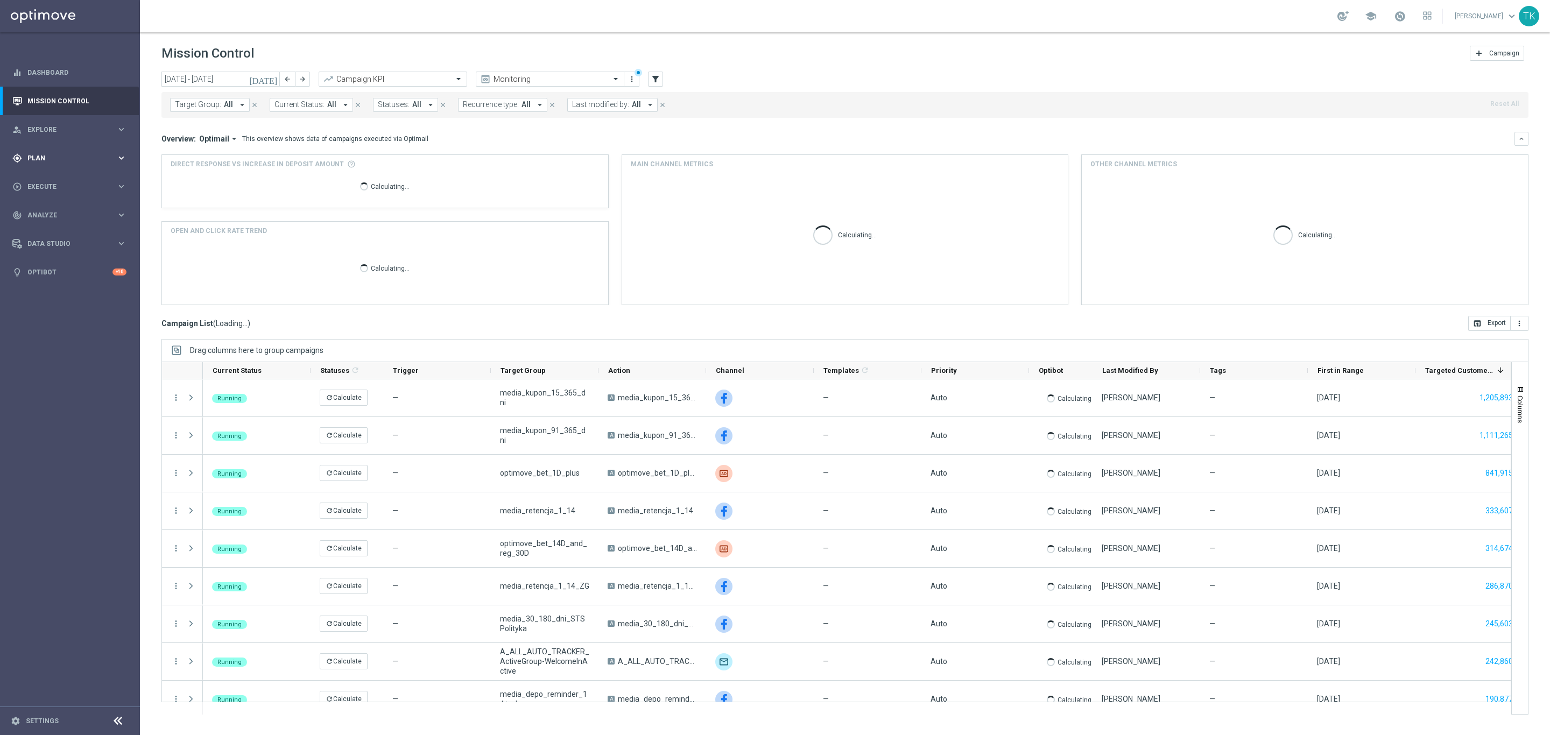
click at [34, 157] on span "Plan" at bounding box center [71, 158] width 89 height 6
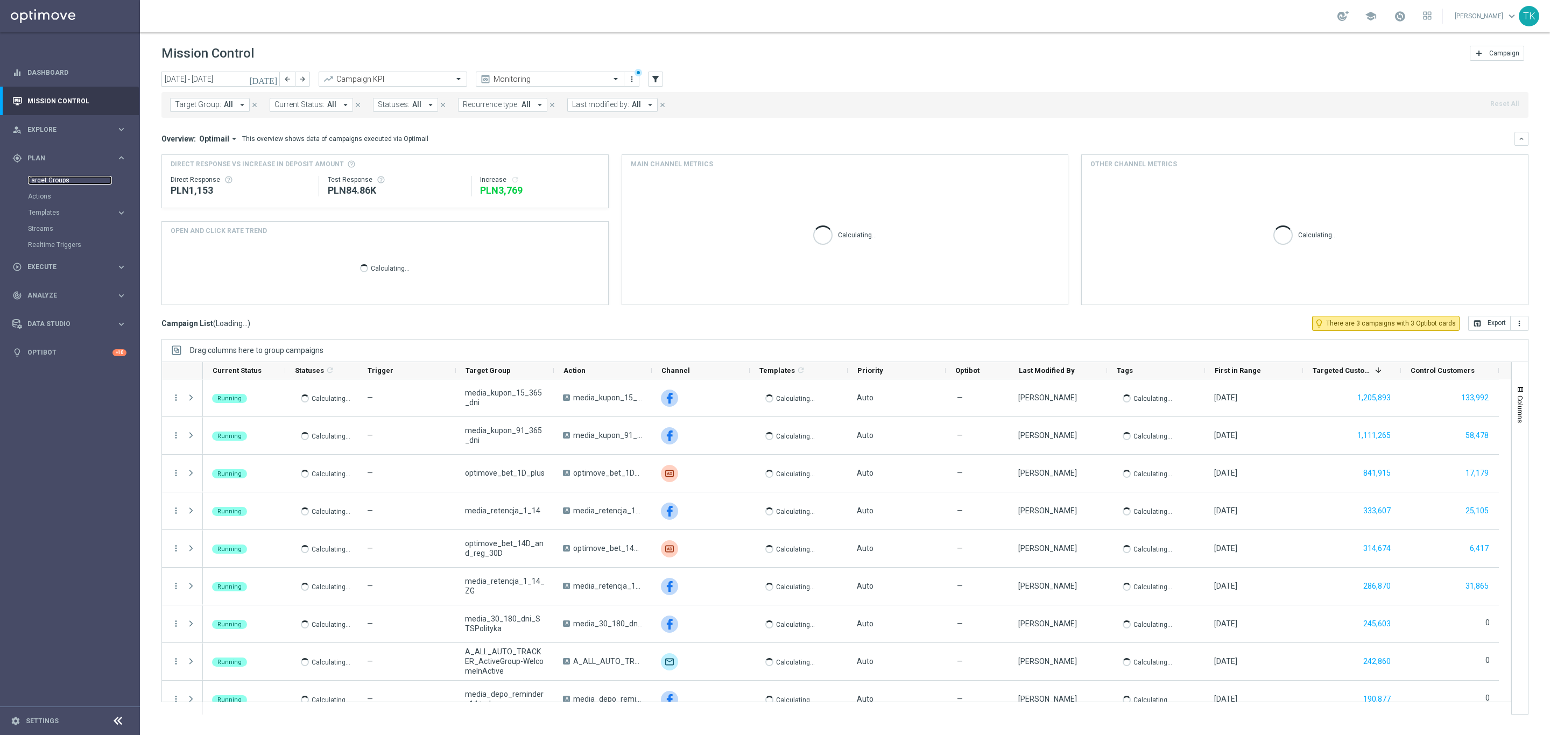
click at [45, 178] on link "Target Groups" at bounding box center [70, 180] width 84 height 9
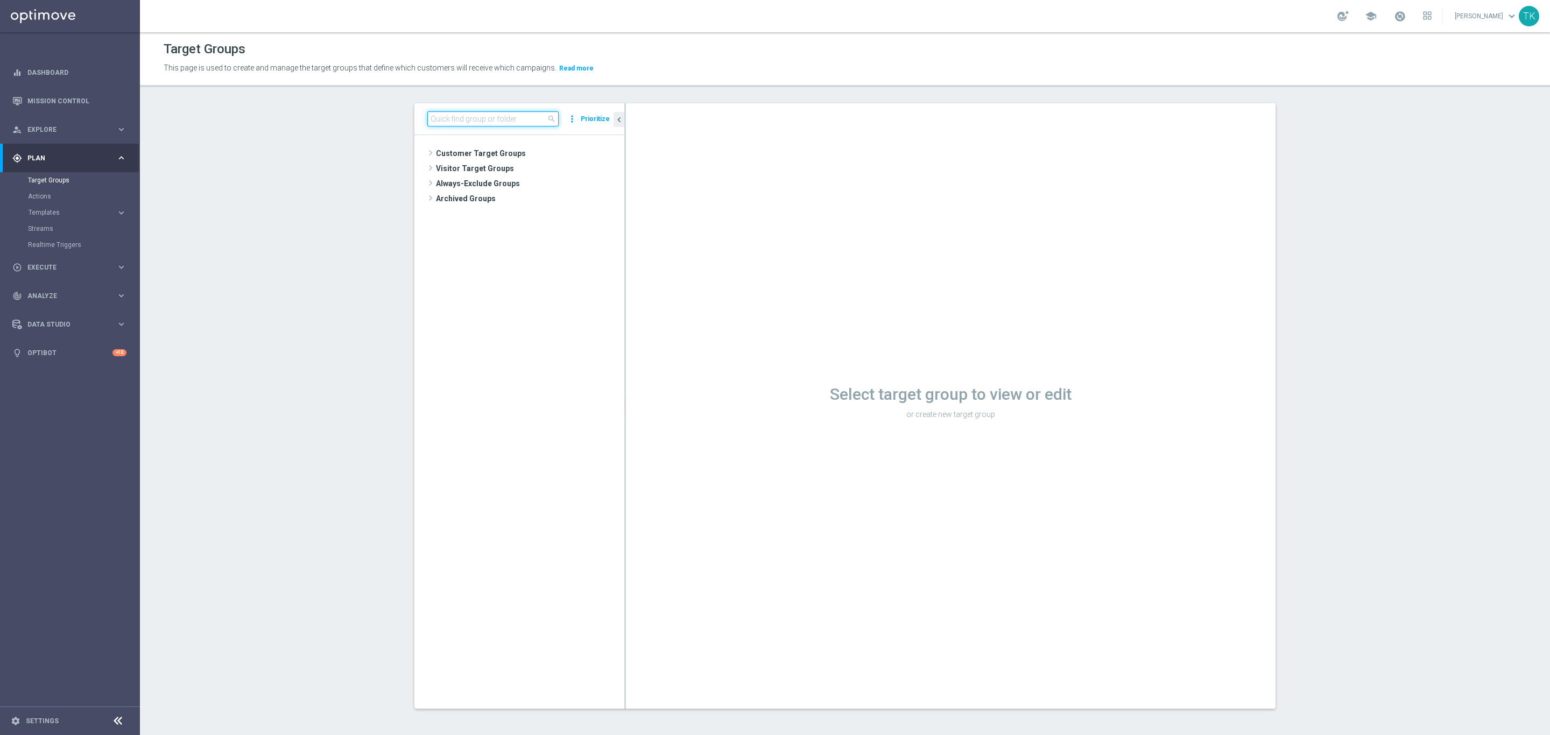
click at [464, 117] on input at bounding box center [492, 118] width 131 height 15
paste input "E_ALL_AUTO_DEPO_SILVER_EVIP_REA_50 do 500 PLN_WEEKLY"
type input "E_ALL_AUTO_DEPO_SILVER_EVIP_REA_50 do 500 PLN_WEEKLY"
click at [530, 221] on div "insert_drive_file E_ALL_AUTO_DEPO_SILVER_EVIP_REA_50 do 500 PLN_WEEKLY" at bounding box center [545, 228] width 110 height 15
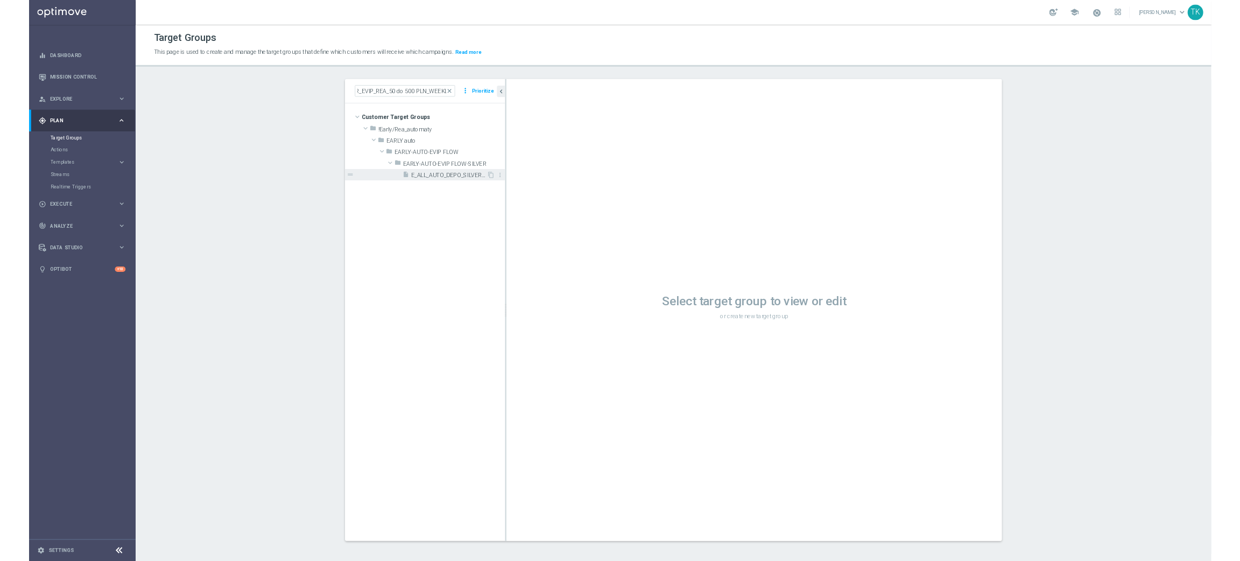
scroll to position [0, 0]
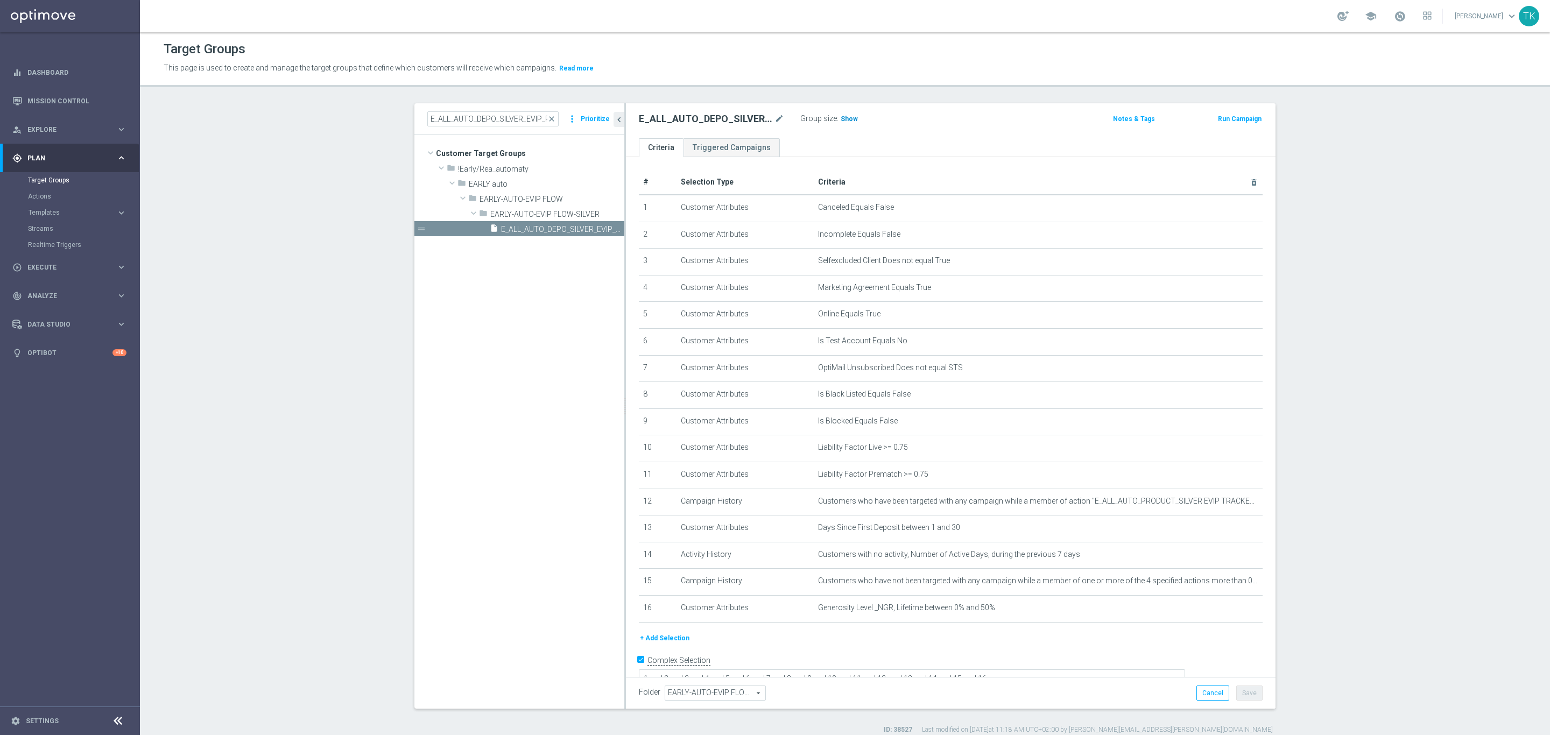
click at [846, 121] on span "Show" at bounding box center [849, 119] width 17 height 8
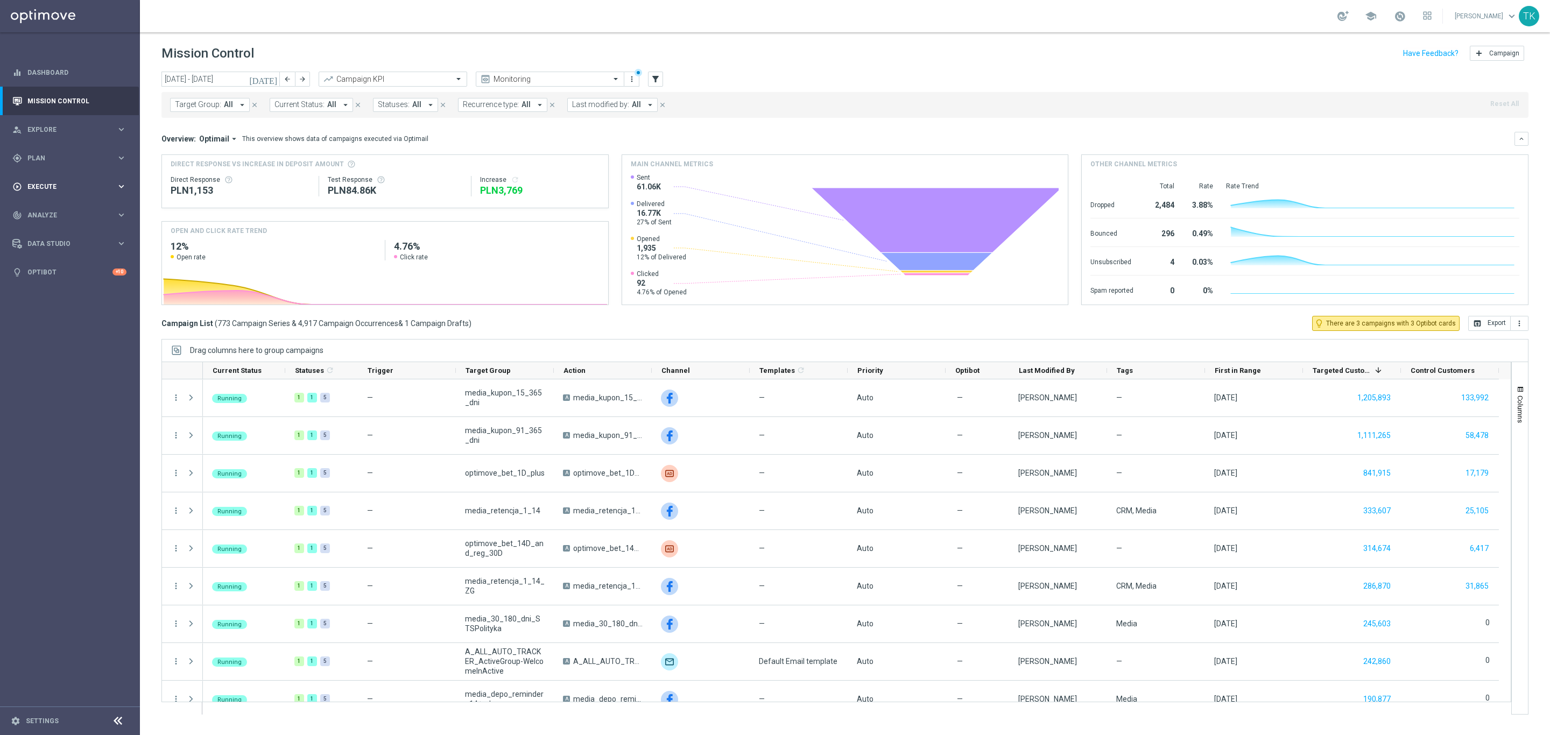
click at [30, 185] on span "Execute" at bounding box center [71, 187] width 89 height 6
click at [52, 210] on link "Campaign Builder" at bounding box center [70, 209] width 84 height 9
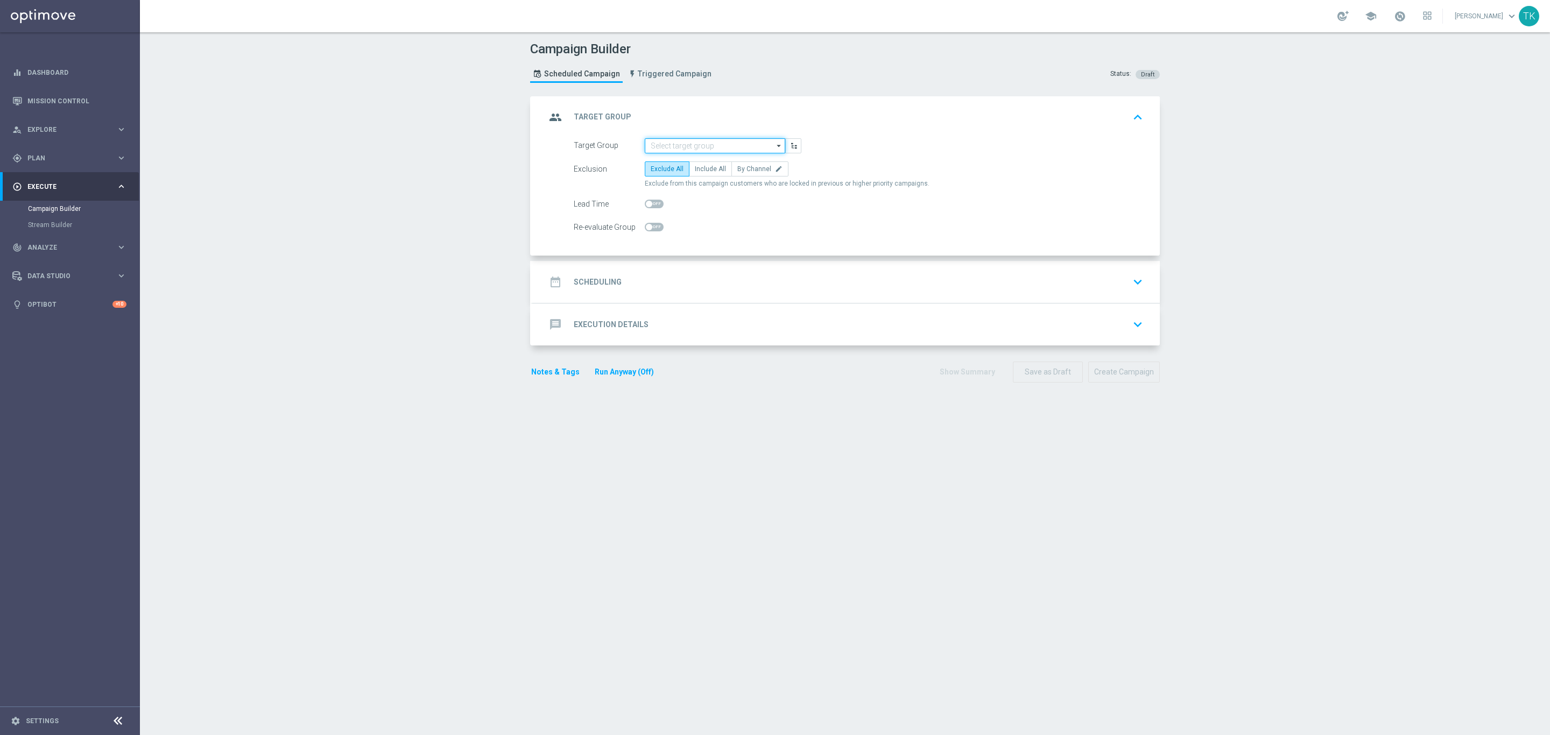
click at [654, 145] on input at bounding box center [715, 145] width 140 height 15
paste input "E_ALL_TARGET_OFFER_WODONE EURO BASKET_090925"
click at [669, 170] on div "E_ALL_TARGET_OFFER_WODONE EURO BASKET_090925" at bounding box center [715, 166] width 130 height 19
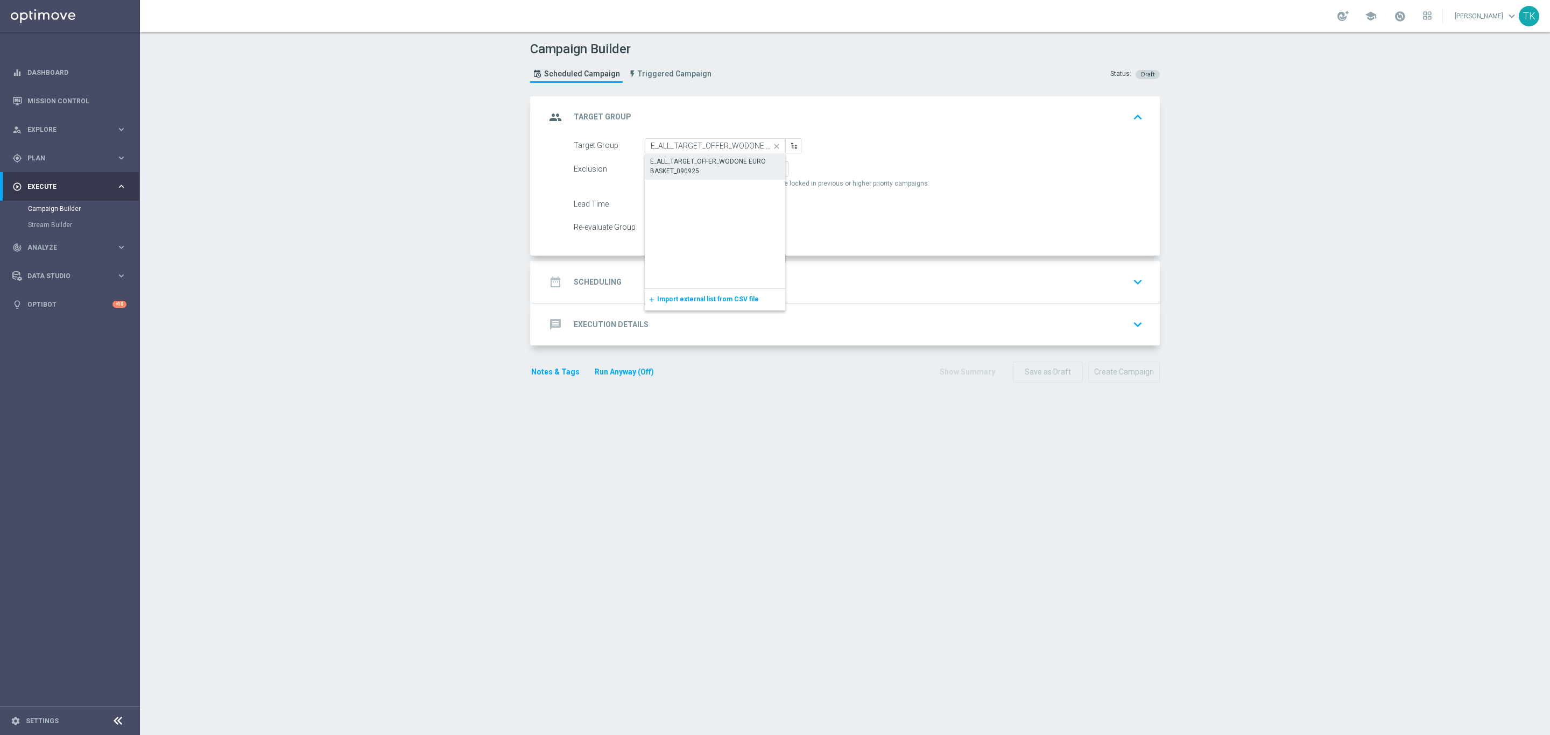
type input "E_ALL_TARGET_OFFER_WODONE EURO BASKET_090925"
checkbox input "true"
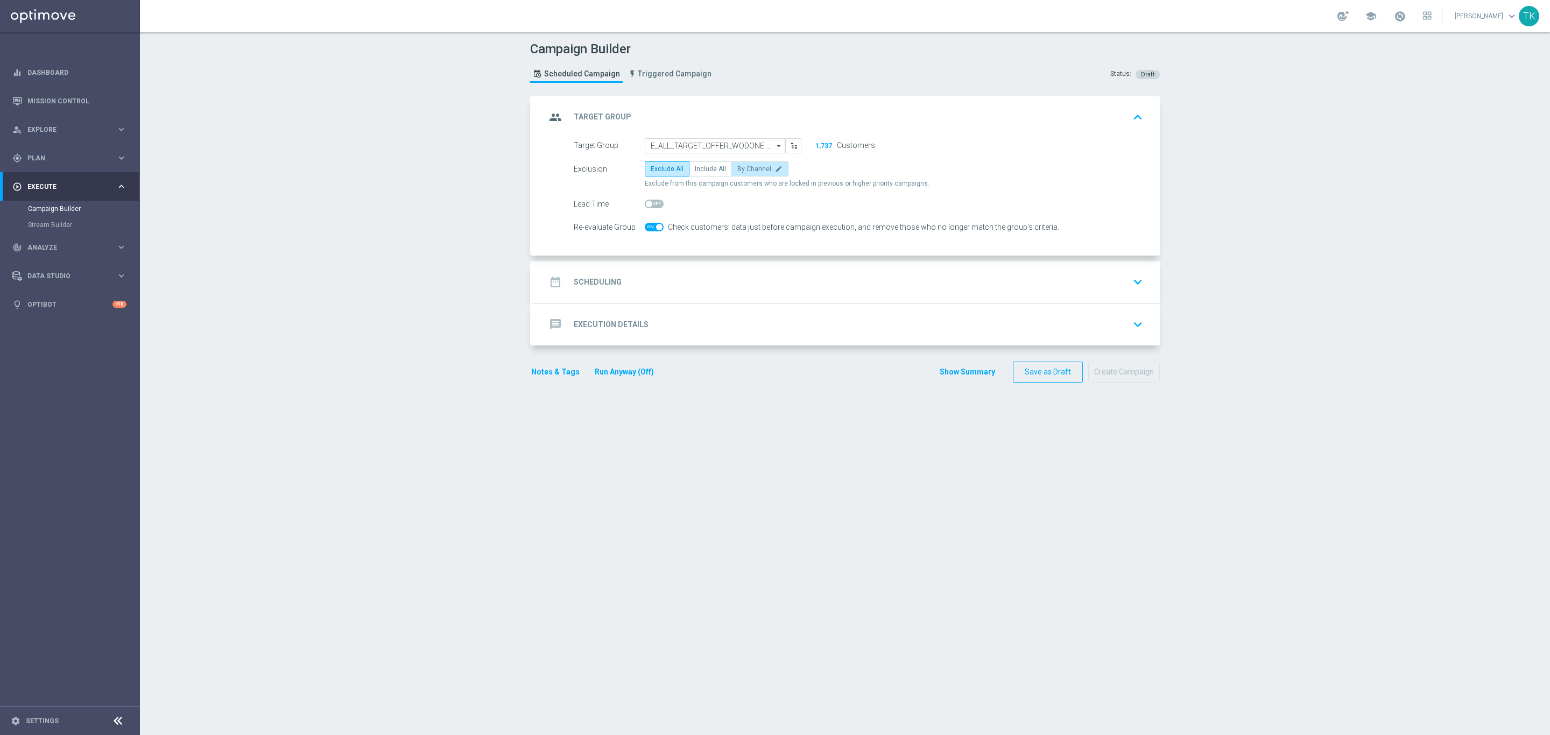
click at [759, 170] on span "By Channel" at bounding box center [754, 169] width 34 height 8
click at [744, 170] on input "By Channel edit" at bounding box center [740, 170] width 7 height 7
radio input "true"
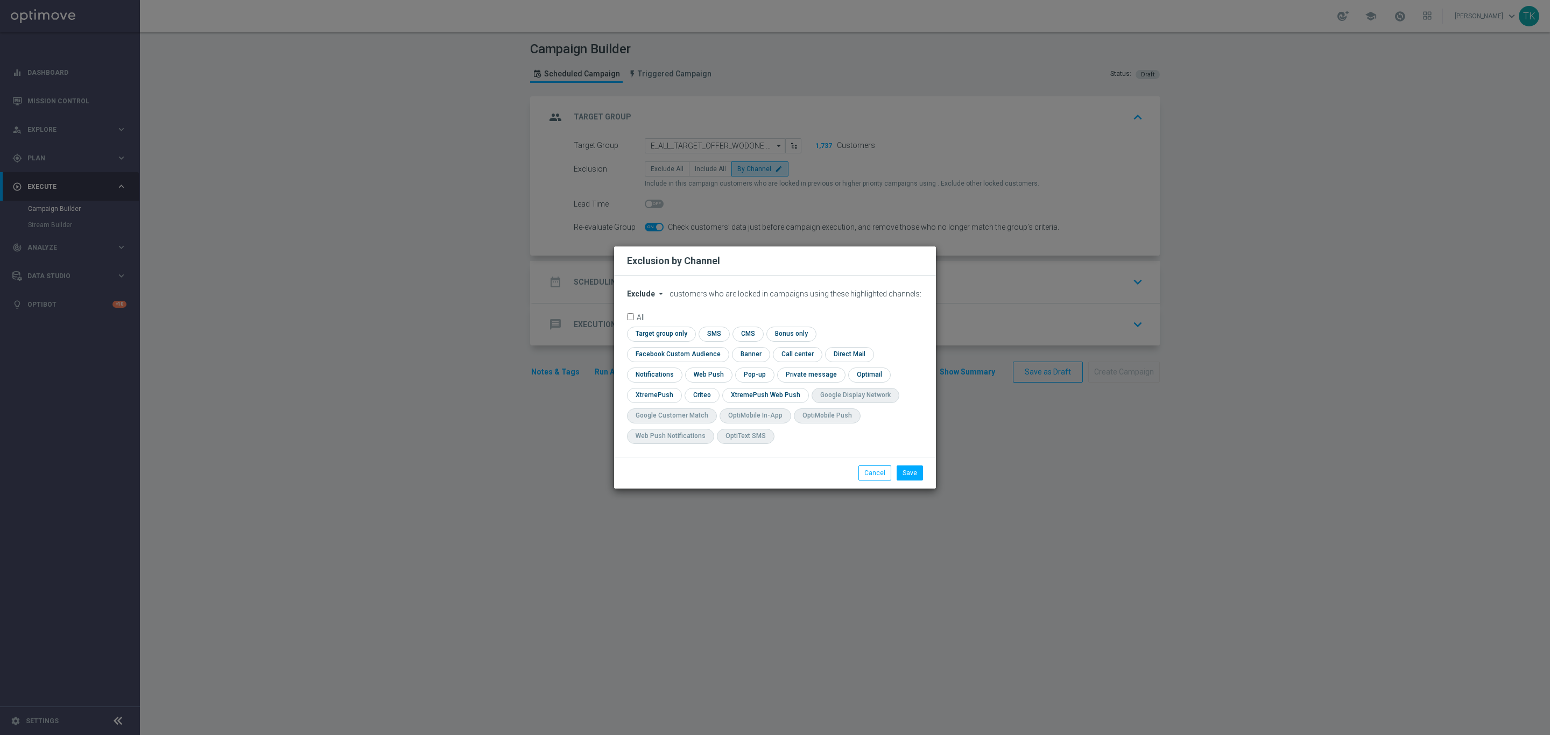
click at [643, 298] on span "Exclude" at bounding box center [641, 294] width 28 height 9
click at [0, 0] on span "Include" at bounding box center [0, 0] width 0 height 0
click at [725, 347] on input "checkbox" at bounding box center [675, 354] width 97 height 15
checkbox input "true"
click at [699, 394] on input "checkbox" at bounding box center [701, 395] width 33 height 15
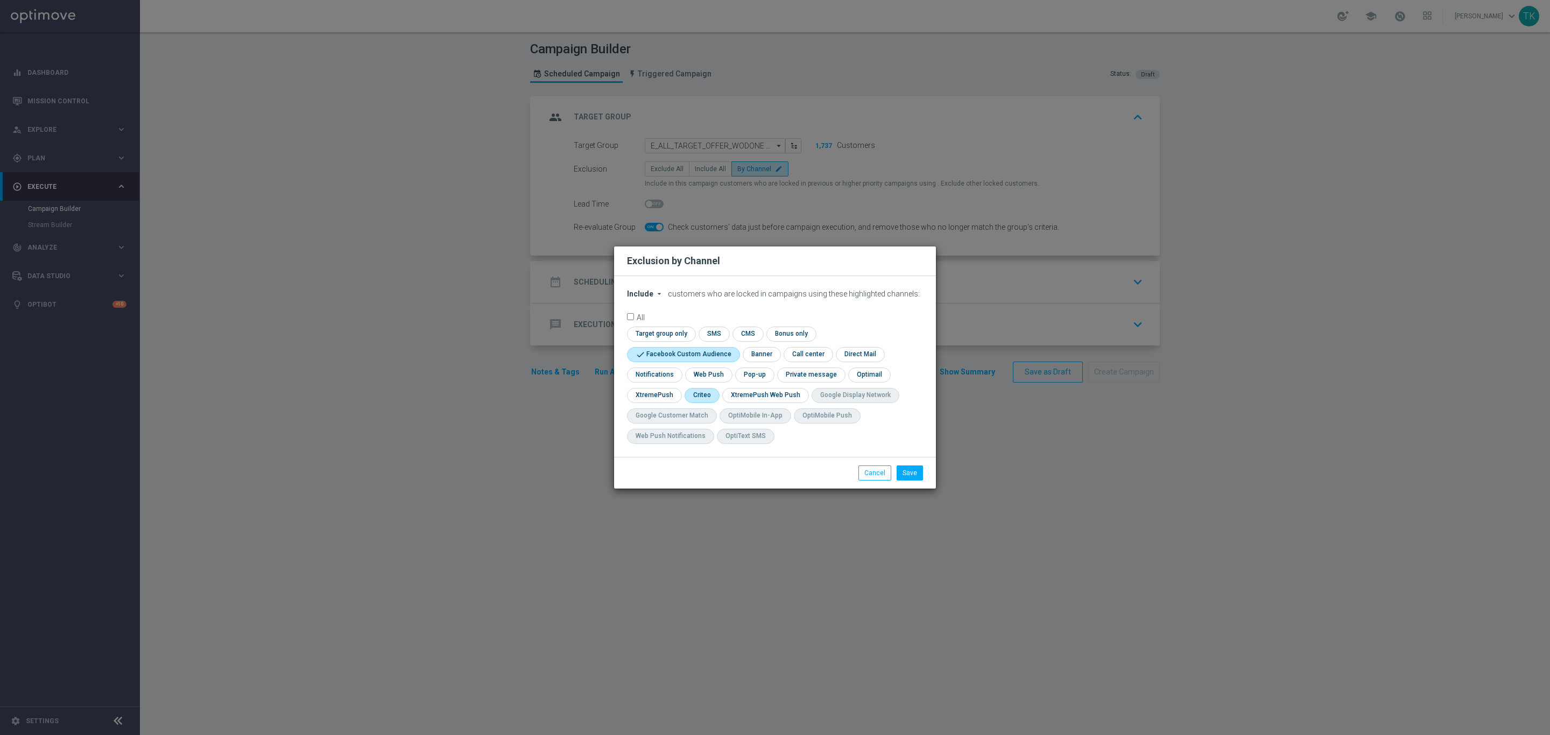
checkbox input "true"
click at [742, 374] on input "checkbox" at bounding box center [753, 375] width 37 height 15
checkbox input "true"
click at [908, 475] on button "Save" at bounding box center [910, 473] width 26 height 15
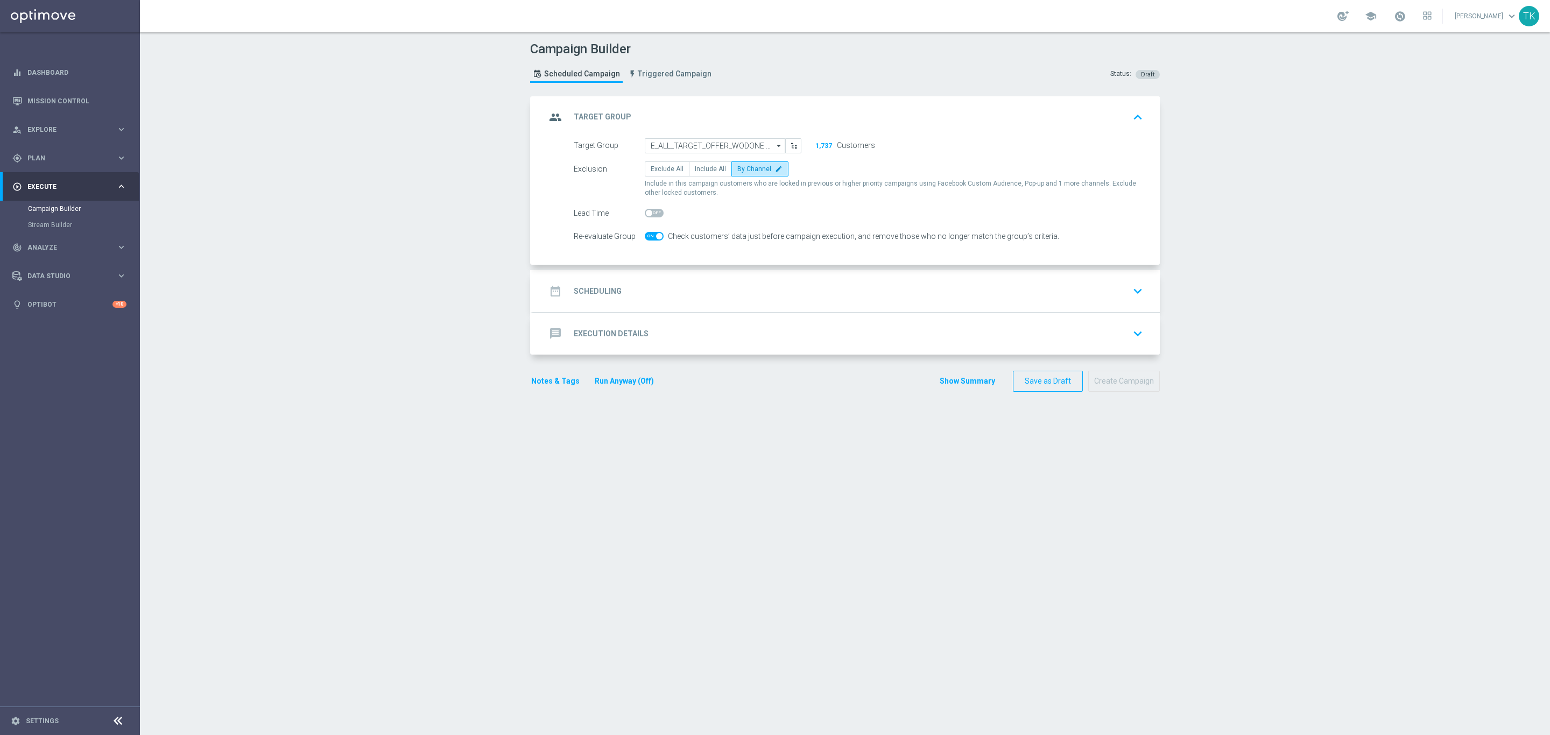
click at [667, 292] on div "date_range Scheduling keyboard_arrow_down" at bounding box center [846, 291] width 601 height 20
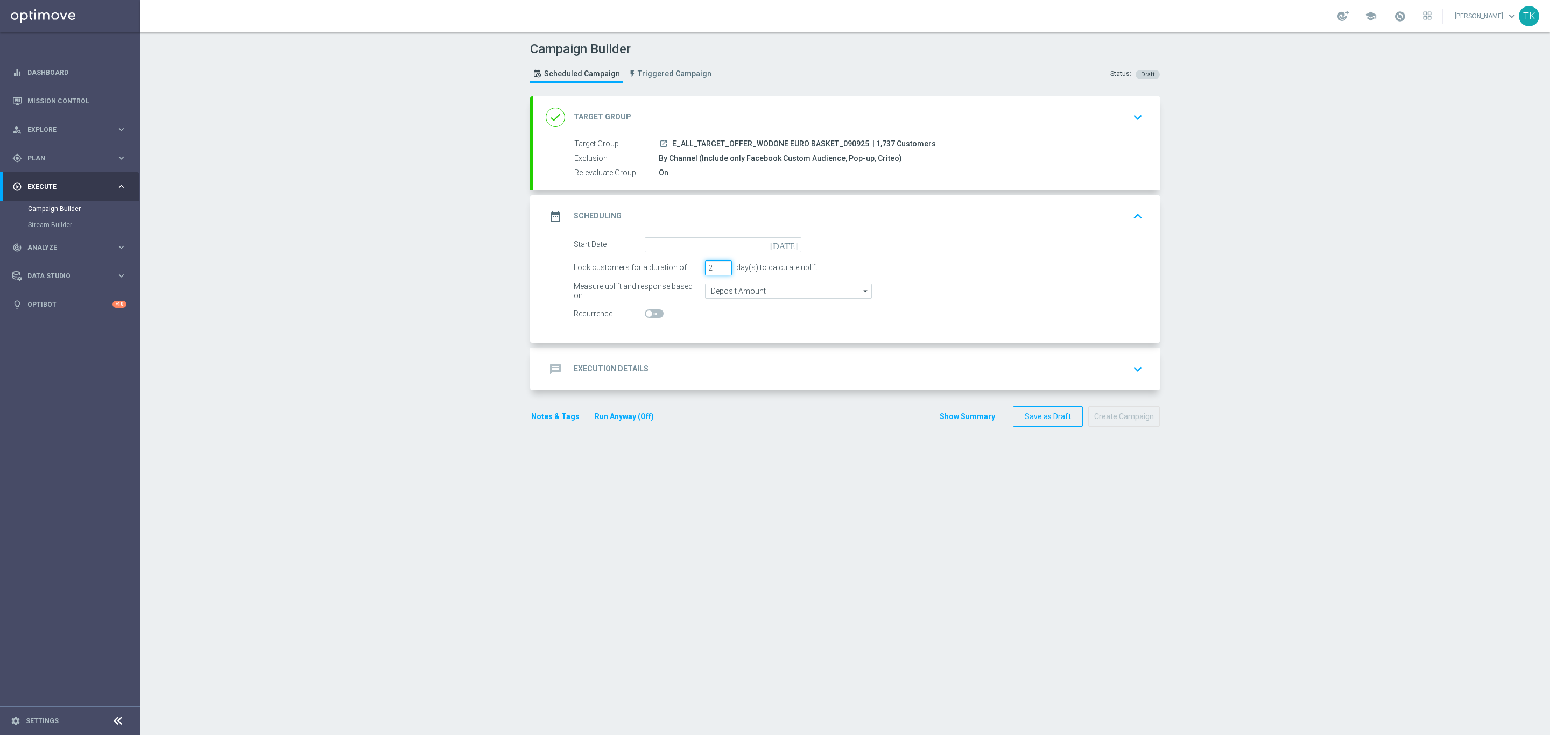
click at [716, 272] on input "2" at bounding box center [718, 268] width 27 height 15
type input "1"
click at [716, 272] on input "1" at bounding box center [718, 268] width 27 height 15
click at [671, 241] on input at bounding box center [723, 244] width 157 height 15
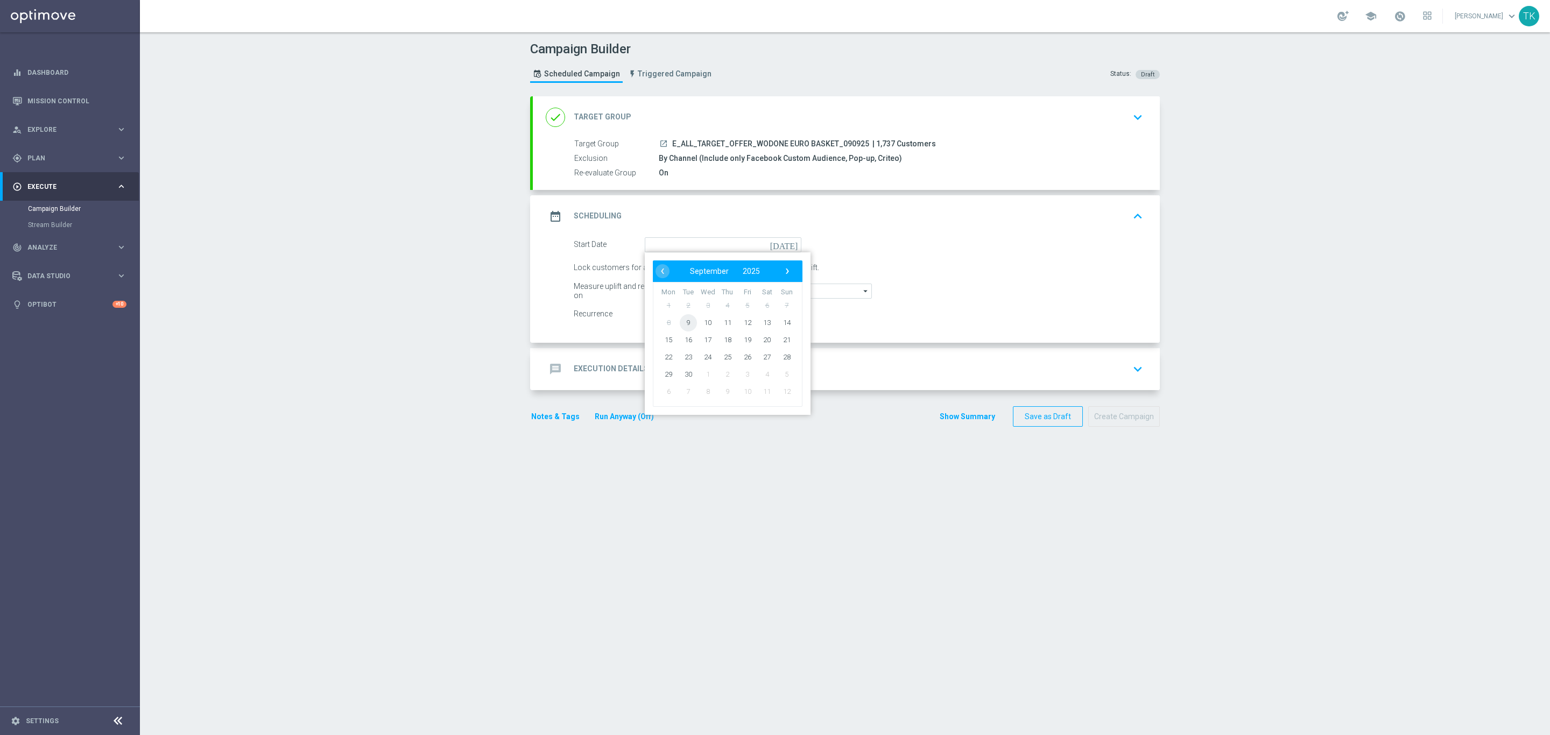
click at [685, 319] on span "9" at bounding box center [688, 322] width 17 height 17
type input "09 Sep 2025"
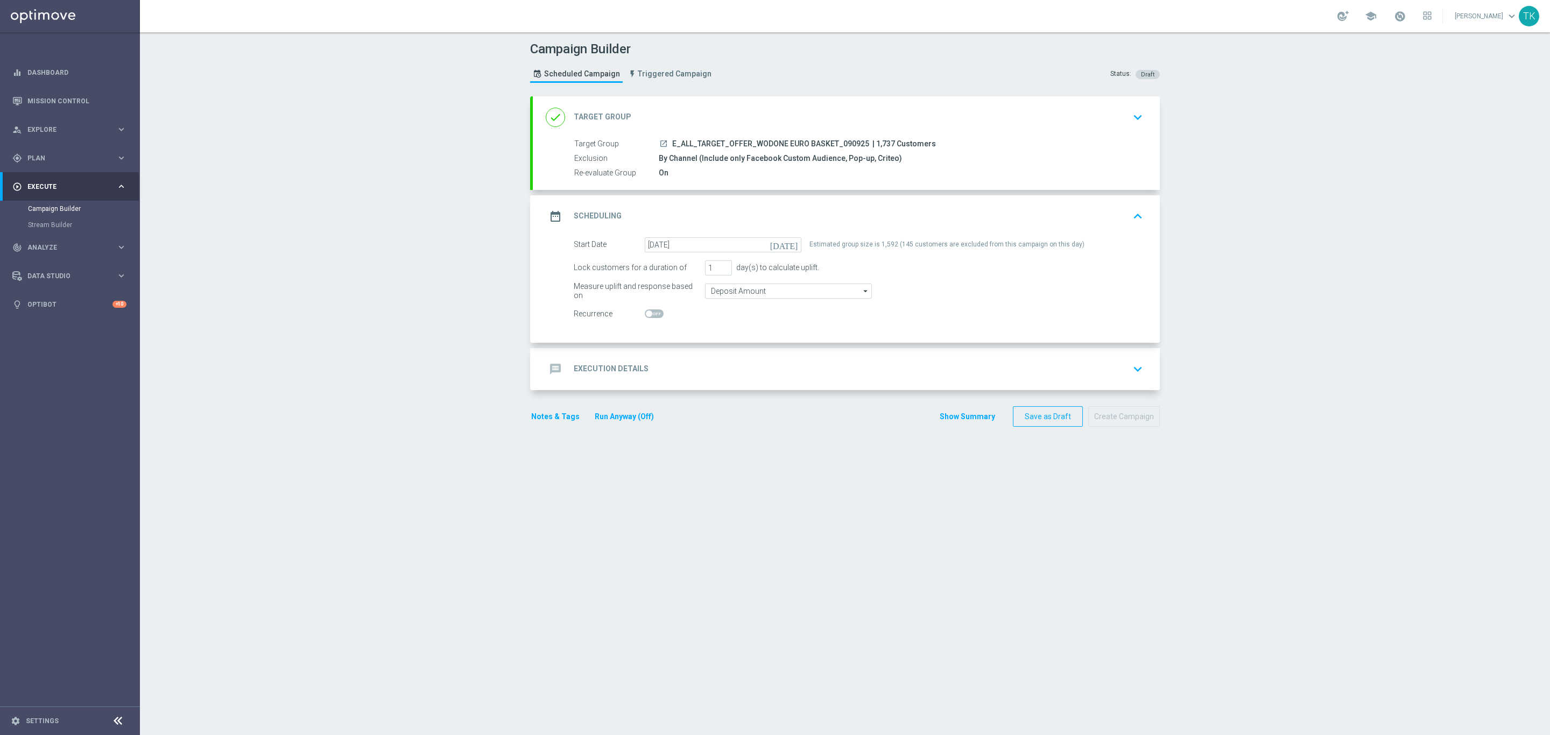
click at [764, 369] on div "message Execution Details keyboard_arrow_down" at bounding box center [846, 369] width 601 height 20
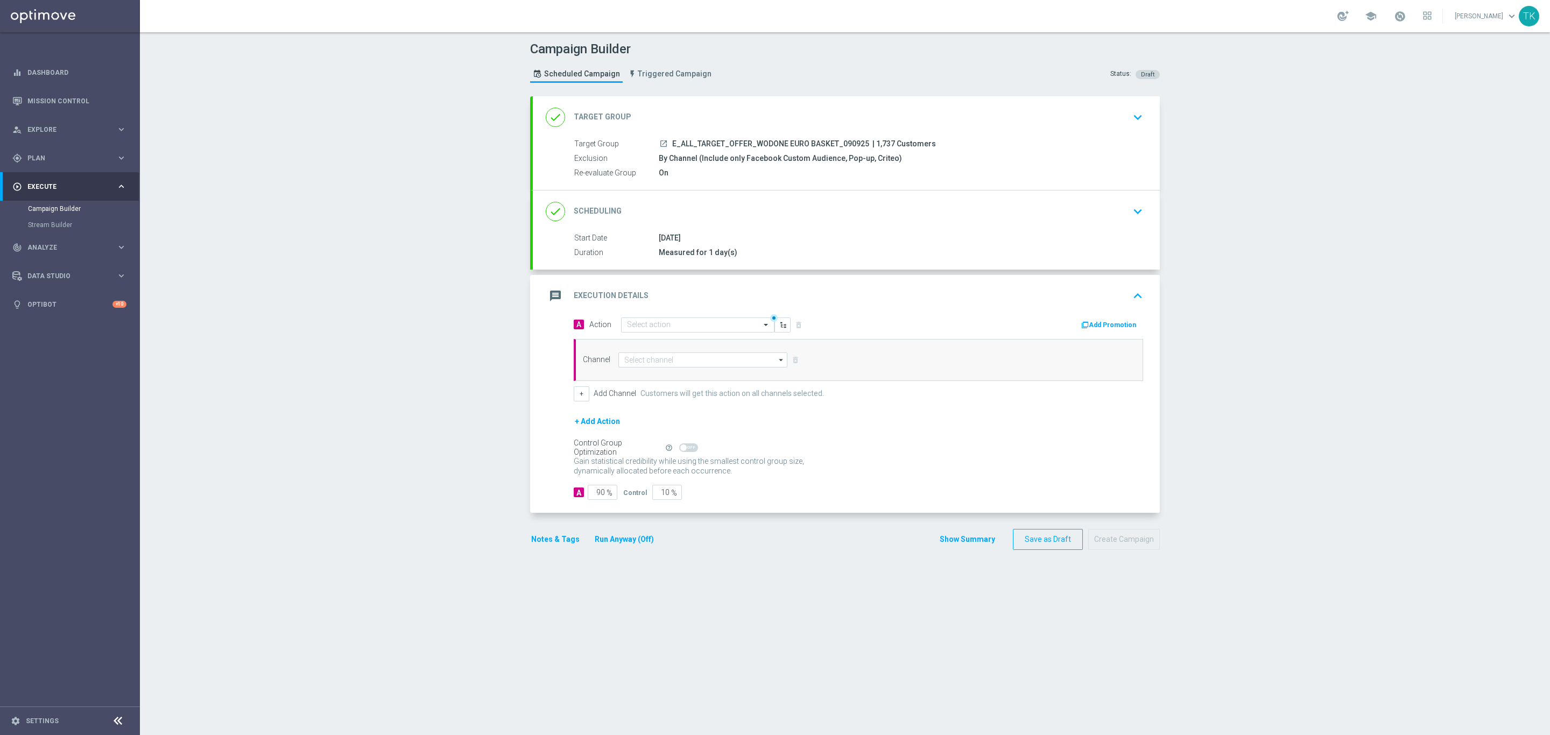
click at [754, 139] on div "launch E_ALL_TARGET_OFFER_WODONE EURO BASKET_090925 | 1,737 Customers" at bounding box center [899, 143] width 480 height 11
copy div "E_ALL_TARGET_OFFER_WODONE EURO BASKET_090925"
click at [639, 324] on input "text" at bounding box center [687, 325] width 120 height 9
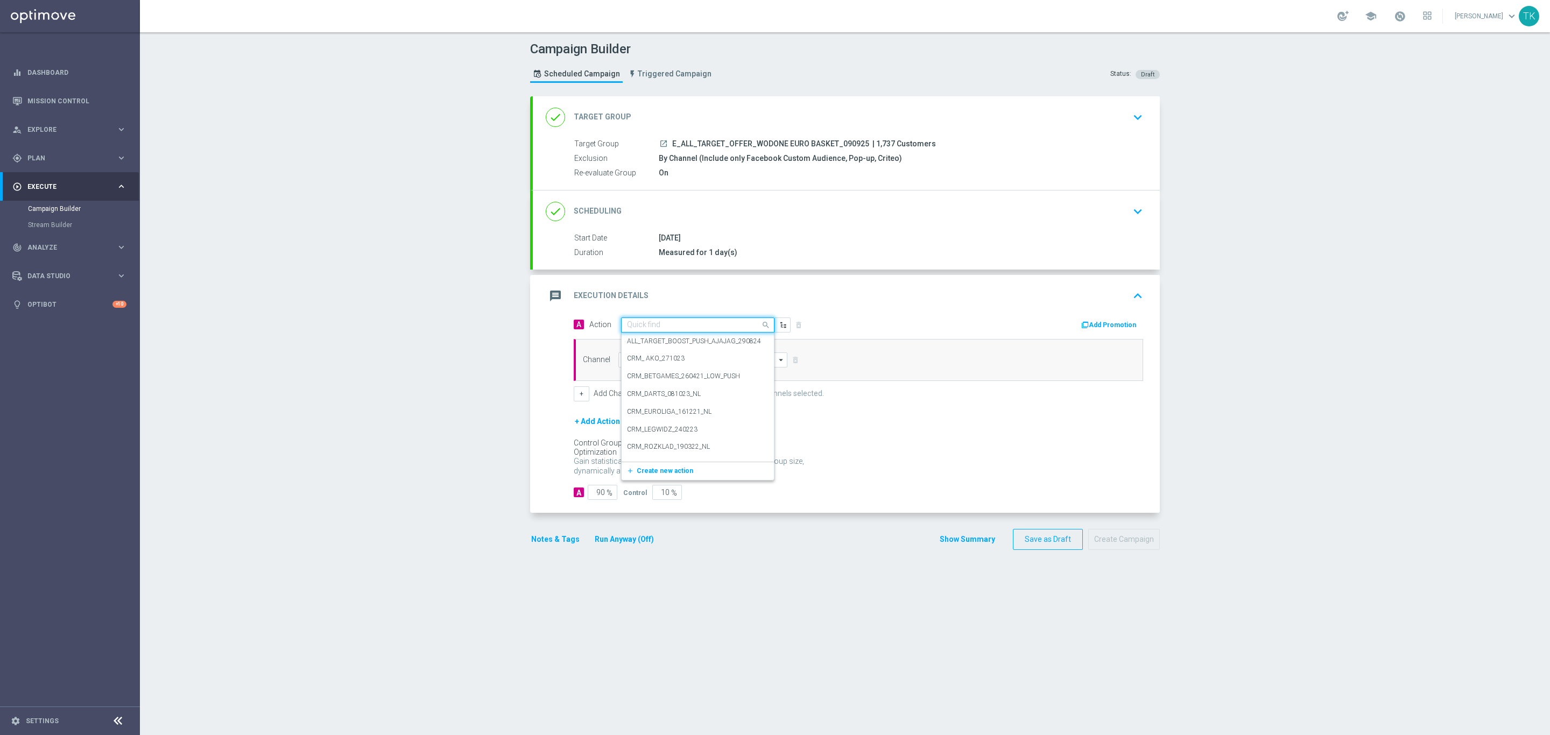
paste input "E_ALL_TARGET_OFFER_WODONE EURO BASKET_090925"
type input "E_ALL_TARGET_OFFER_WODONE EURO BASKET_090925"
click at [650, 361] on span "Create new action" at bounding box center [665, 359] width 57 height 8
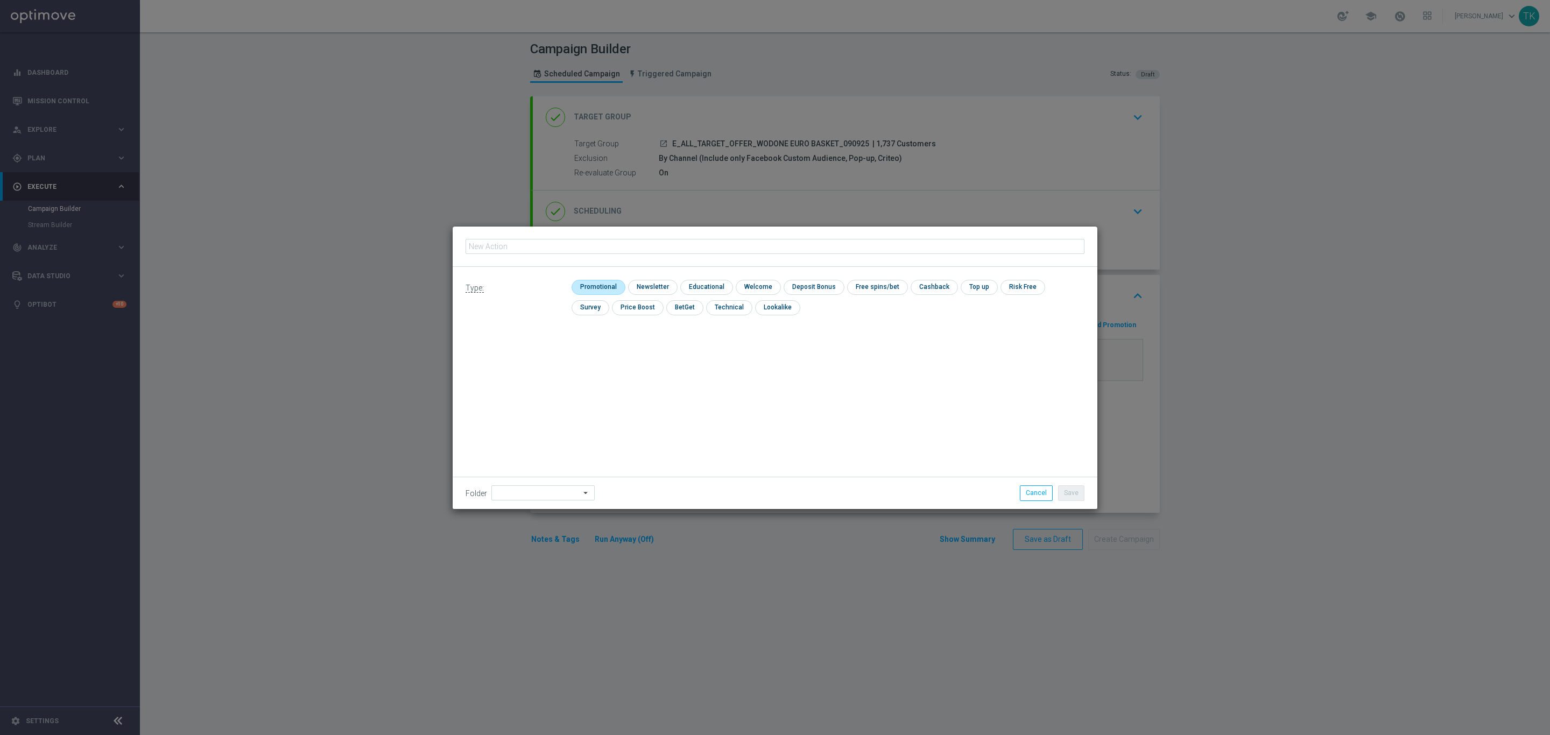
click at [606, 286] on input "checkbox" at bounding box center [597, 287] width 51 height 15
checkbox input "true"
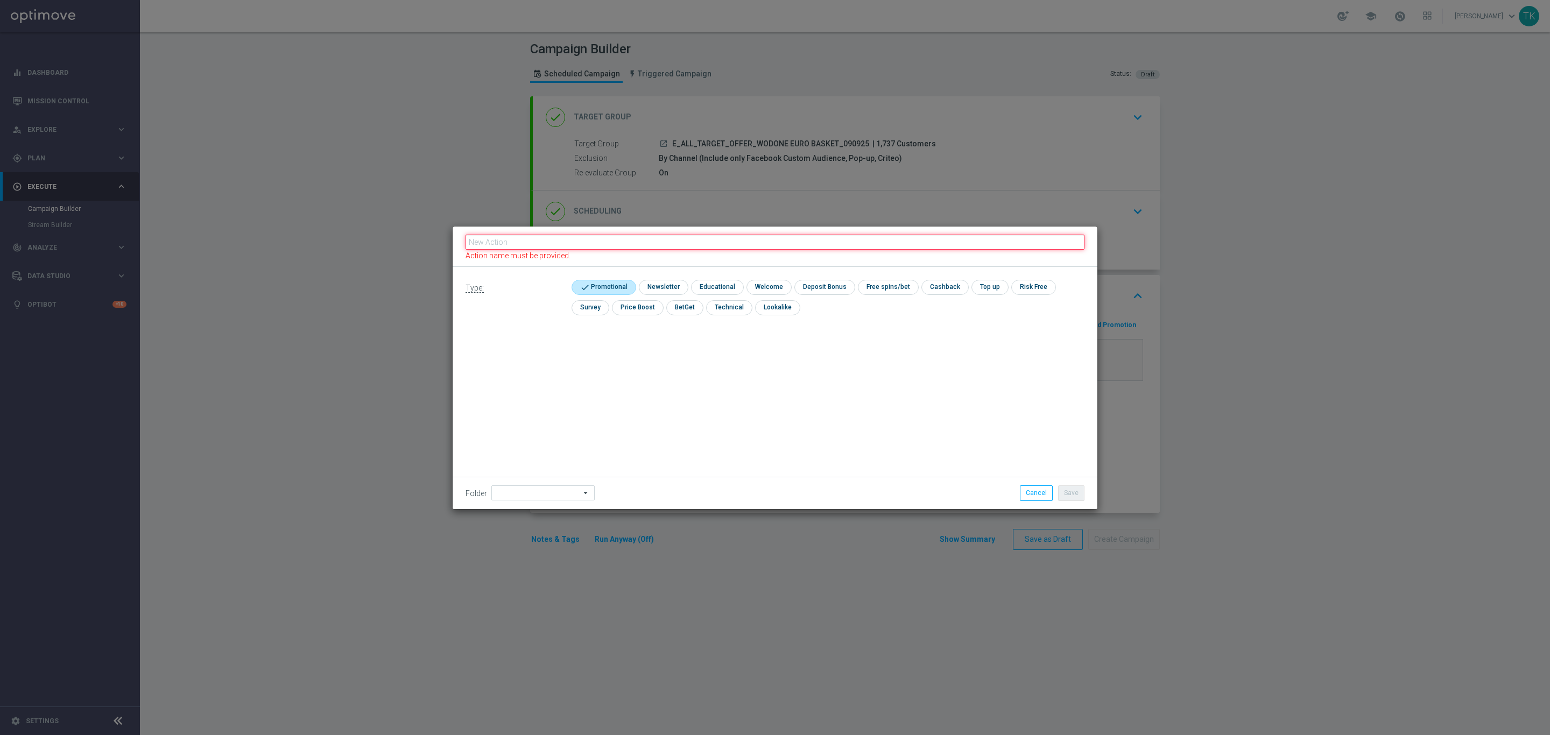
click at [553, 241] on input "text" at bounding box center [775, 242] width 619 height 15
paste input "E_ALL_TARGET_OFFER_WODONE EURO BASKET_090925"
type input "E_ALL_TARGET_OFFER_WODONE EURO BASKET_090925"
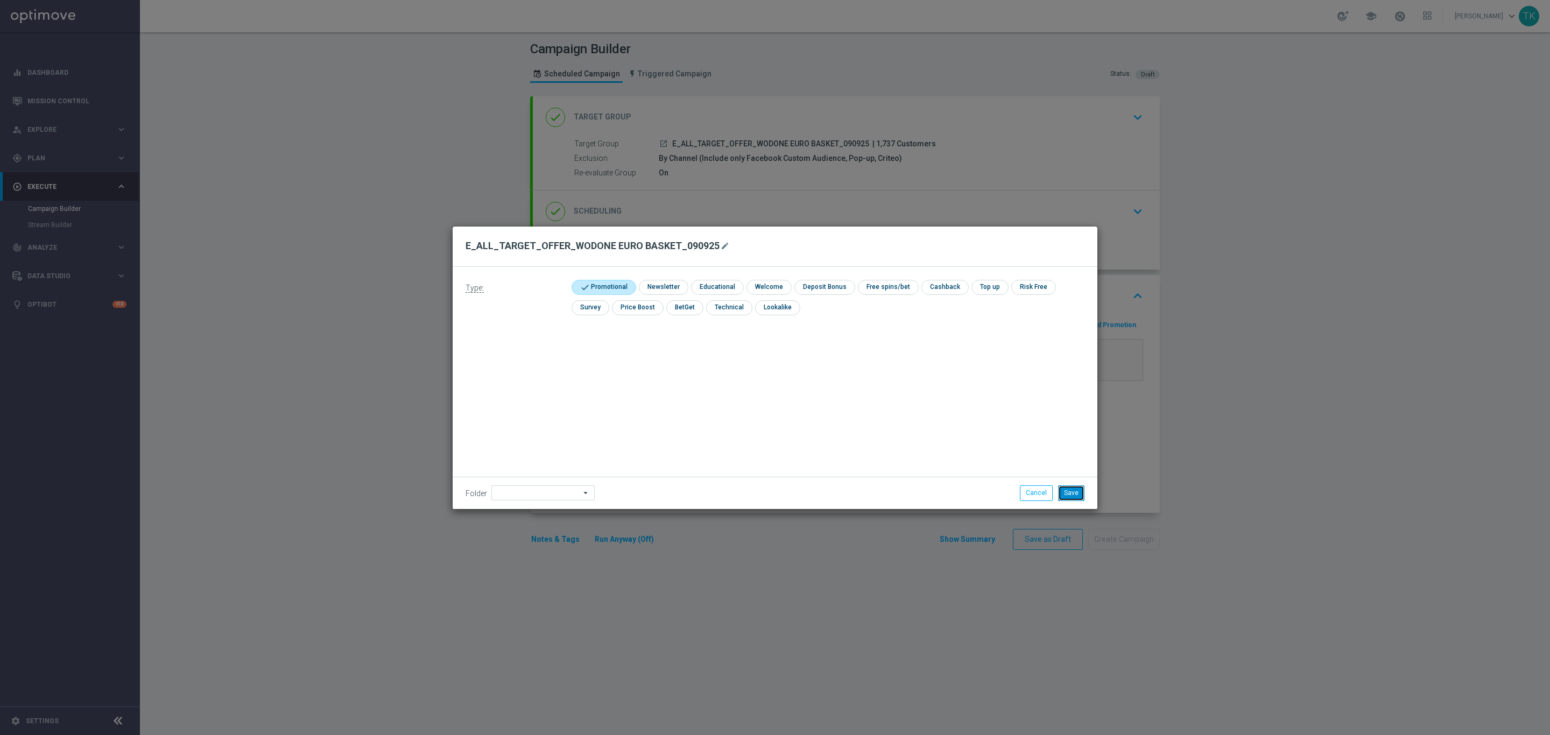
click at [1065, 491] on button "Save" at bounding box center [1071, 493] width 26 height 15
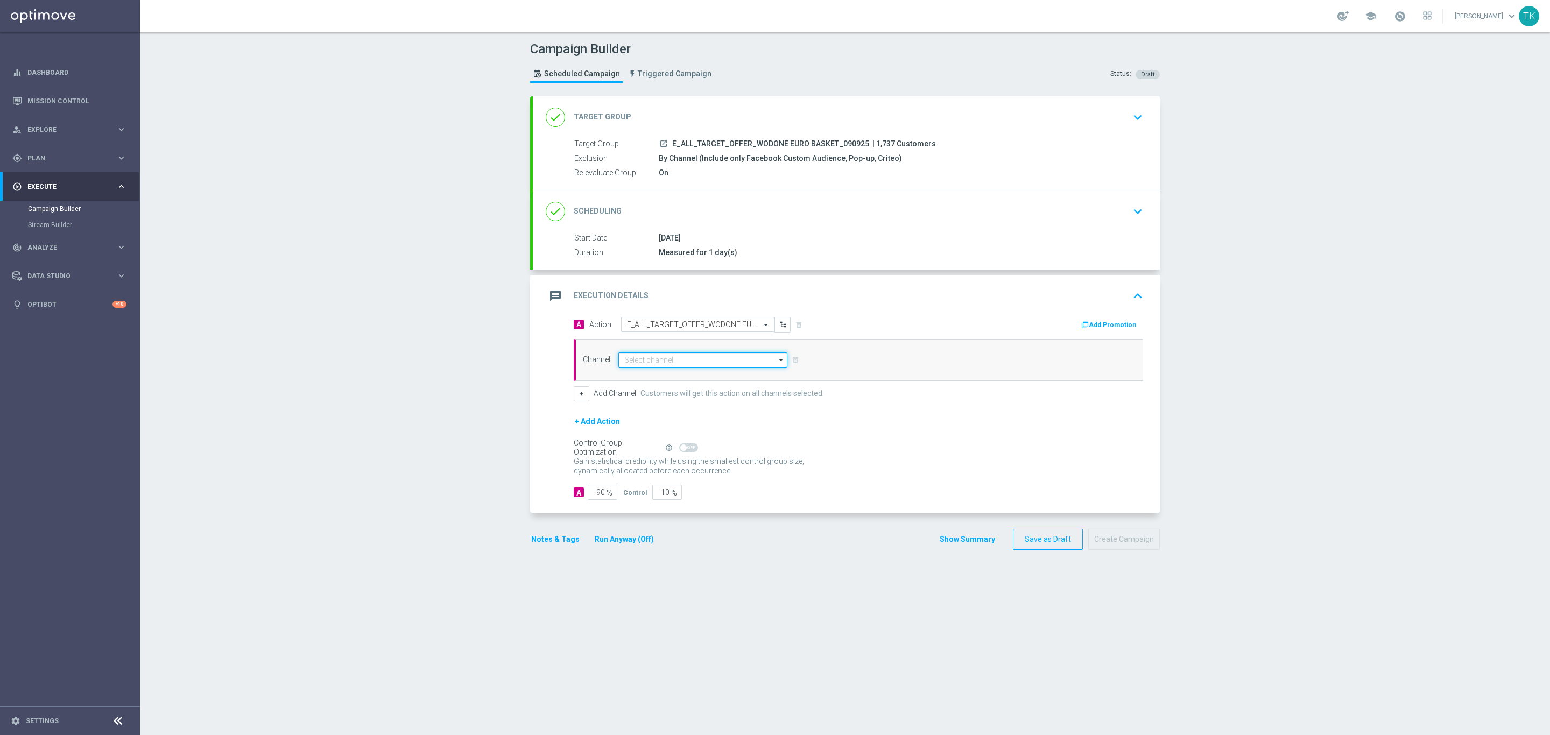
click at [633, 361] on input at bounding box center [702, 360] width 169 height 15
click at [650, 375] on div "Optimail" at bounding box center [702, 376] width 169 height 16
type input "Optimail"
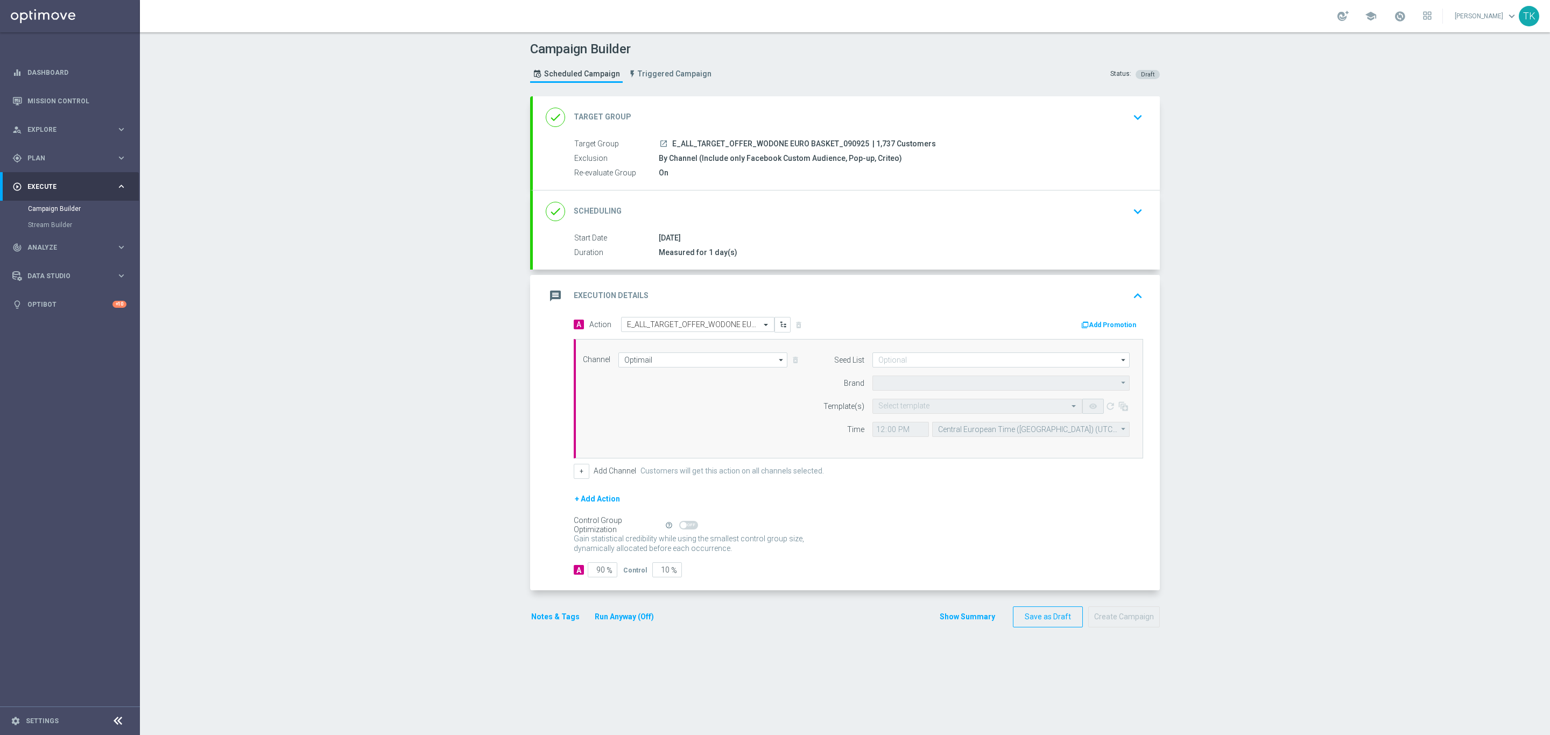
type input "STS"
click at [883, 365] on input at bounding box center [1001, 360] width 257 height 15
click at [911, 417] on div "Brand design" at bounding box center [909, 416] width 40 height 10
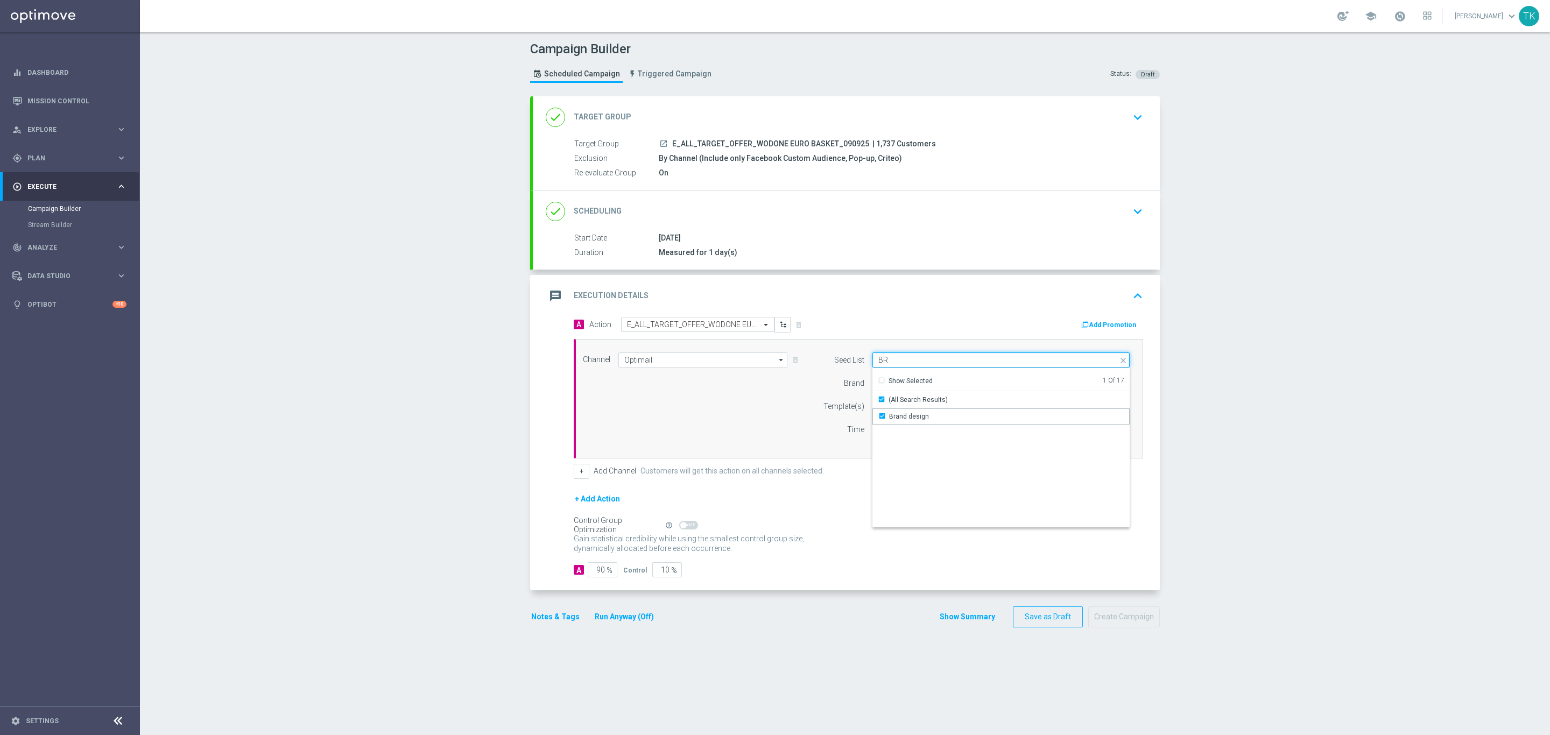
click at [888, 363] on input "BR" at bounding box center [1001, 360] width 257 height 15
click at [914, 415] on div "Reactivation" at bounding box center [908, 417] width 38 height 10
click at [821, 490] on form "A Action Select action E_ALL_TARGET_OFFER_WODONE EURO BASKET_090925 delete_fore…" at bounding box center [859, 447] width 570 height 261
type input "Selected 2 of 17"
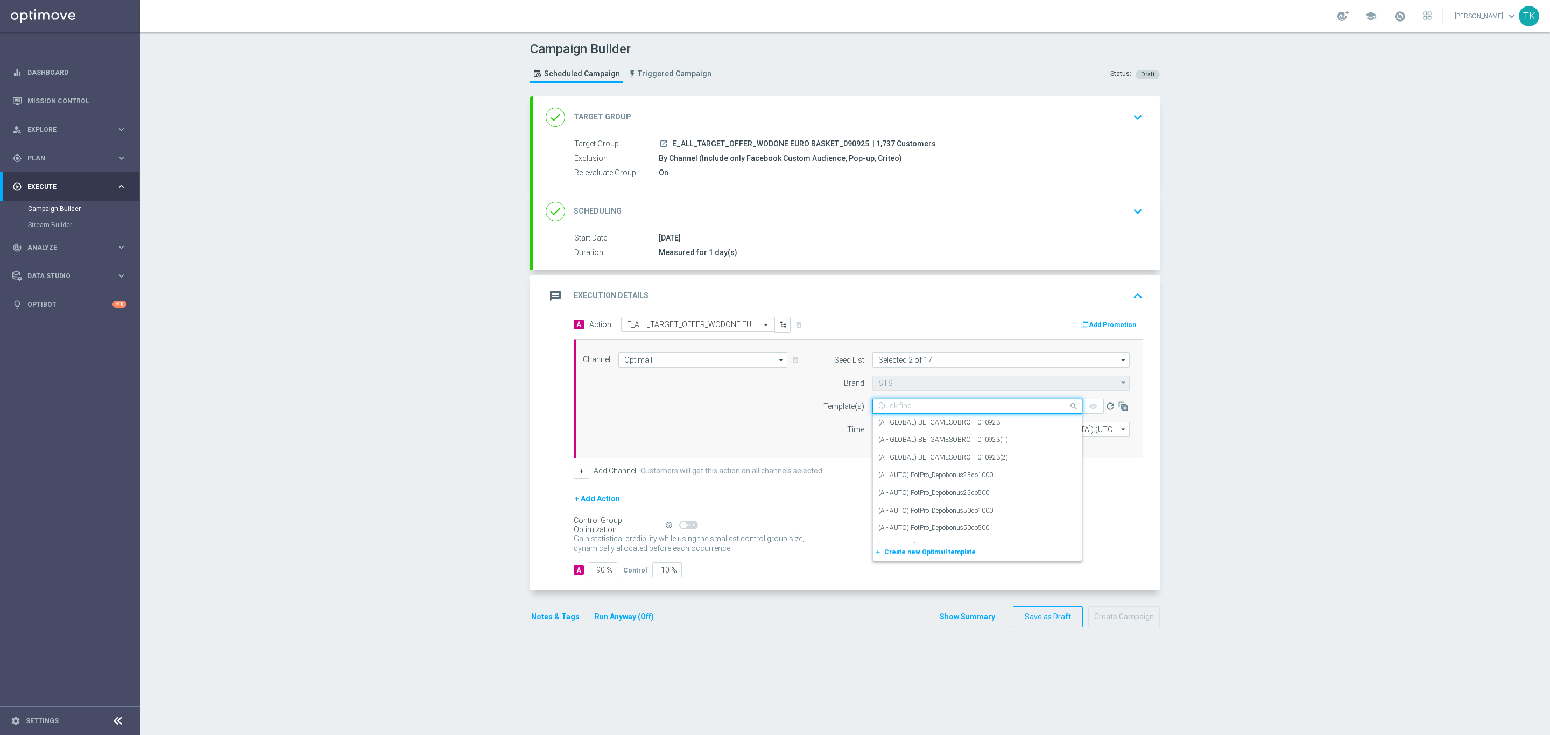
click at [879, 407] on input "text" at bounding box center [966, 406] width 177 height 9
paste input "E_ALL_TARGET_OFFER_WODONE EURO BASKET_090925"
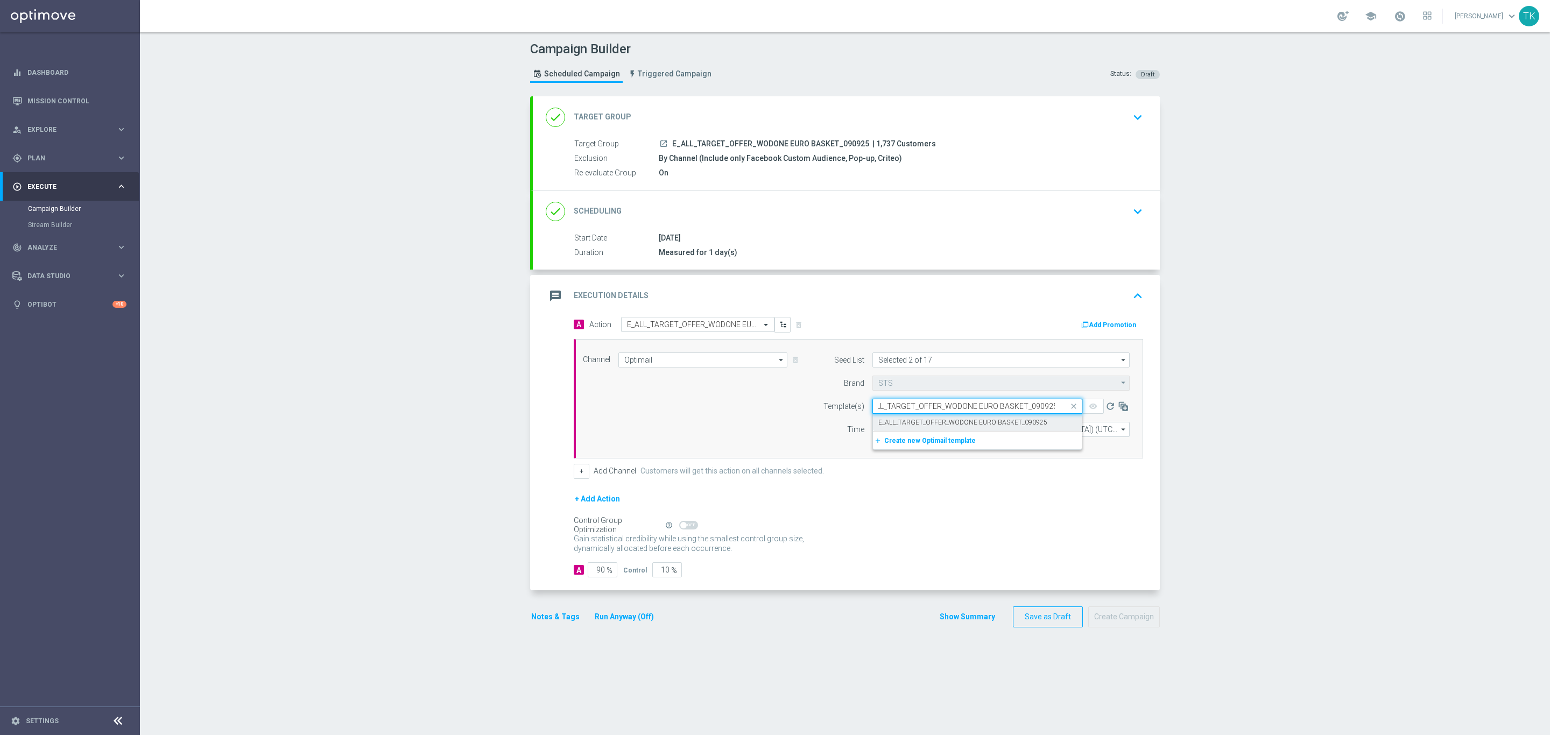
click at [882, 424] on label "E_ALL_TARGET_OFFER_WODONE EURO BASKET_090925" at bounding box center [962, 422] width 169 height 9
type input "E_ALL_TARGET_OFFER_WODONE EURO BASKET_090925"
click at [873, 433] on input "12:00" at bounding box center [901, 429] width 57 height 15
type input "14:45"
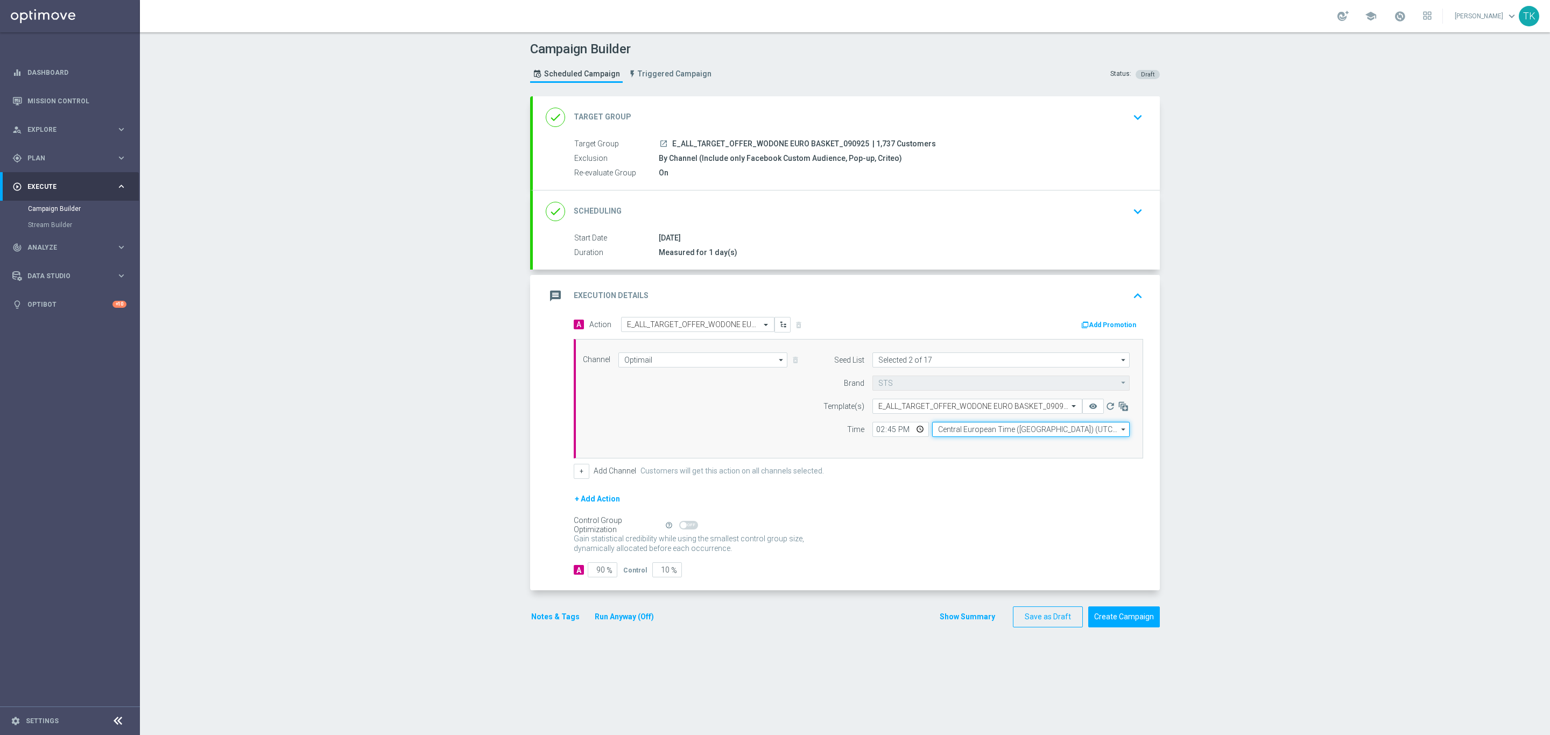
click at [971, 430] on input "Central European Time (Warsaw) (UTC +02:00)" at bounding box center [1031, 429] width 198 height 15
click at [977, 448] on div "Central European Time (Warsaw) (UTC +02:00)" at bounding box center [1026, 445] width 176 height 10
type input "Central European Time (Warsaw) (UTC +02:00)"
click at [948, 620] on button "Show Summary" at bounding box center [967, 617] width 57 height 12
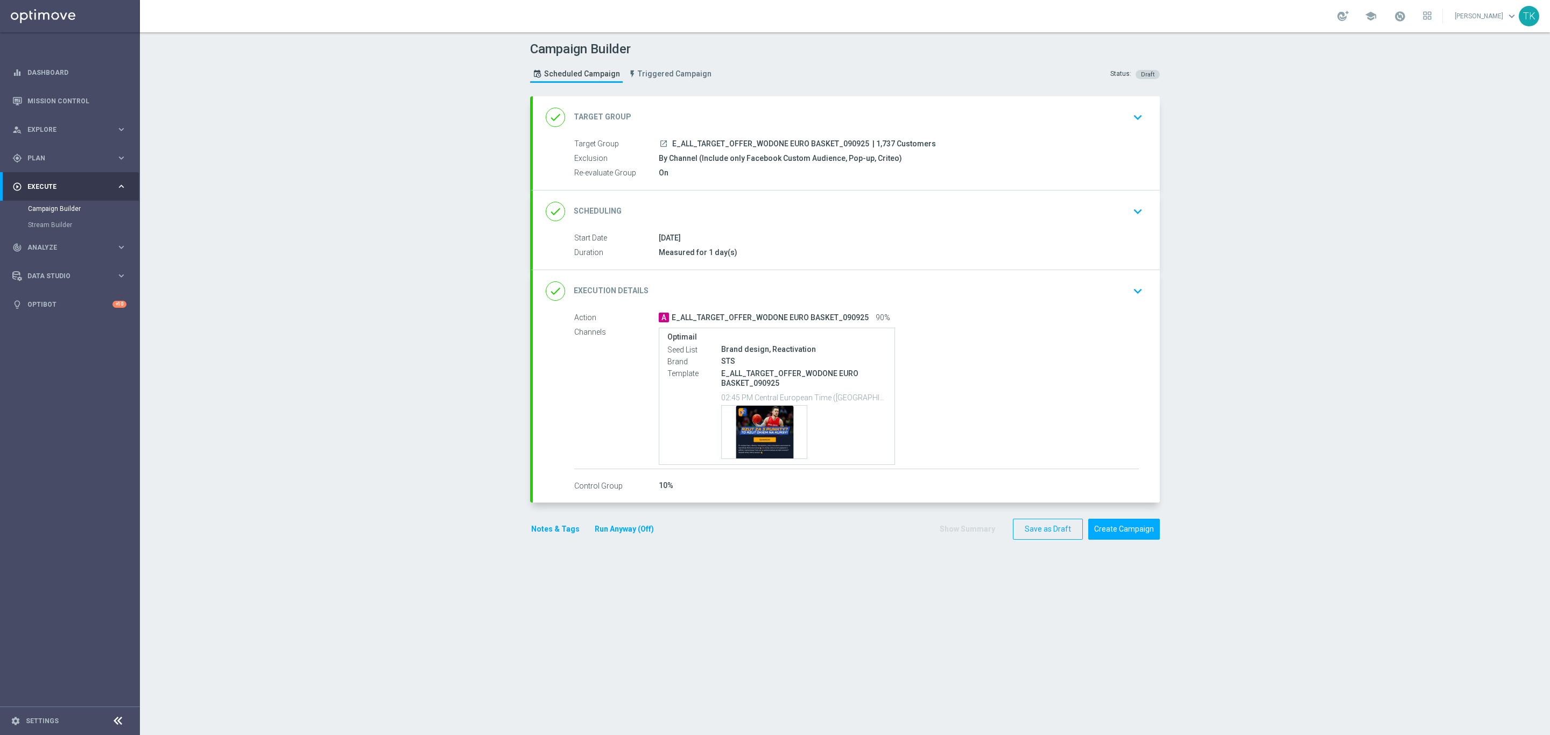
click at [538, 528] on button "Notes & Tags" at bounding box center [555, 529] width 51 height 13
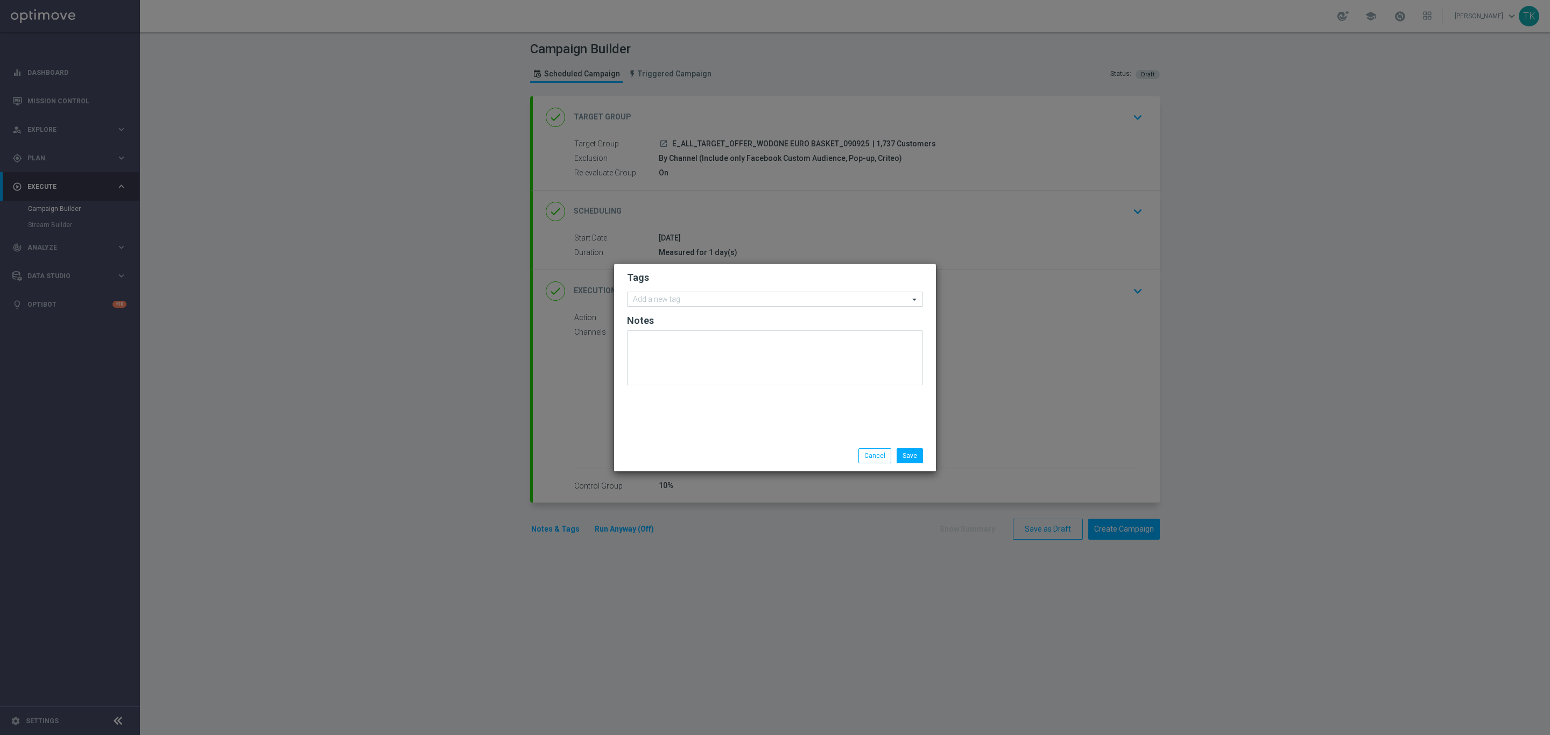
click at [665, 297] on input "text" at bounding box center [771, 300] width 276 height 9
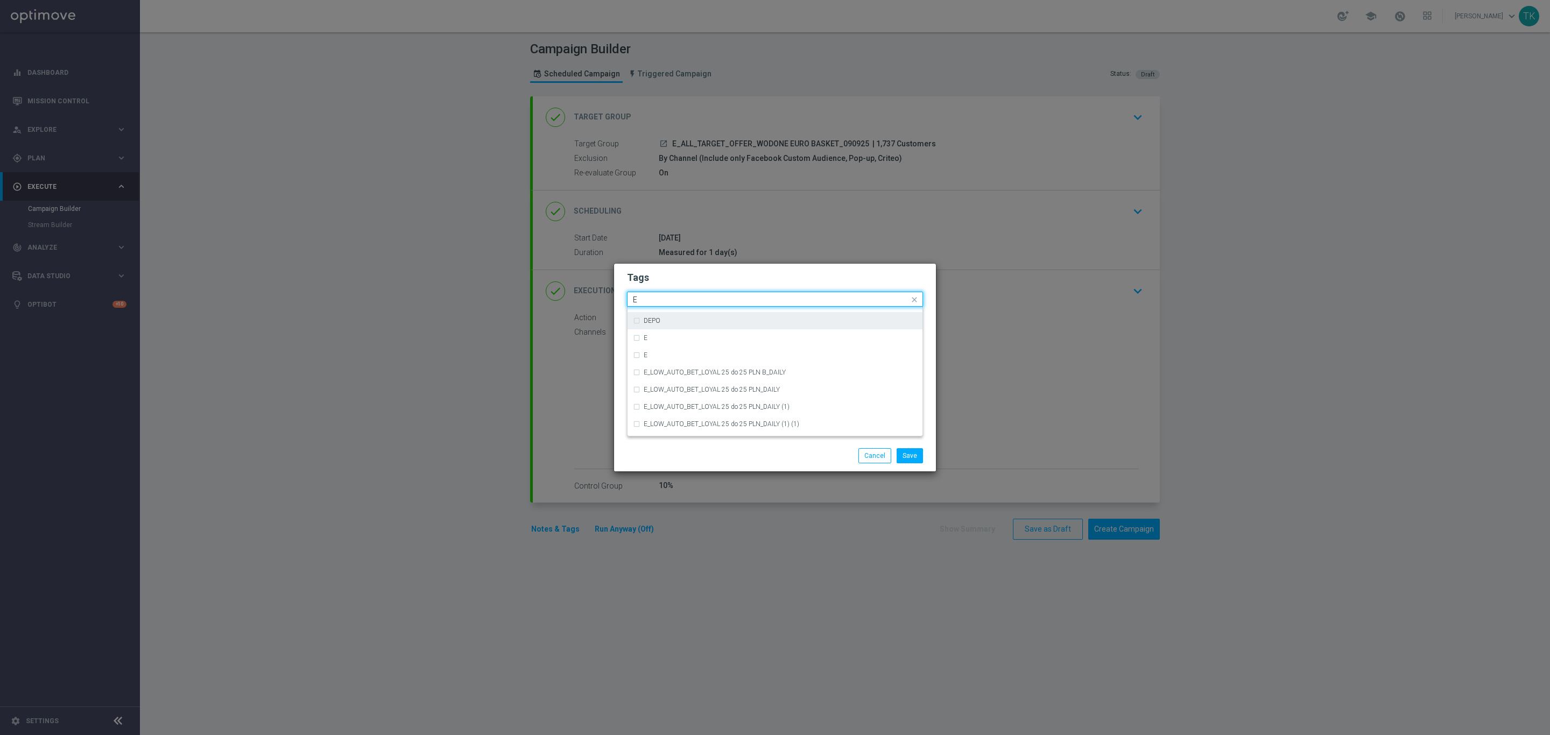
scroll to position [1453, 0]
click at [669, 415] on div "E" at bounding box center [780, 412] width 273 height 6
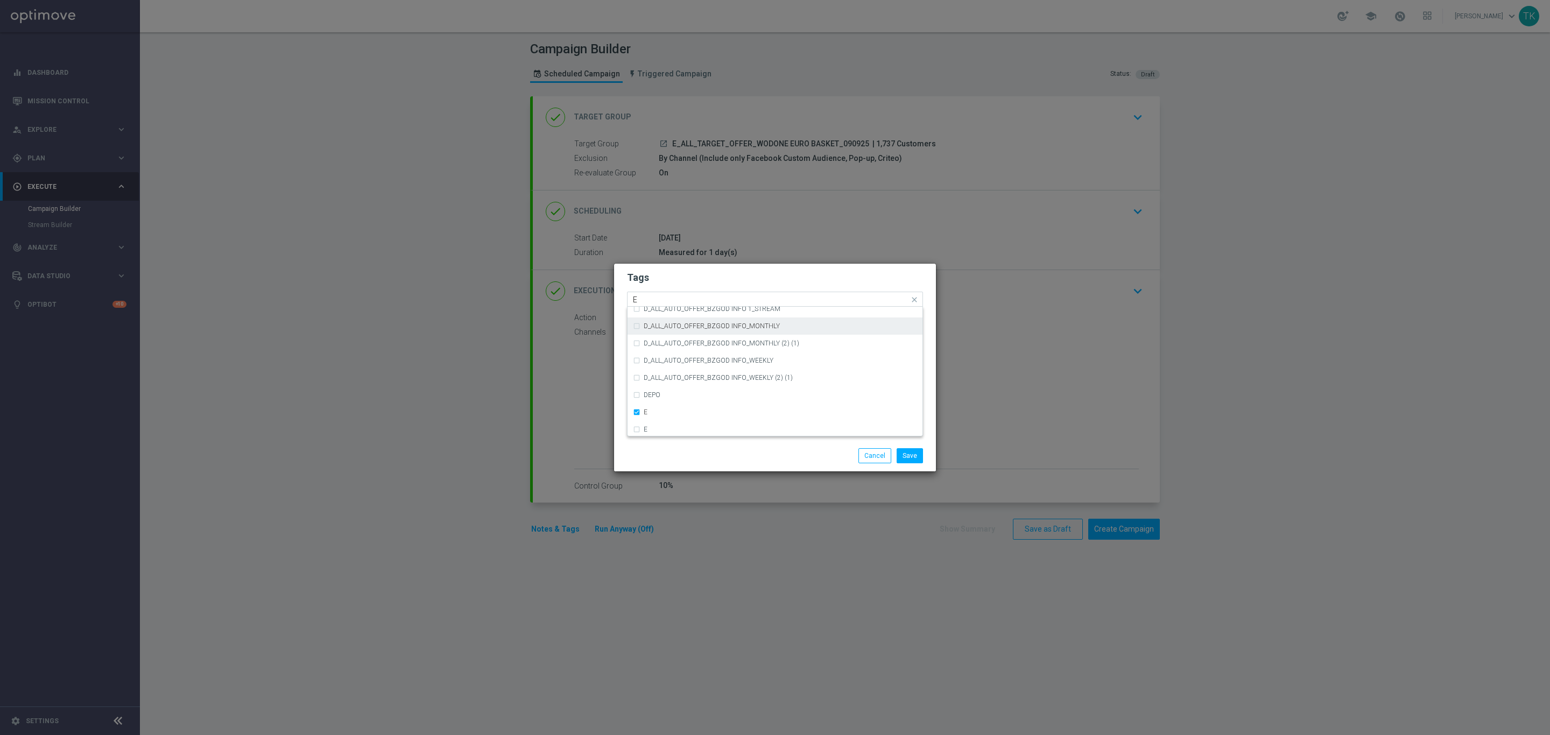
click at [643, 303] on input "E" at bounding box center [771, 300] width 276 height 9
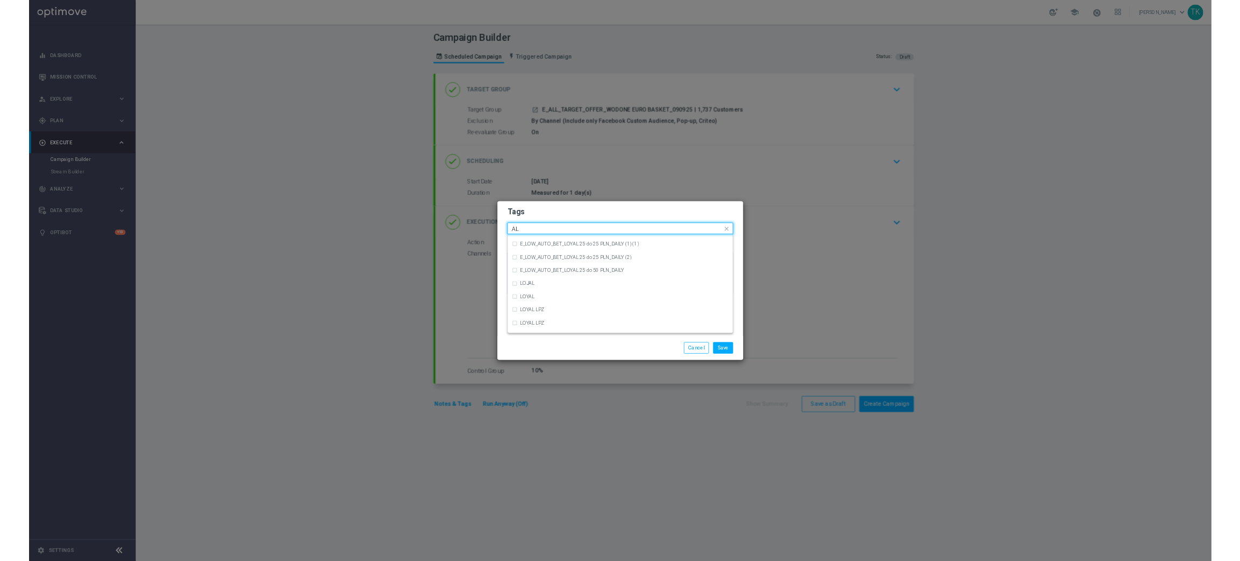
scroll to position [0, 0]
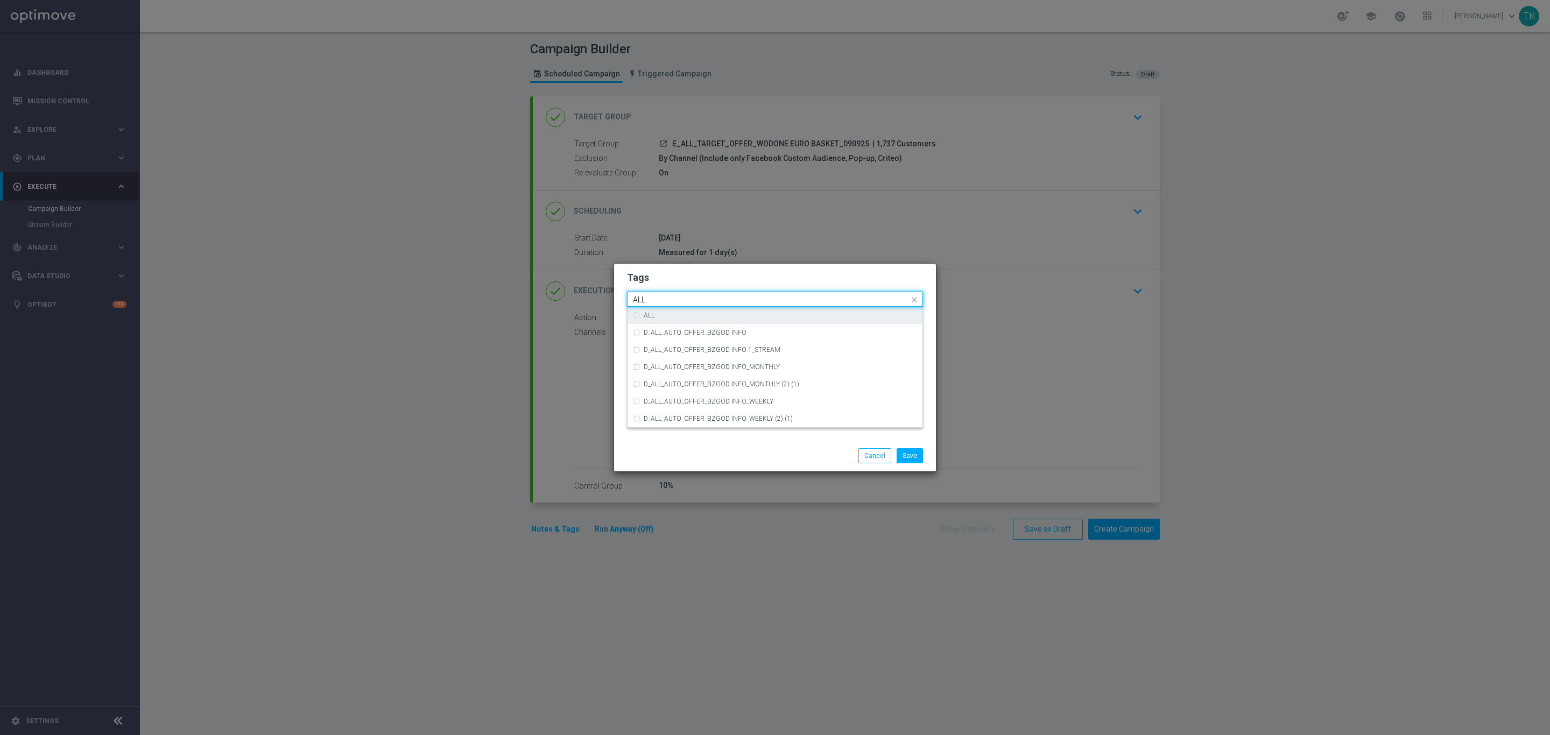
click at [651, 319] on div "ALL" at bounding box center [775, 315] width 284 height 17
click at [656, 299] on input "ALL" at bounding box center [771, 300] width 276 height 9
click at [667, 370] on div "TARGET" at bounding box center [775, 367] width 284 height 17
click at [656, 300] on input "TARGET" at bounding box center [771, 300] width 276 height 9
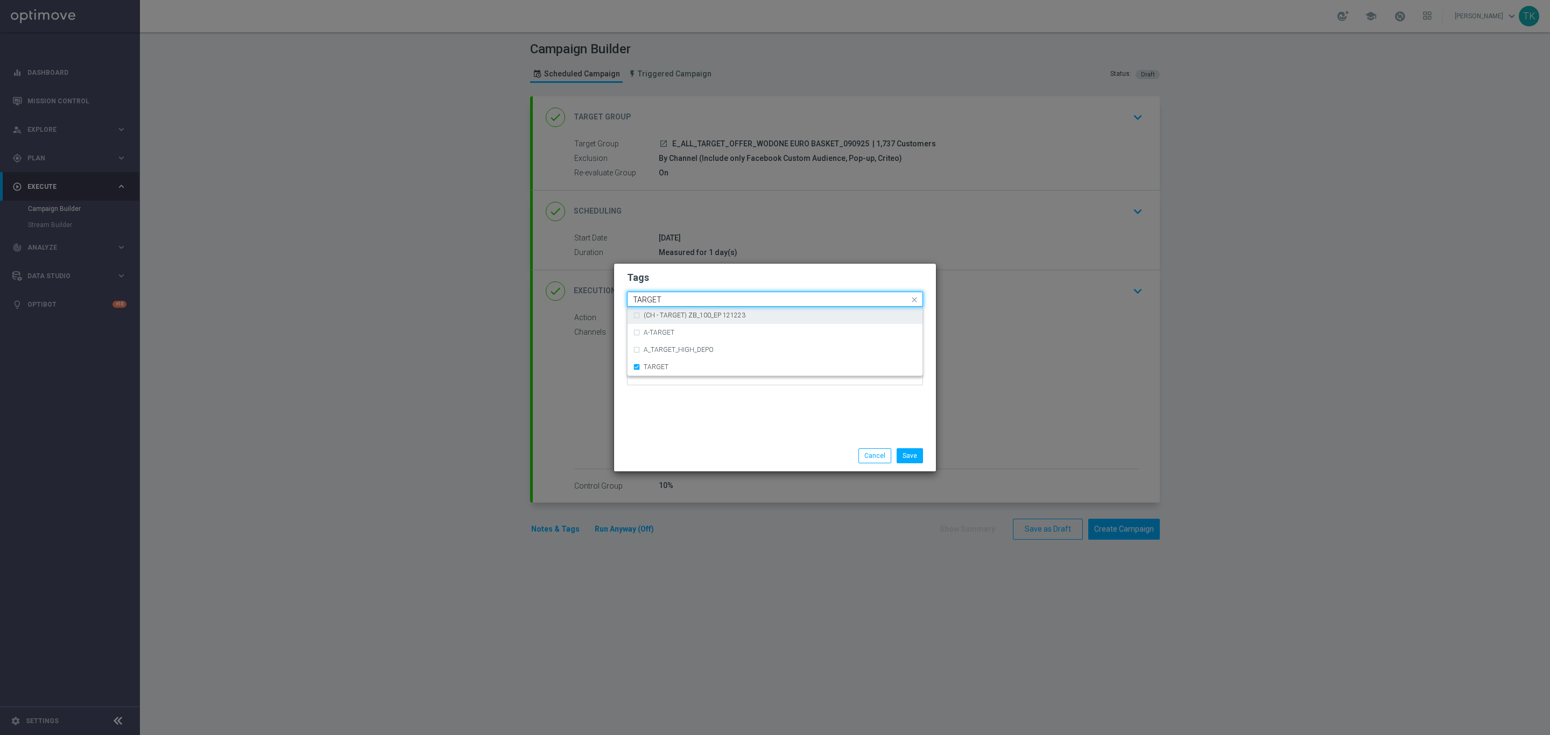
click at [656, 300] on input "TARGET" at bounding box center [771, 300] width 276 height 9
click at [663, 423] on div "OFFER" at bounding box center [775, 418] width 284 height 17
type input "OFFER"
click at [914, 453] on button "Save" at bounding box center [910, 455] width 26 height 15
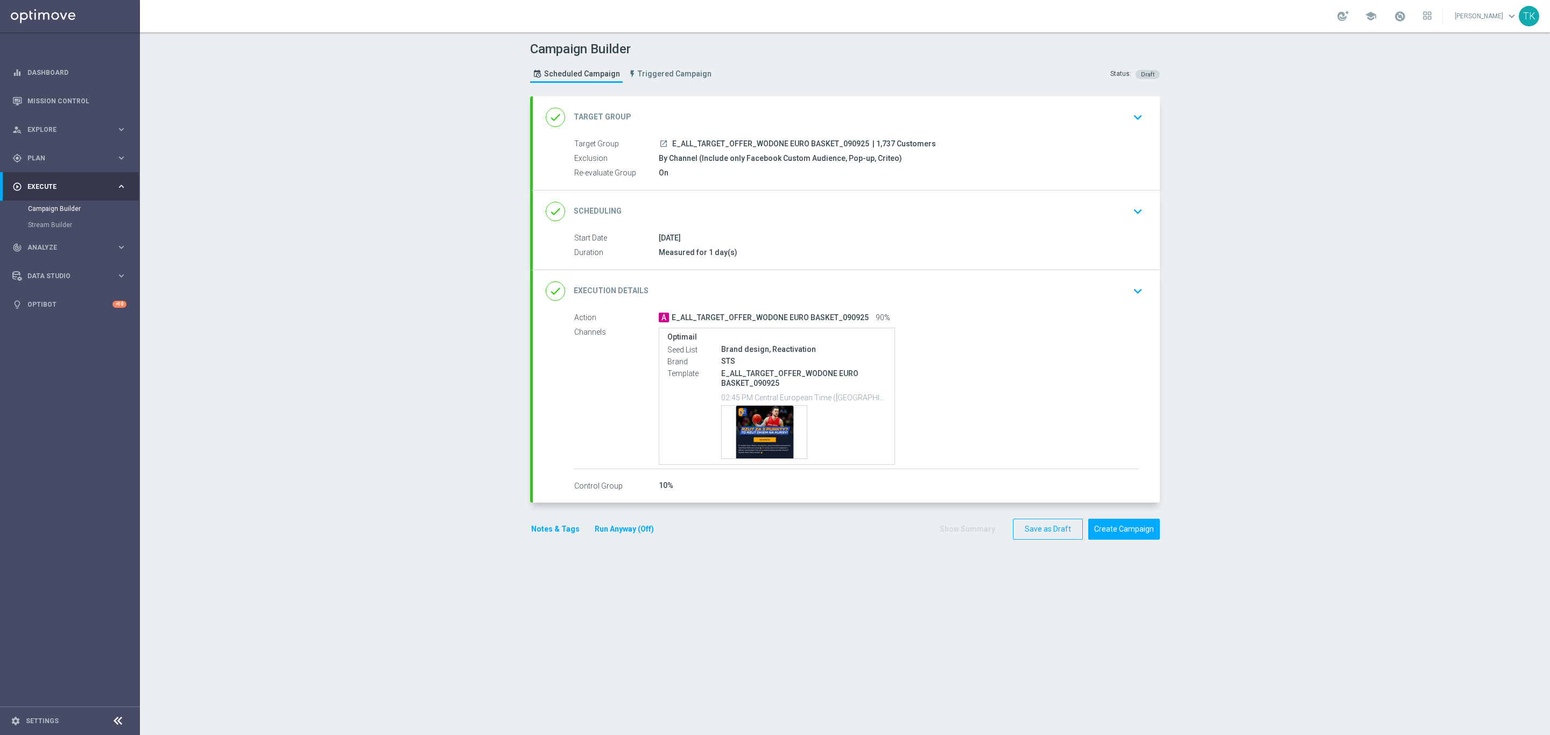
click at [781, 139] on span "E_ALL_TARGET_OFFER_WODONE EURO BASKET_090925" at bounding box center [770, 144] width 197 height 10
copy div "E_ALL_TARGET_OFFER_WODONE EURO BASKET_090925"
click at [781, 57] on div "Campaign Builder Scheduled Campaign Triggered Campaign Status: Draft" at bounding box center [845, 64] width 646 height 50
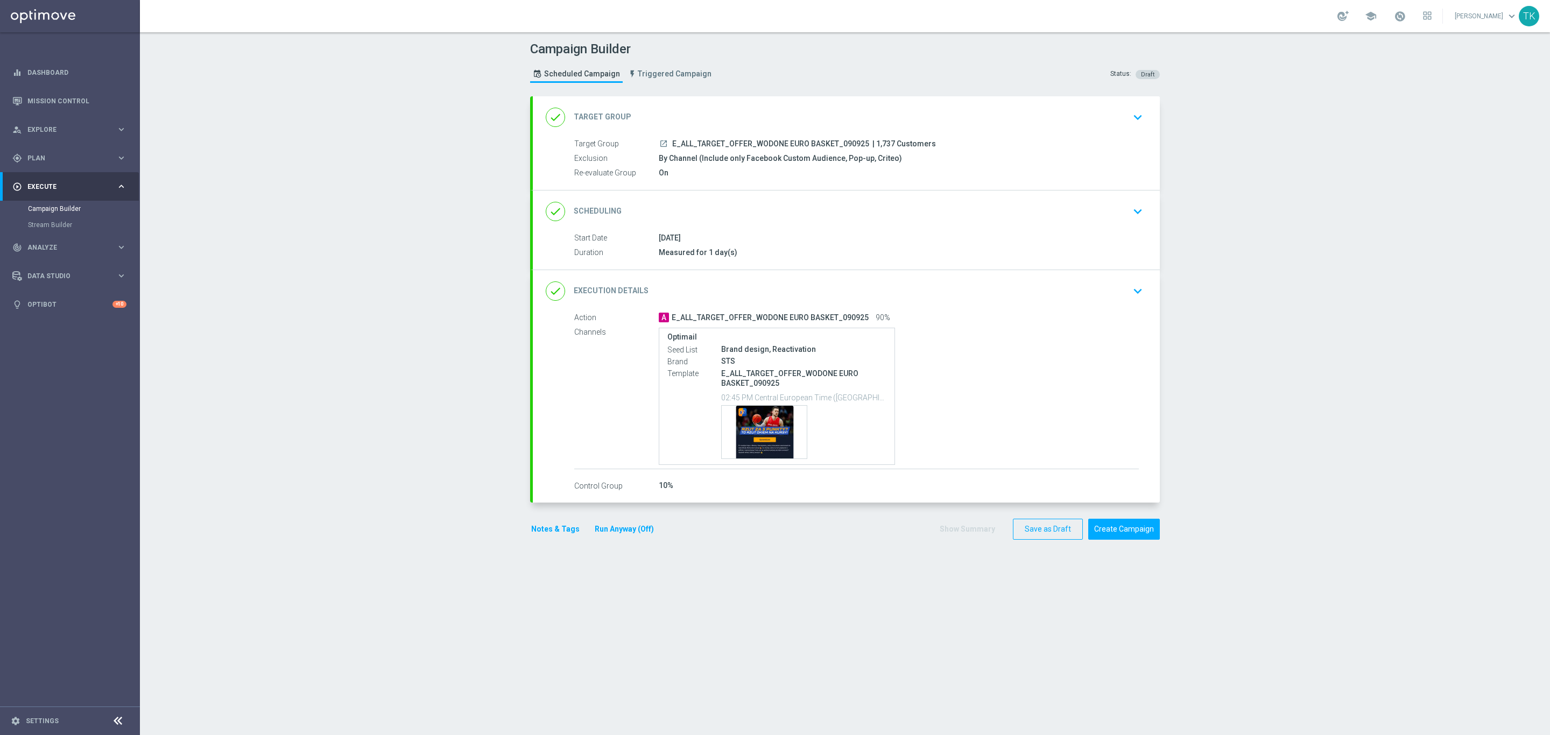
click at [903, 236] on div "09 Sep 2025" at bounding box center [899, 238] width 480 height 11
click at [898, 215] on div "done Scheduling keyboard_arrow_down" at bounding box center [846, 211] width 601 height 20
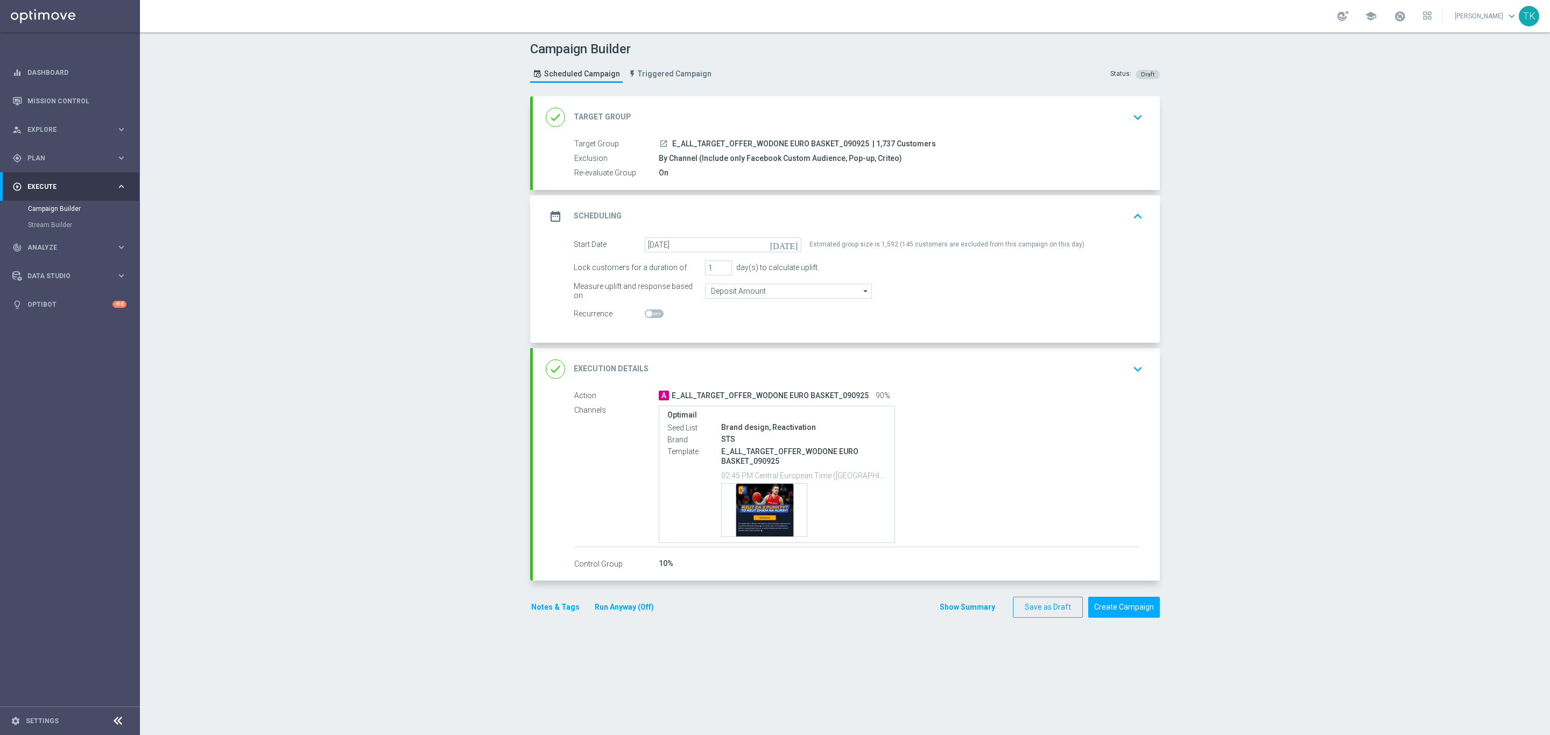
click at [968, 610] on button "Show Summary" at bounding box center [967, 607] width 57 height 12
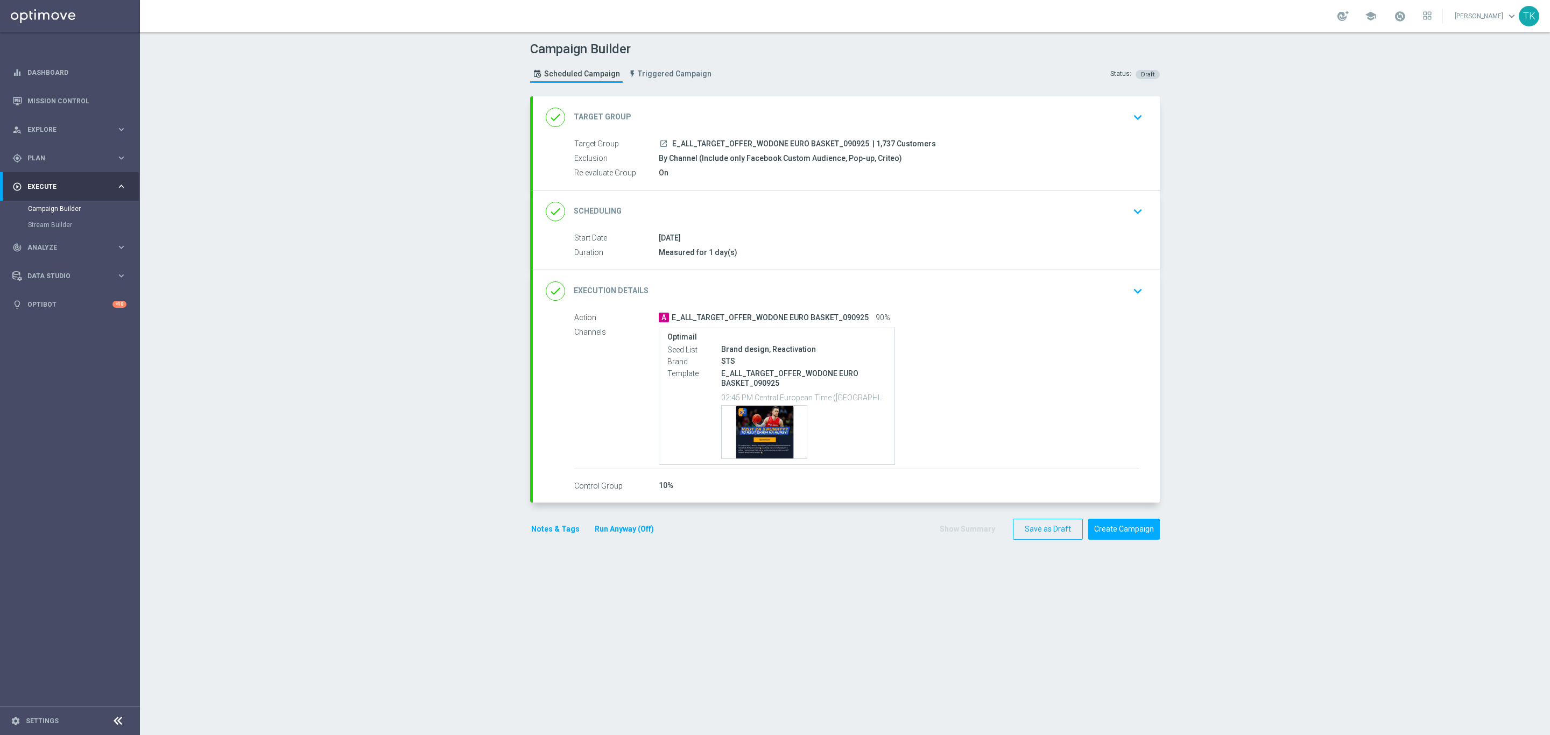
click at [535, 533] on button "Notes & Tags" at bounding box center [555, 529] width 51 height 13
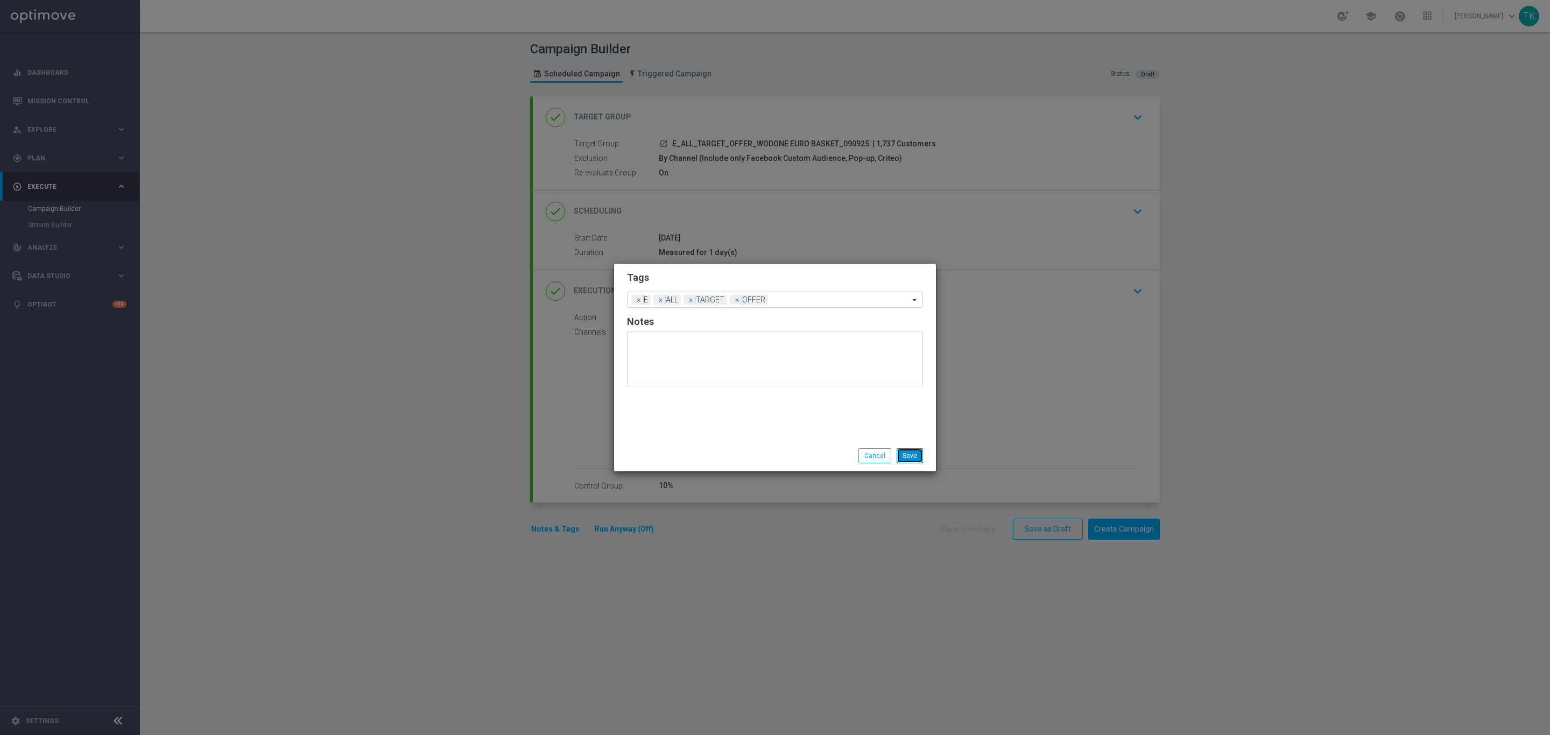
click at [908, 454] on button "Save" at bounding box center [910, 455] width 26 height 15
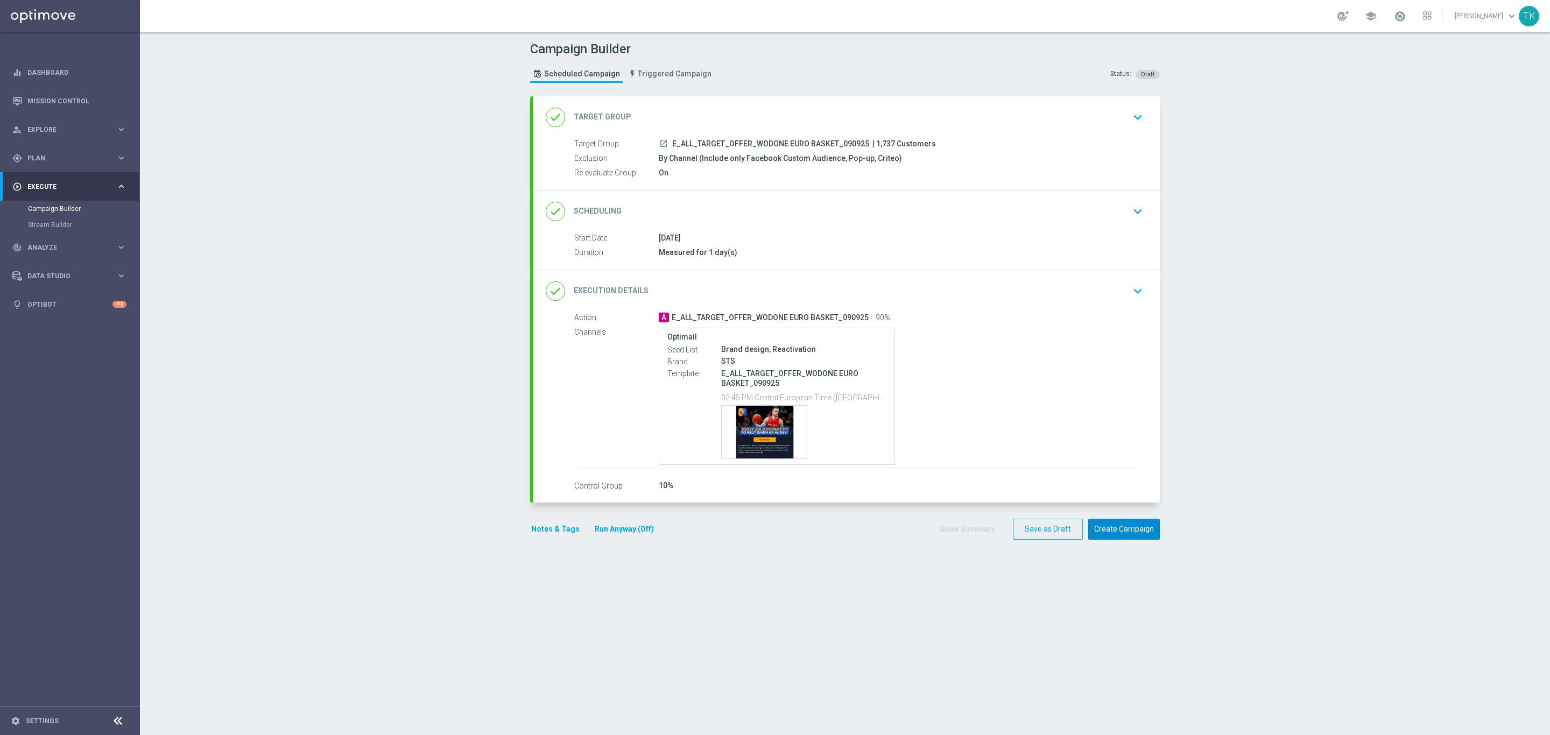
click at [1107, 535] on button "Create Campaign" at bounding box center [1124, 529] width 72 height 21
